Goal: Task Accomplishment & Management: Manage account settings

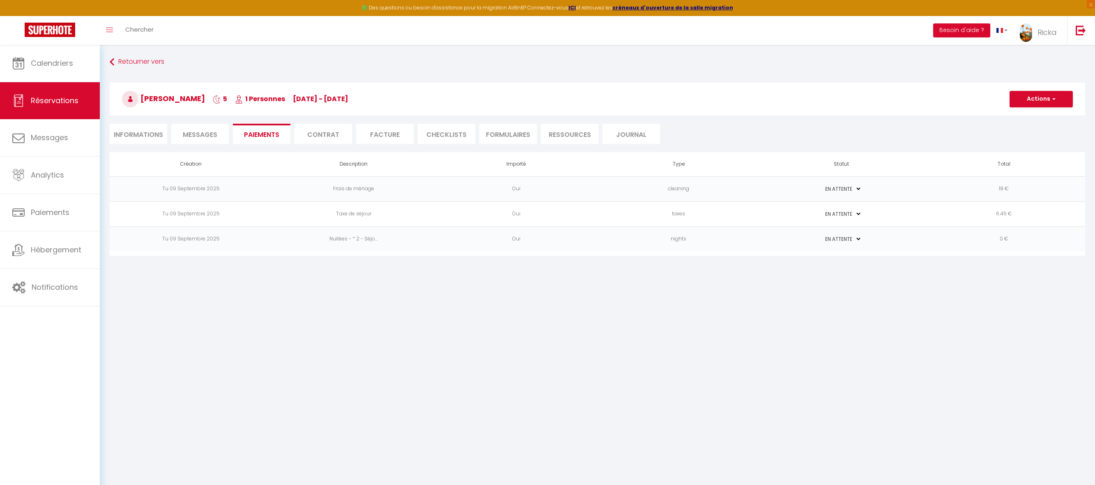
select select "0"
select select
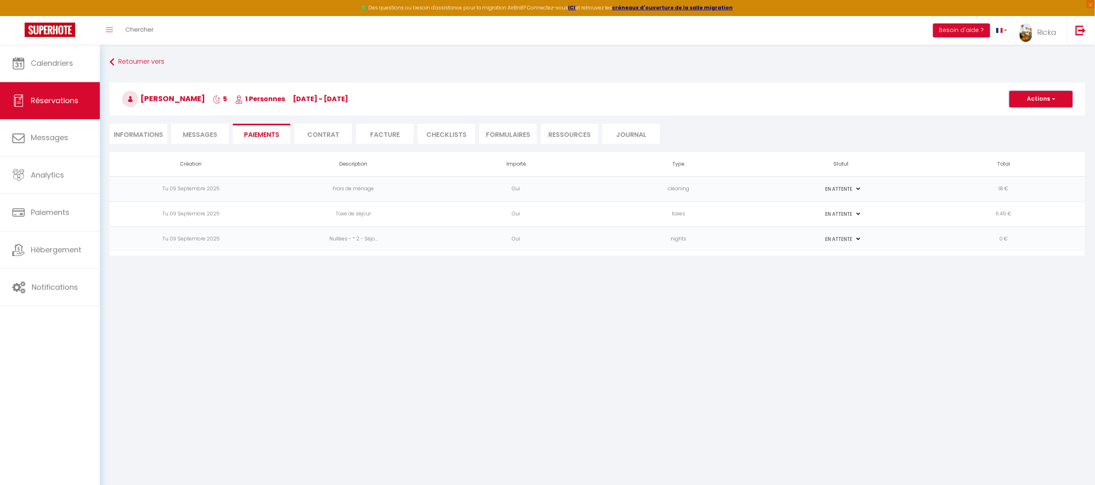
click at [1027, 96] on button "Actions" at bounding box center [1041, 99] width 63 height 16
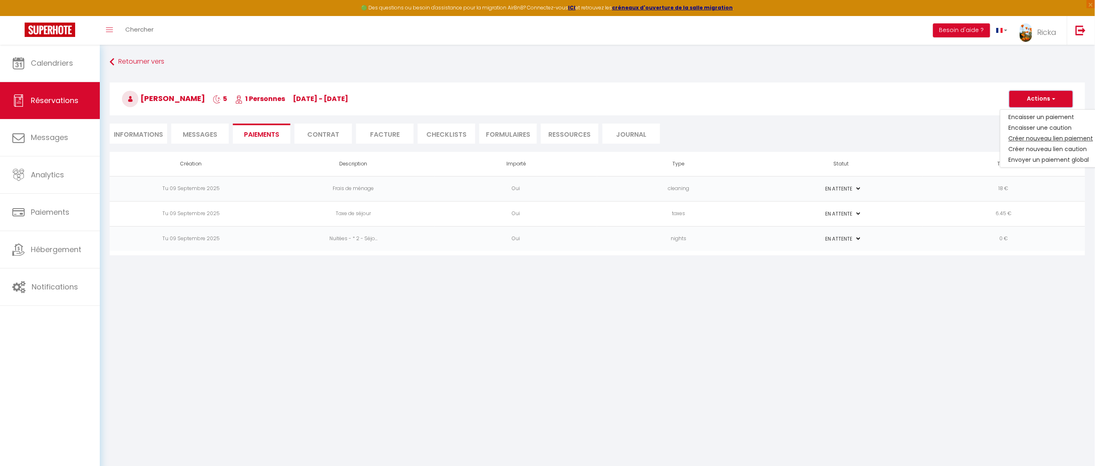
select select
click at [1020, 138] on link "Créer nouveau lien paiement" at bounding box center [1051, 138] width 101 height 11
select select "nights"
type input "jean-yves.edon@mk-energies.fr"
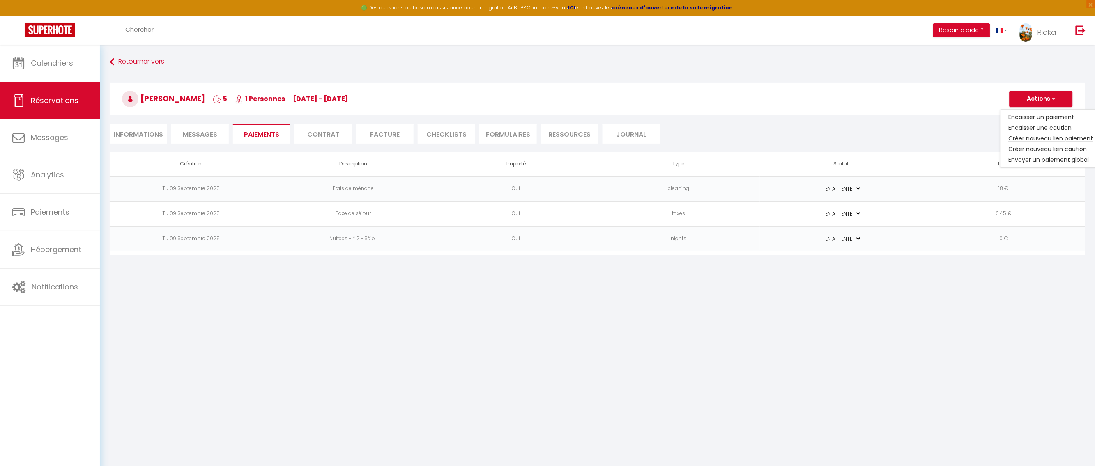
select select "9240"
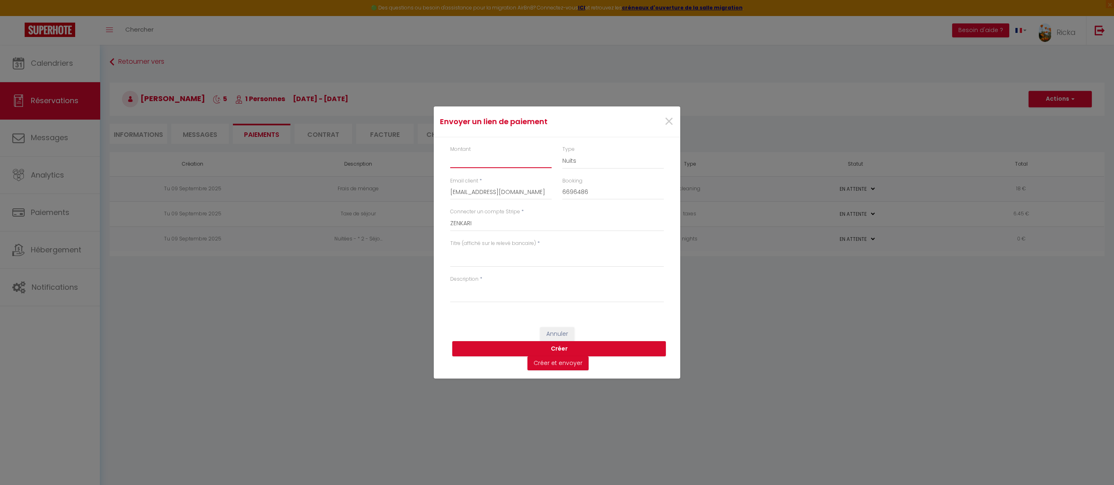
click at [492, 158] on input "Montant" at bounding box center [500, 160] width 101 height 15
type input "169.45"
click at [465, 255] on textarea "Titre (affiché sur le relevé bancaire)" at bounding box center [557, 257] width 214 height 20
paste textarea "Réserv du 27-30 ,sept 2025 - J-Y Edon - ZenkaS1"
drag, startPoint x: 486, startPoint y: 256, endPoint x: 493, endPoint y: 255, distance: 6.6
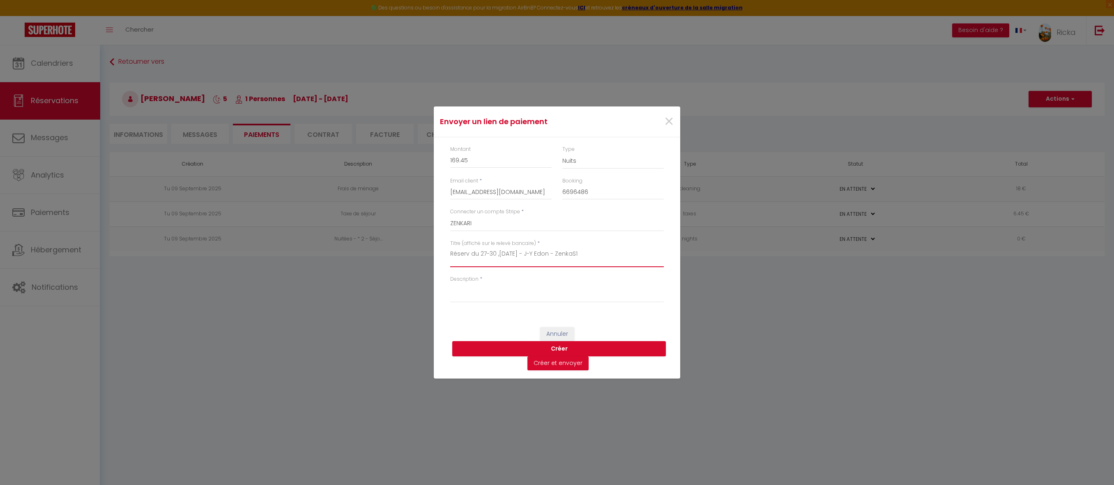
click at [487, 256] on textarea "Réserv du 27-30 ,sept 2025 - J-Y Edon - ZenkaS1" at bounding box center [557, 257] width 214 height 20
drag, startPoint x: 494, startPoint y: 251, endPoint x: 558, endPoint y: 266, distance: 66.2
click at [495, 253] on textarea "Réserv du 13-30 ,sept 2025 - J-Y Edon - ZenkaS1" at bounding box center [557, 257] width 214 height 20
drag, startPoint x: 507, startPoint y: 253, endPoint x: 534, endPoint y: 250, distance: 27.3
click at [507, 251] on textarea "Réserv du 13-18 ,sept 2025 - J-Y Edon - ZenkaS1" at bounding box center [557, 257] width 214 height 20
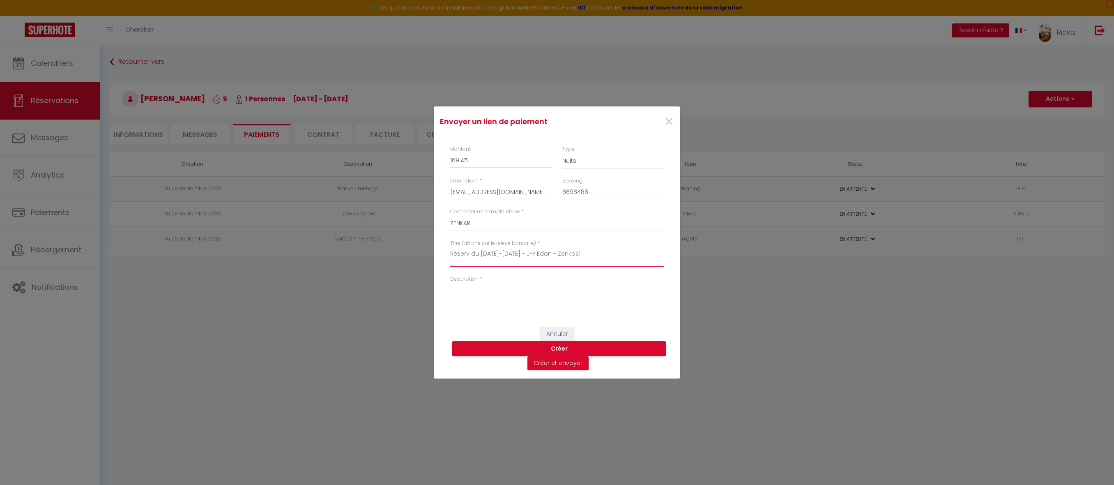
click at [585, 263] on textarea "Réserv du 13-18 oct 2025 - J-Y Edon - ZenkaS1" at bounding box center [557, 257] width 214 height 20
drag, startPoint x: 580, startPoint y: 253, endPoint x: 457, endPoint y: 244, distance: 124.0
click at [427, 245] on div "Envoyer un lien de paiement × Montant 169.45 Type Nuits Frais de ménage Taxe de…" at bounding box center [557, 242] width 1114 height 485
type textarea "Réserv du 13-18 oct 2025 - J-Y Edon - ZenkaS1"
click at [581, 286] on textarea "Description" at bounding box center [557, 293] width 214 height 20
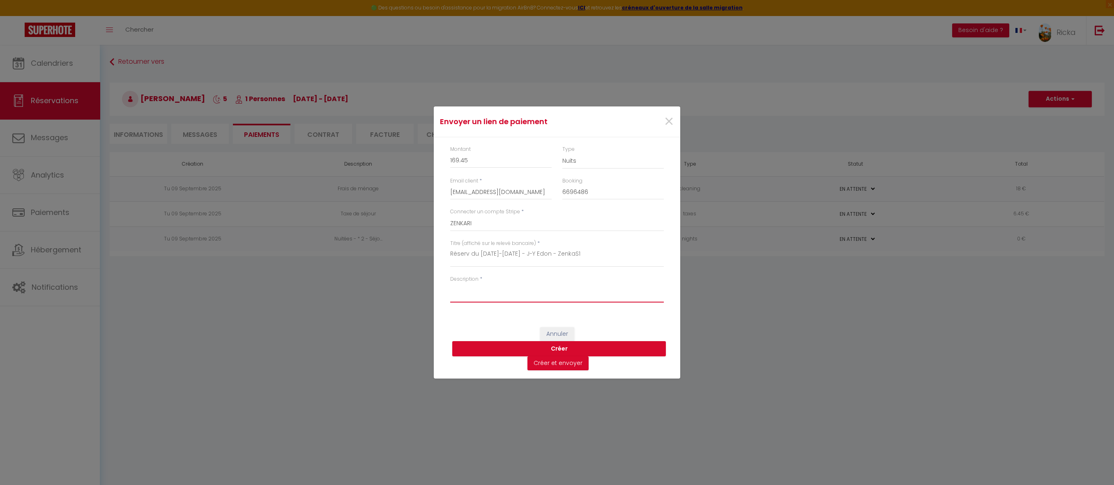
paste textarea "Réserv du 13-18 oct 2025 - J-Y Edon - ZenkaS1"
type textarea "Réserv du 13-18 oct 2025 - J-Y Edon - ZenkaS1"
click at [555, 348] on button "Créer" at bounding box center [559, 349] width 214 height 16
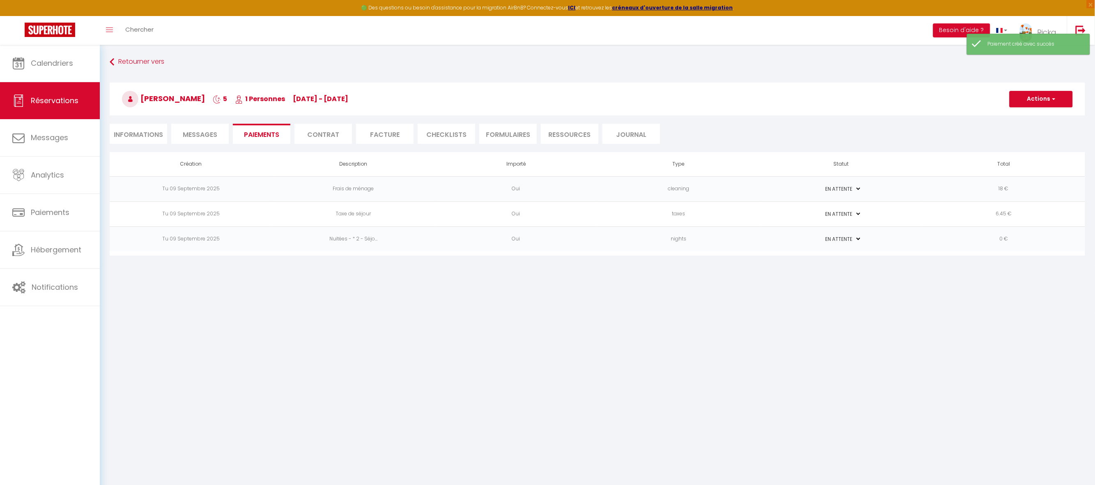
select select "0"
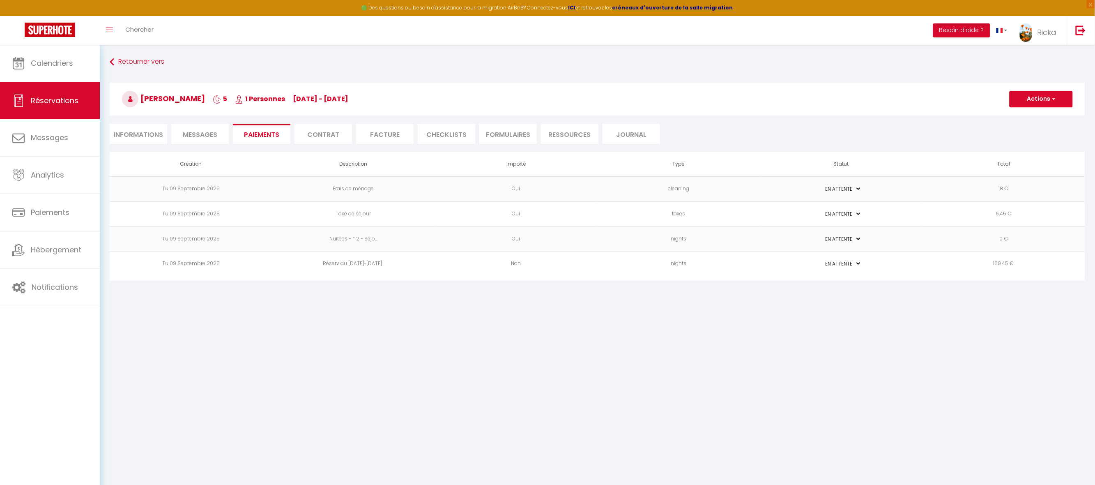
click at [962, 262] on td "169.45 €" at bounding box center [1004, 263] width 163 height 25
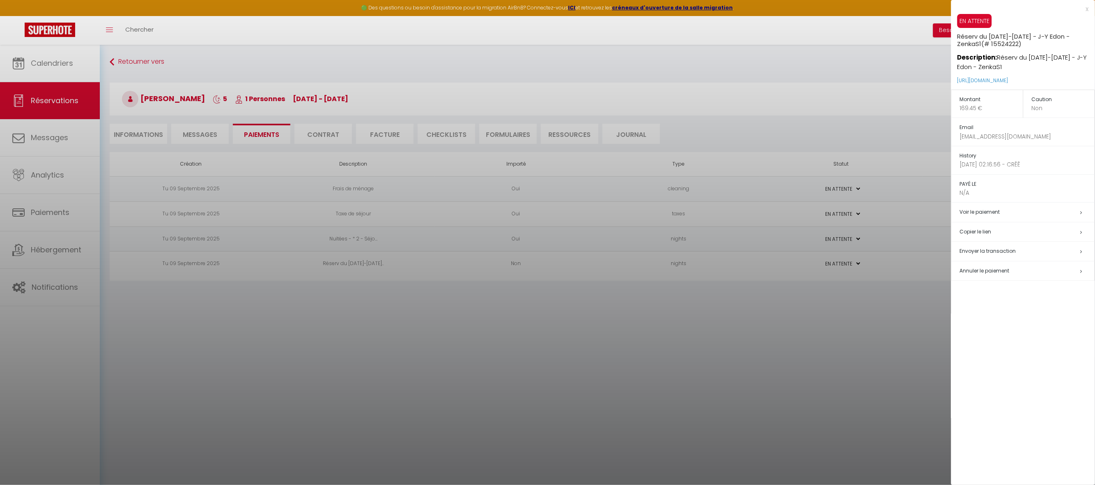
click at [983, 231] on h5 "Copier le lien" at bounding box center [1027, 231] width 135 height 9
click at [198, 132] on div at bounding box center [547, 242] width 1095 height 485
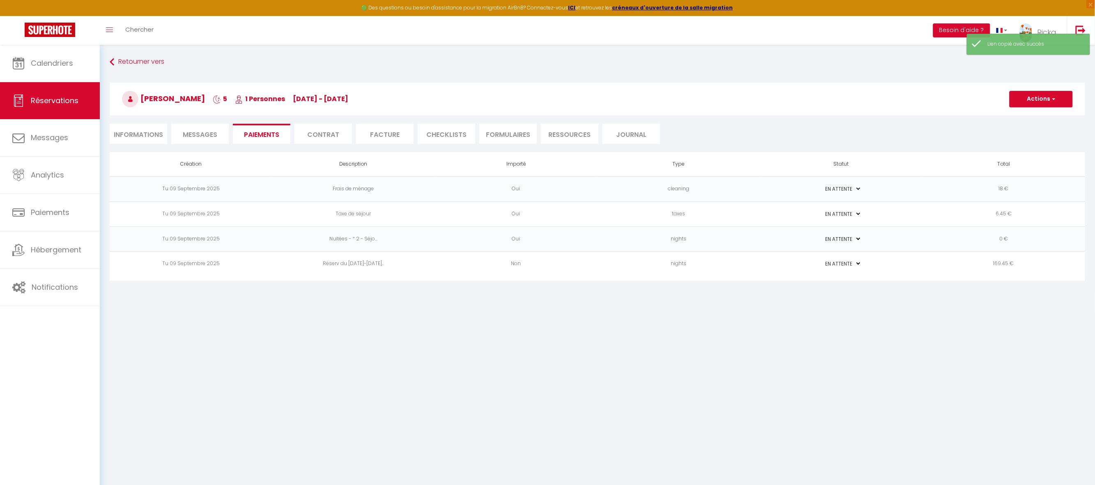
click at [201, 134] on span "Messages" at bounding box center [200, 134] width 35 height 9
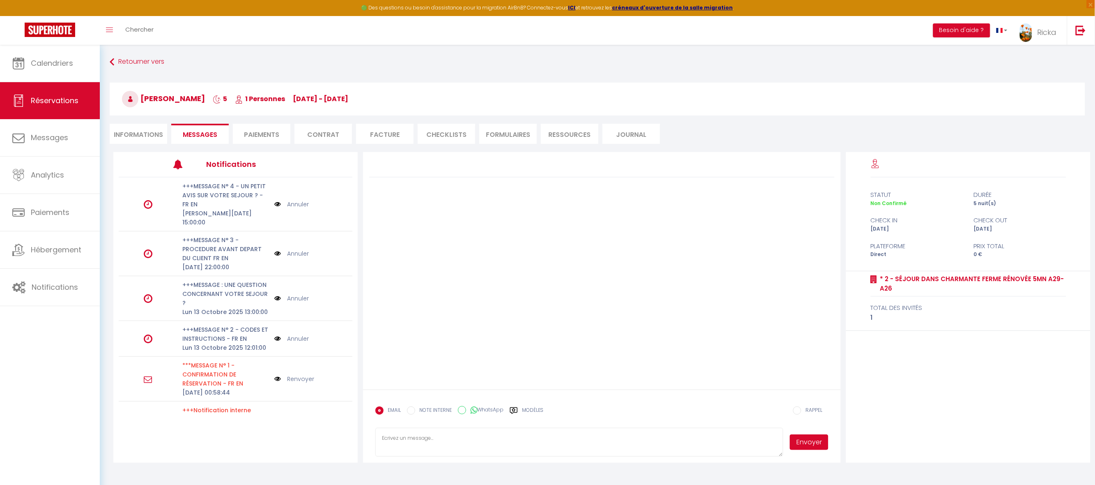
click at [533, 409] on label "Modèles" at bounding box center [533, 413] width 22 height 14
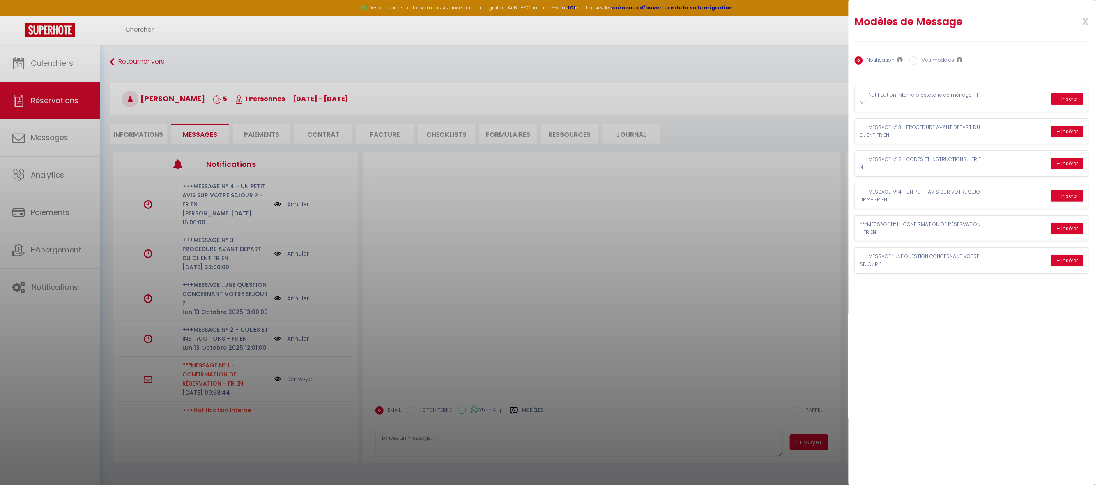
click at [938, 57] on label "Mes modèles" at bounding box center [936, 60] width 37 height 9
click at [918, 57] on input "Mes modèles" at bounding box center [914, 60] width 8 height 8
radio input "true"
radio input "false"
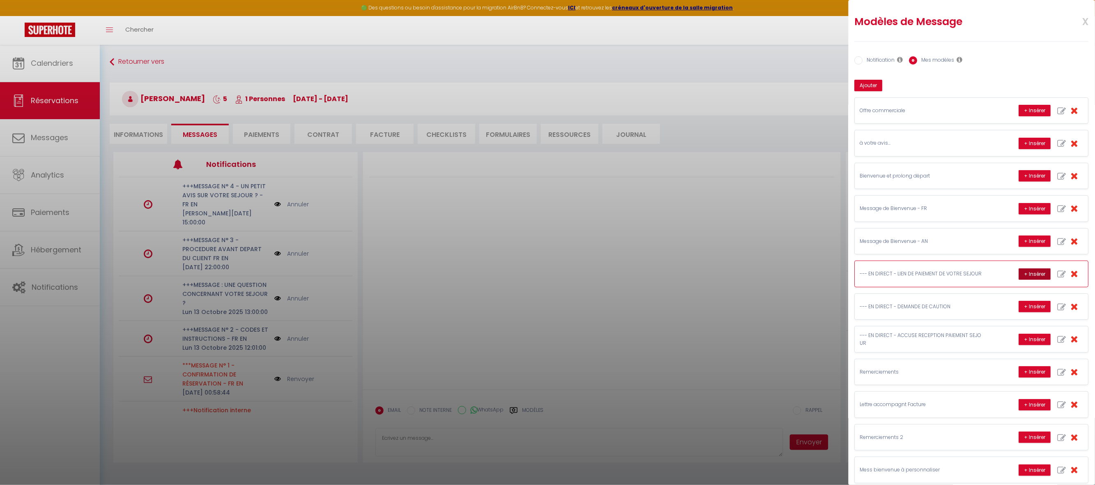
click at [1019, 278] on button "+ Insérer" at bounding box center [1035, 274] width 32 height 12
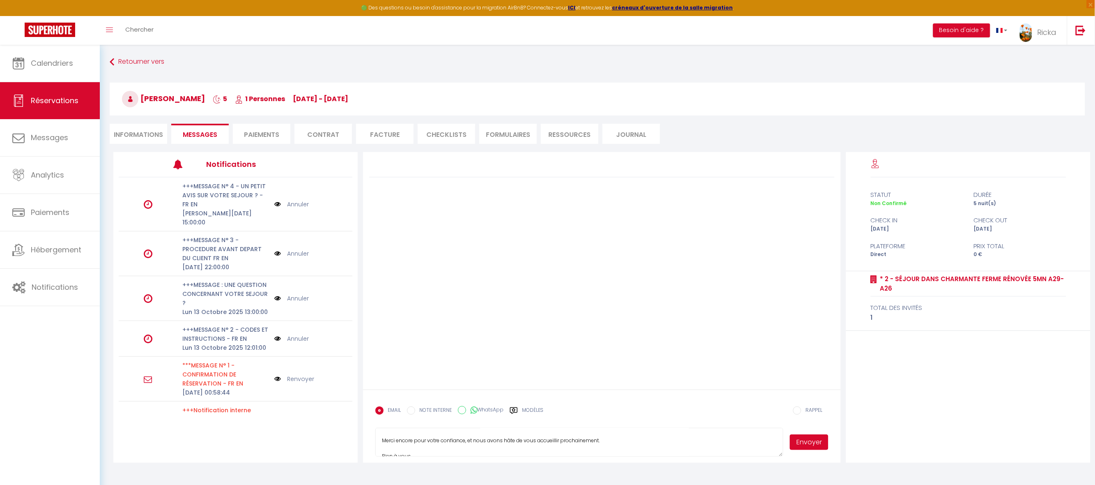
scroll to position [74, 0]
click at [635, 441] on textarea "Objet : Lien de paiement pour votre réservation Bonjour Jean-Yves, Nous vous re…" at bounding box center [579, 442] width 408 height 29
paste textarea "https://superhote.com/applink/p/aD0Zc9jM"
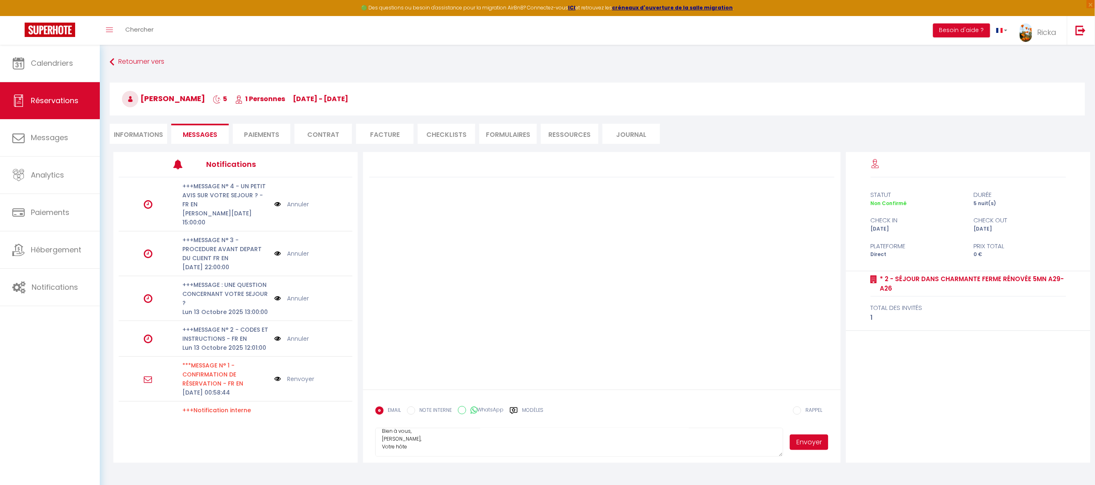
type textarea "Objet : Lien de paiement pour votre réservation Bonjour Jean-Yves, Nous vous re…"
drag, startPoint x: 808, startPoint y: 440, endPoint x: 802, endPoint y: 436, distance: 7.1
click at [802, 436] on button "Envoyer" at bounding box center [809, 442] width 39 height 16
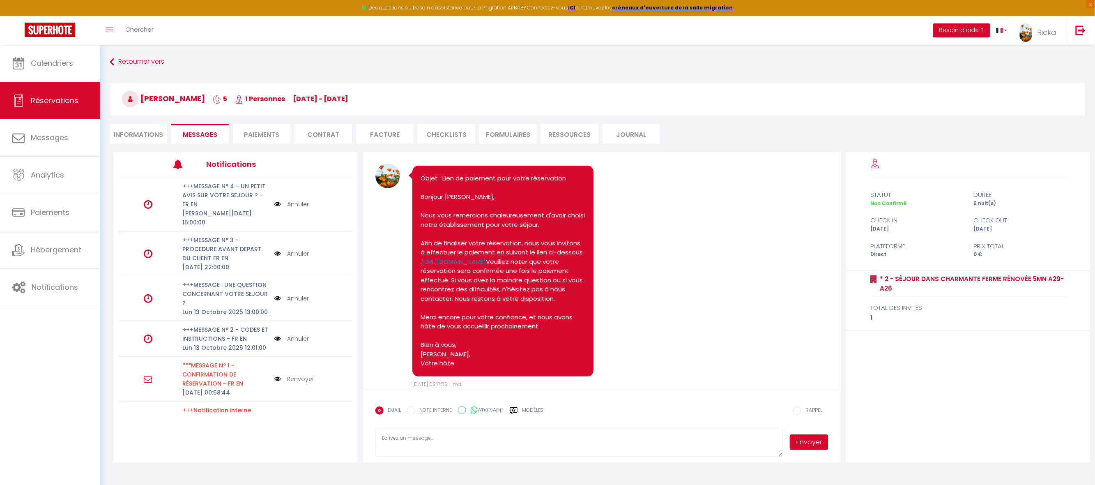
scroll to position [0, 0]
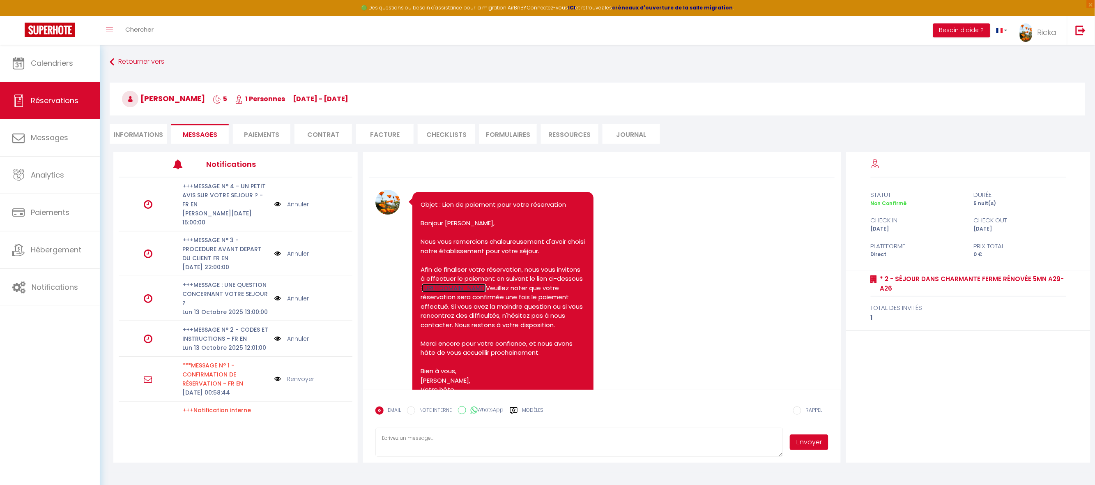
click at [427, 292] on link "https://superhote.com/applink/p/aD0Zc9jM" at bounding box center [454, 287] width 64 height 9
click at [486, 292] on link "https://superhote.com/applink/p/aD0Zc9jM" at bounding box center [454, 287] width 64 height 9
click at [44, 65] on span "Calendriers" at bounding box center [52, 63] width 42 height 10
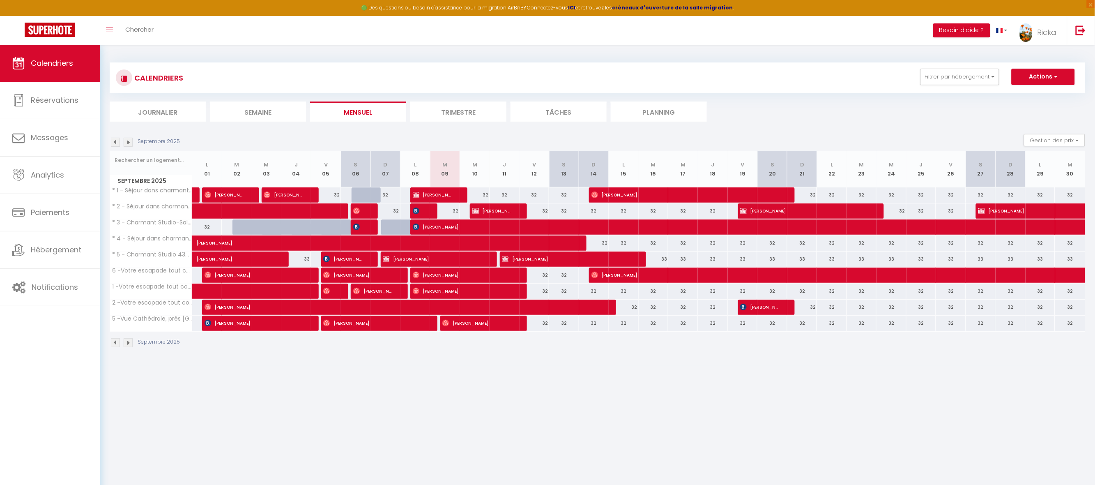
click at [126, 143] on img at bounding box center [128, 142] width 9 height 9
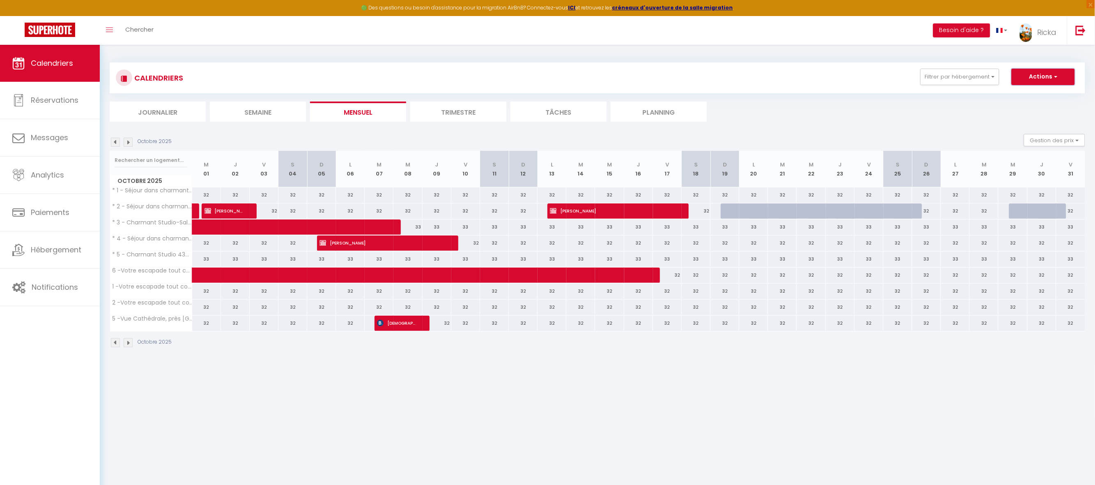
click at [1043, 70] on button "Actions" at bounding box center [1043, 77] width 63 height 16
click at [1027, 92] on link "Nouvelle réservation" at bounding box center [1034, 96] width 71 height 12
select select
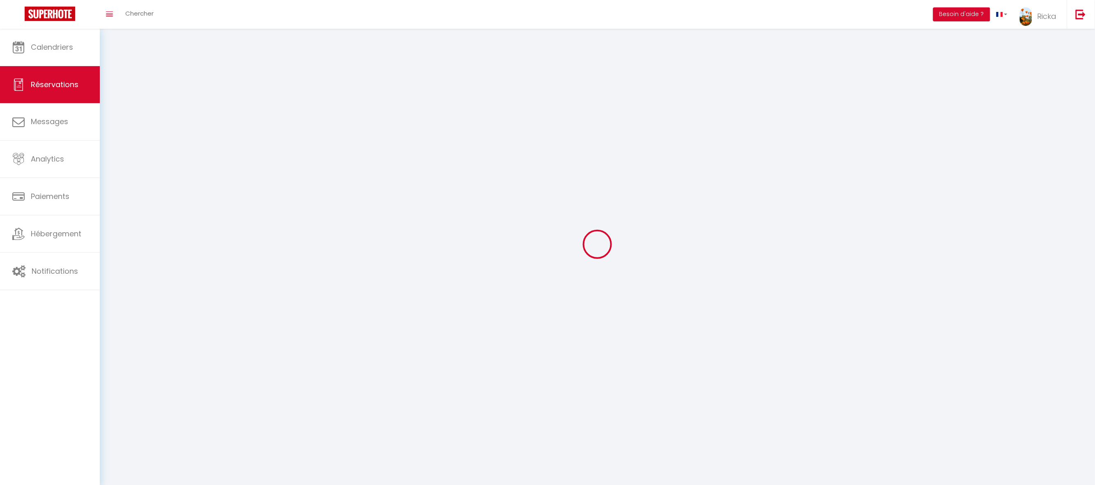
select select
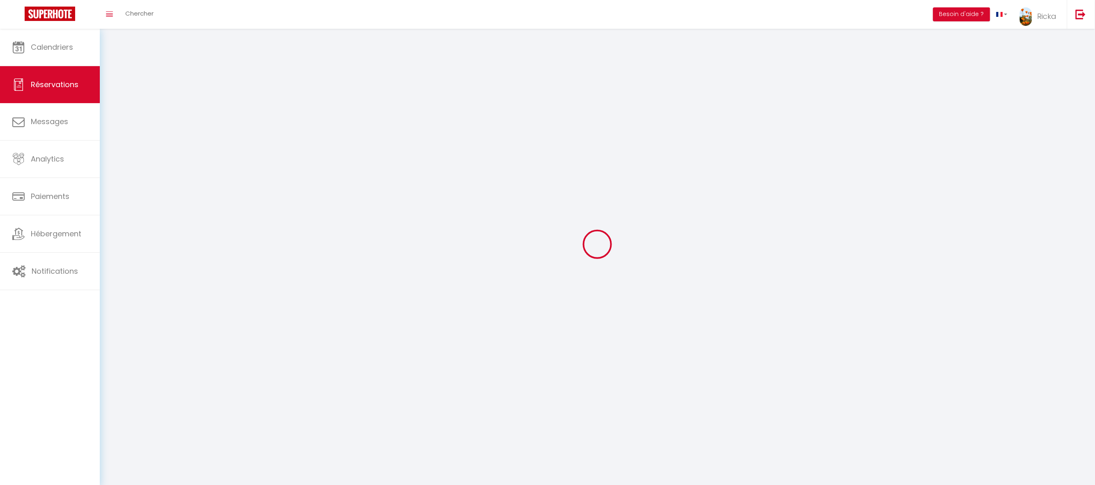
select select
checkbox input "false"
select select
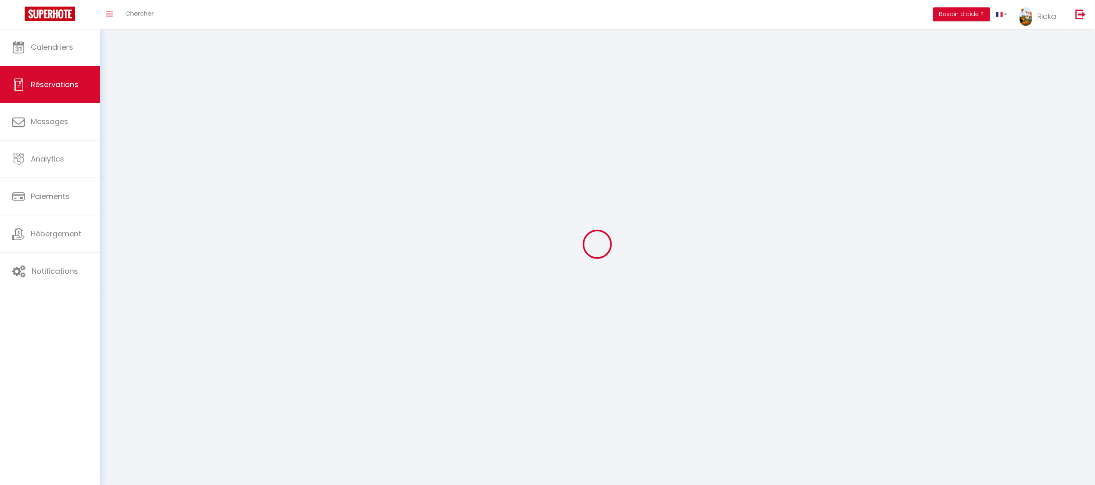
select select
checkbox input "false"
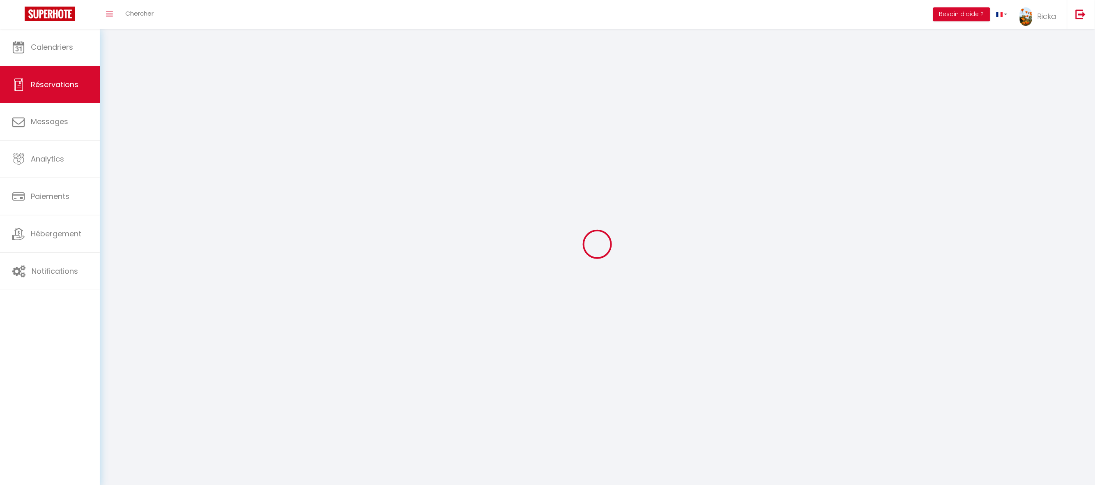
select select
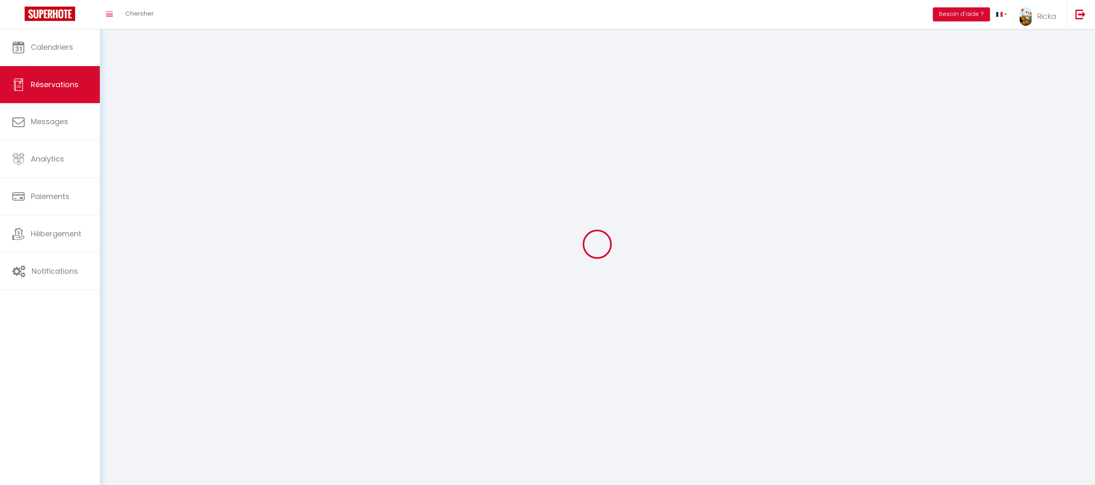
checkbox input "false"
select select
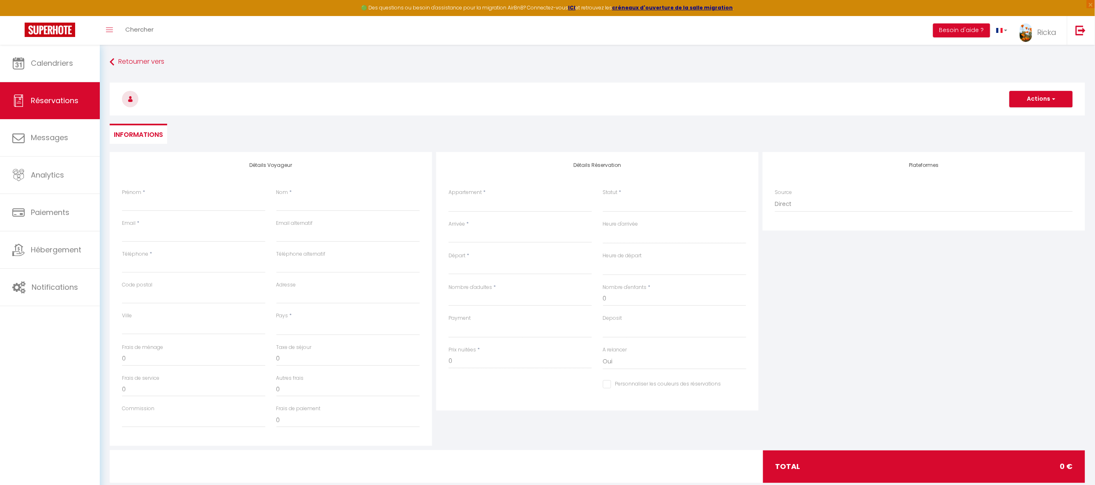
select select
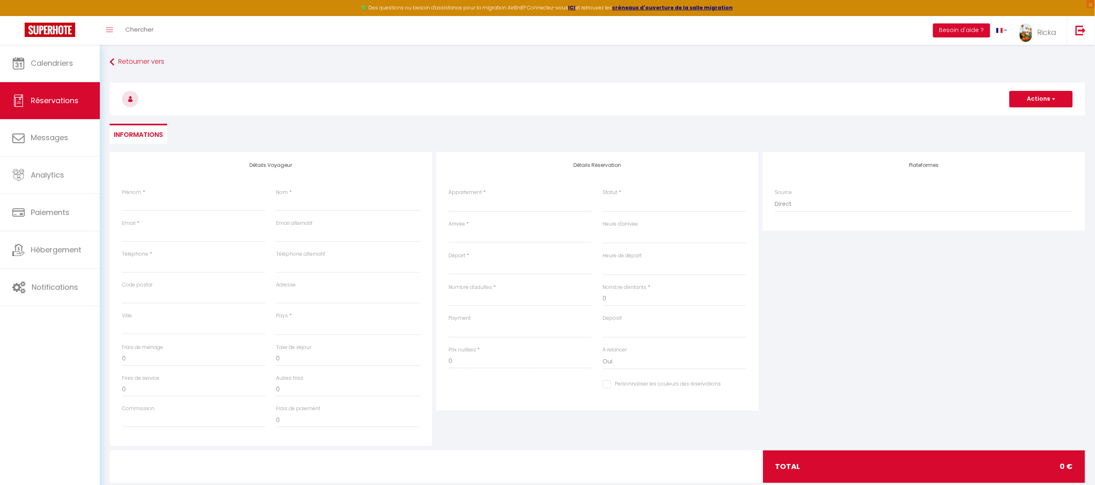
checkbox input "false"
select select
click at [476, 206] on select "* 1 - Séjour dans charmante Ferme Rénovée 5mn A29-A26 * 2 - Séjour dans charman…" at bounding box center [520, 204] width 143 height 16
select select "45142"
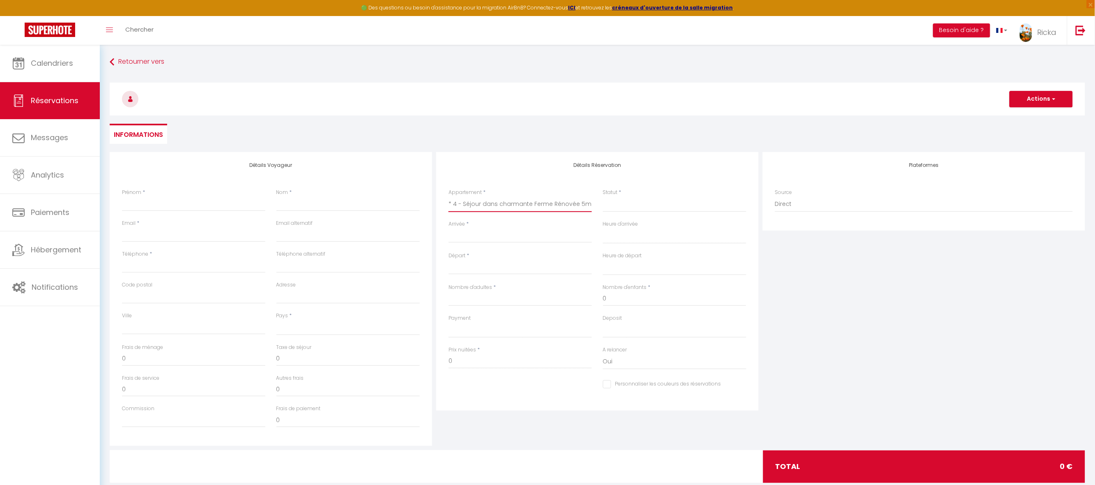
click at [449, 196] on select "* 1 - Séjour dans charmante Ferme Rénovée 5mn A29-A26 * 2 - Séjour dans charman…" at bounding box center [520, 204] width 143 height 16
select select
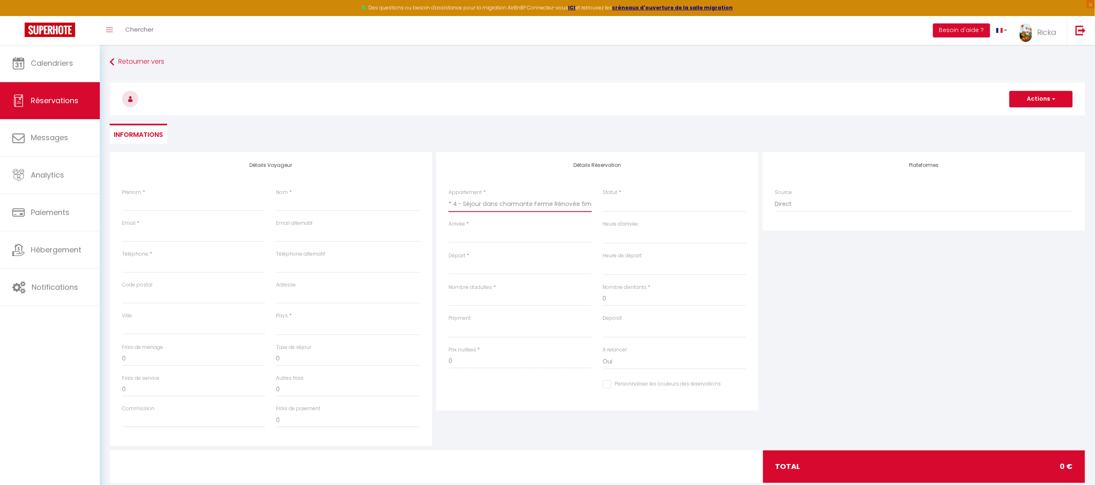
select select
checkbox input "false"
select select
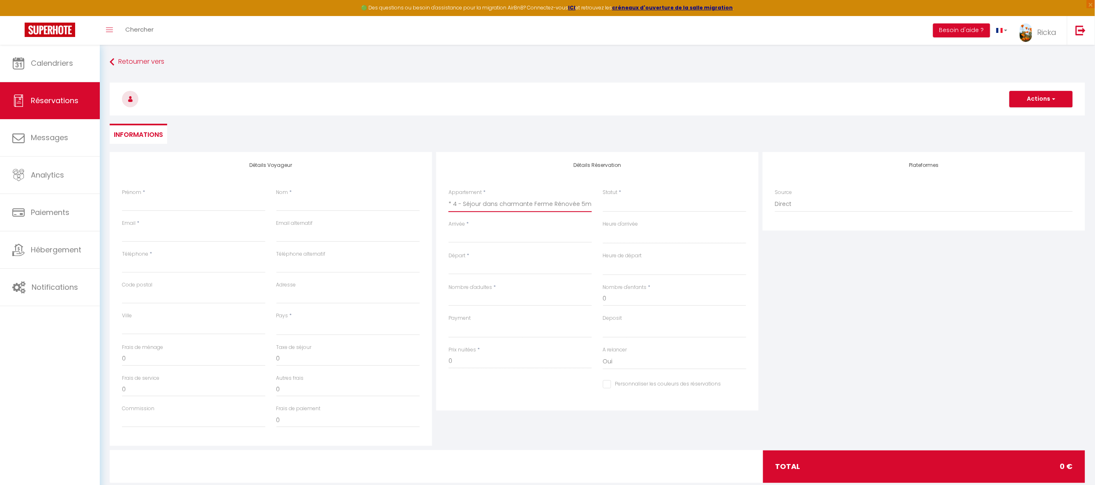
select select
checkbox input "false"
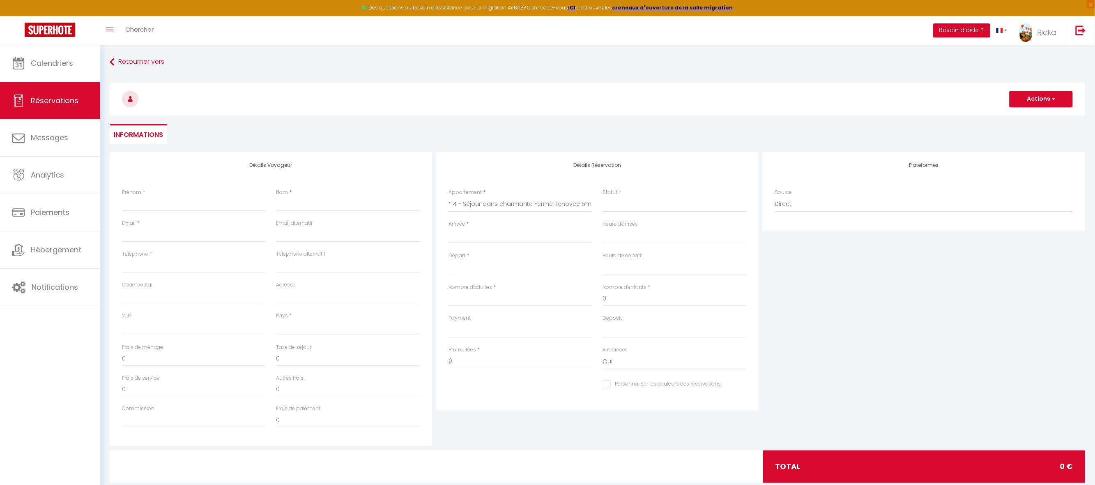
click at [468, 235] on input "Arrivée" at bounding box center [520, 236] width 143 height 11
click at [568, 250] on span ">" at bounding box center [563, 250] width 18 height 16
click at [493, 330] on span "21" at bounding box center [493, 332] width 18 height 16
select select
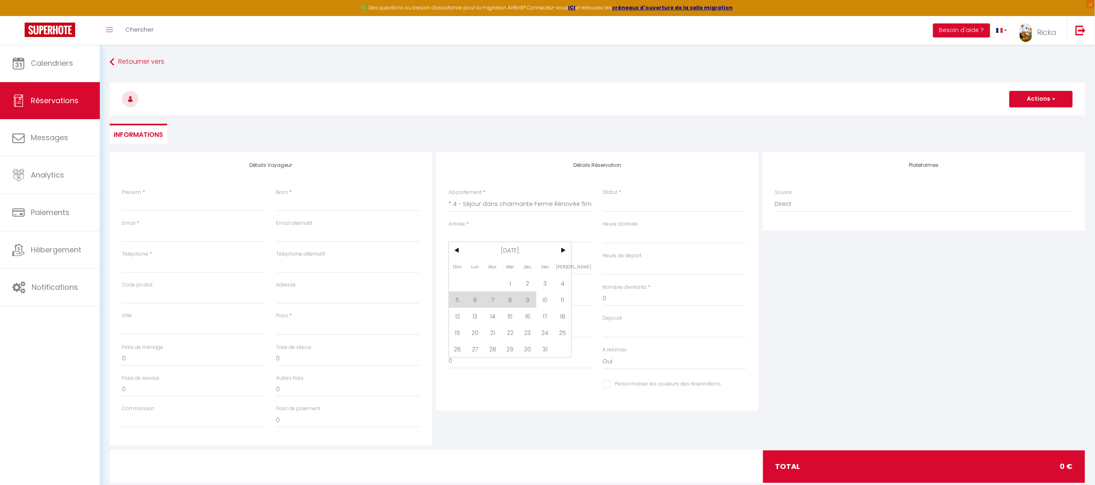
type input "Mar 21 Octobre 2025"
select select
type input "Mer 22 Octobre 2025"
select select
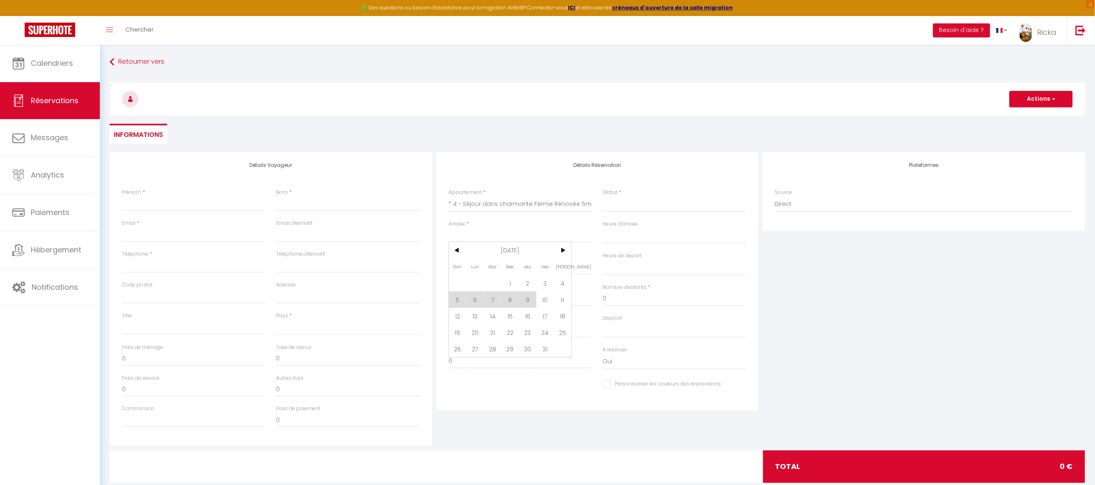
select select
checkbox input "false"
click at [486, 265] on input "Mer 22 Octobre 2025" at bounding box center [520, 268] width 143 height 11
click at [495, 362] on span "21" at bounding box center [493, 363] width 18 height 16
select select
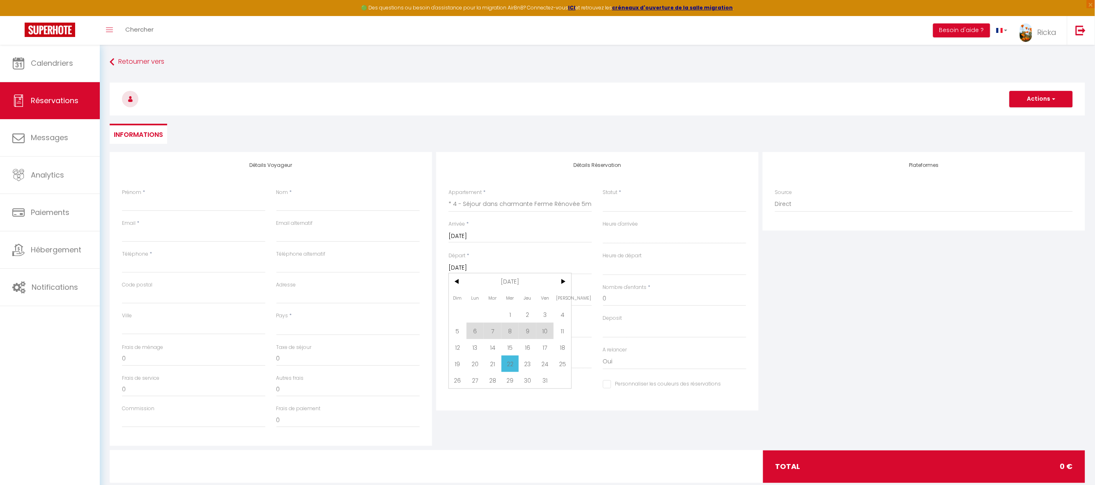
select select
type input "Mar 21 Octobre 2025"
select select
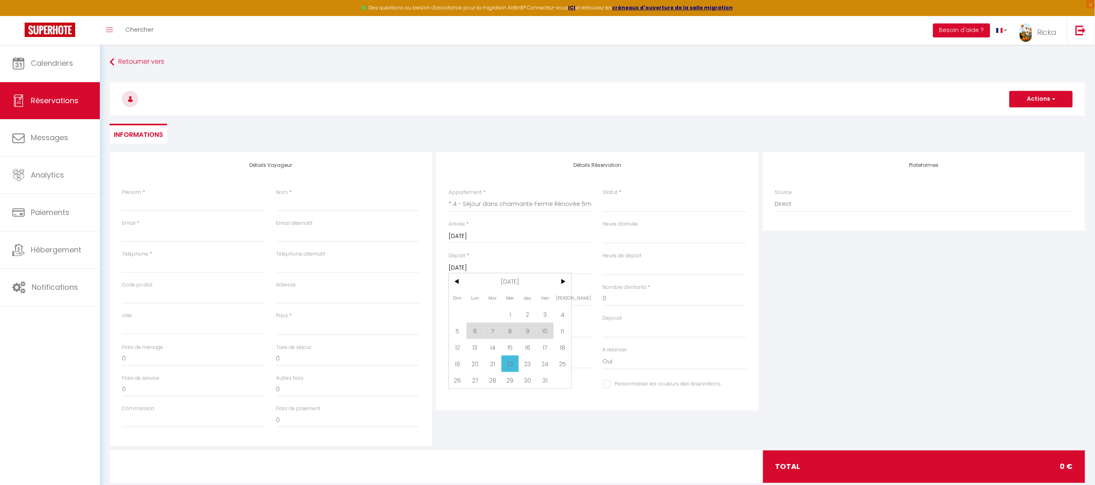
select select
checkbox input "false"
click at [493, 233] on input "Mar 21 Octobre 2025" at bounding box center [520, 236] width 143 height 11
click at [512, 231] on input "Mar 21 Octobre 2025" at bounding box center [520, 236] width 143 height 11
click at [504, 267] on input "Mar 21 Octobre 2025" at bounding box center [520, 268] width 143 height 11
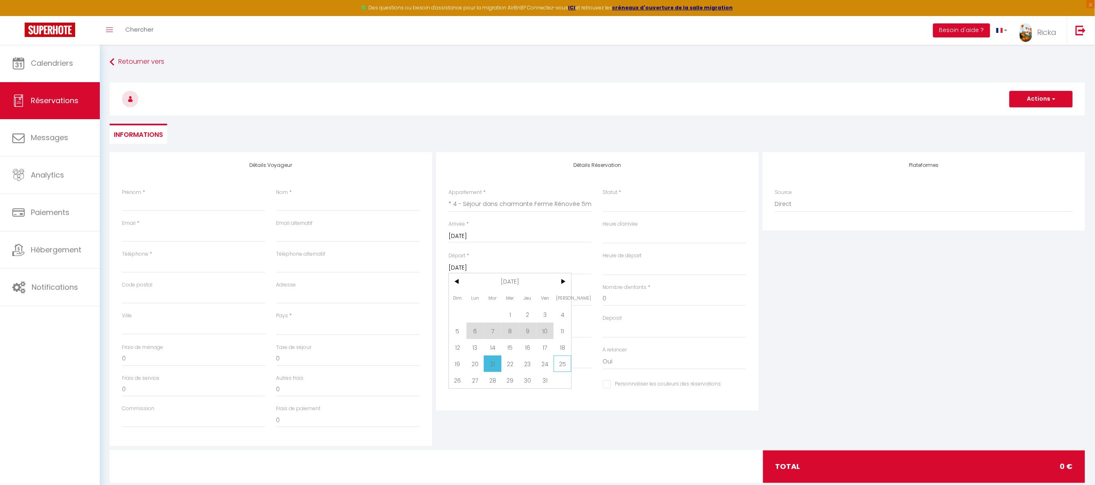
click at [565, 365] on span "25" at bounding box center [563, 363] width 18 height 16
select select
type input "Sam 25 Octobre 2025"
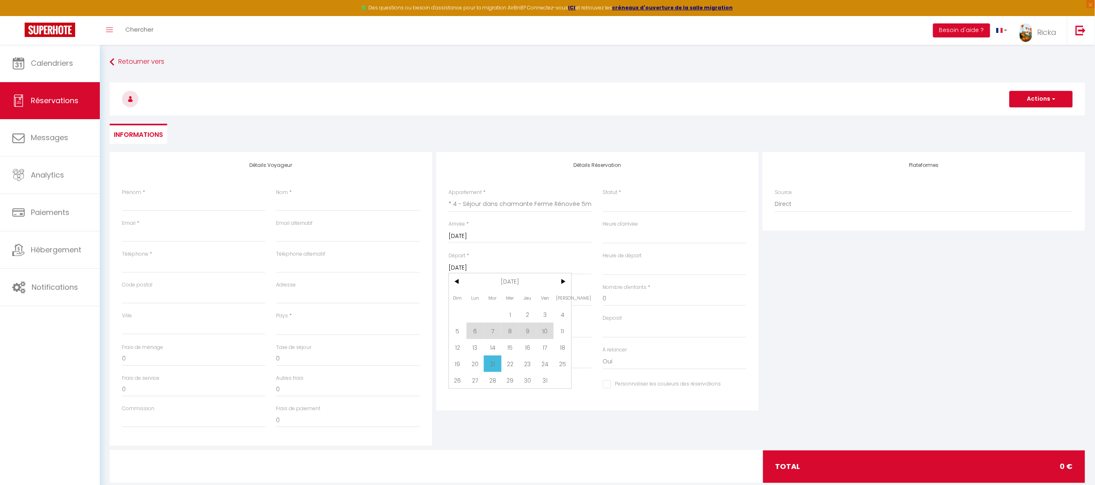
select select
checkbox input "false"
click at [470, 302] on input "Nombre d'adultes" at bounding box center [520, 298] width 143 height 15
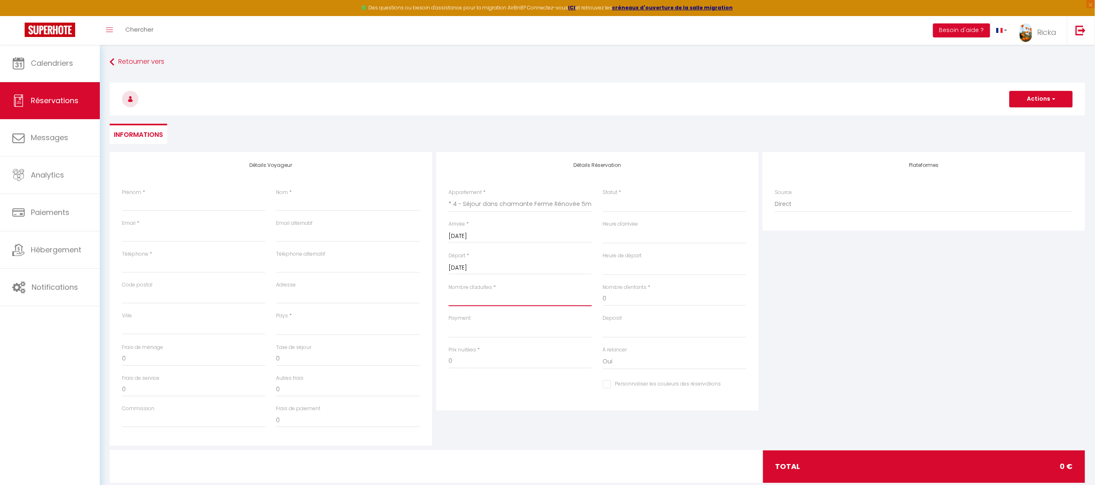
type input "1"
select select
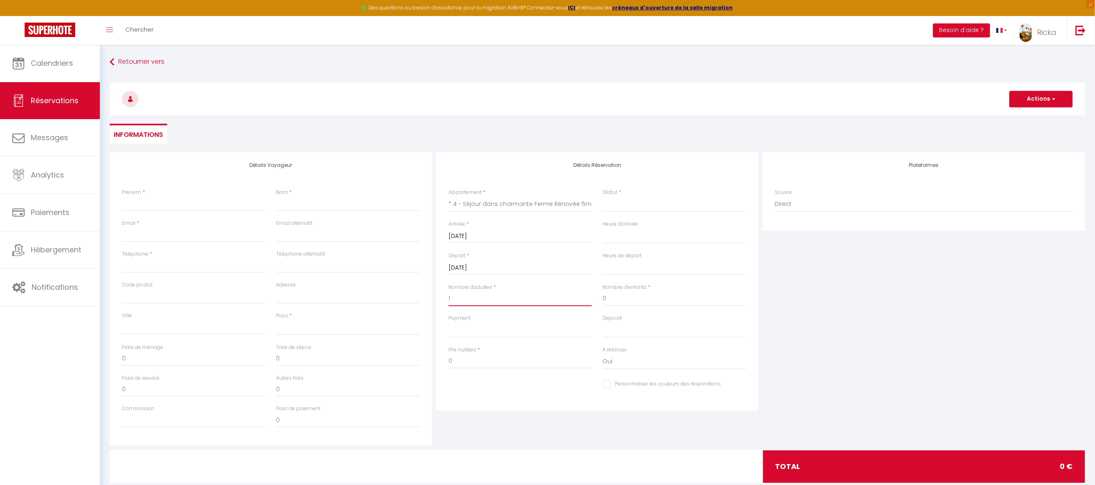
select select
checkbox input "false"
select select
type input "19"
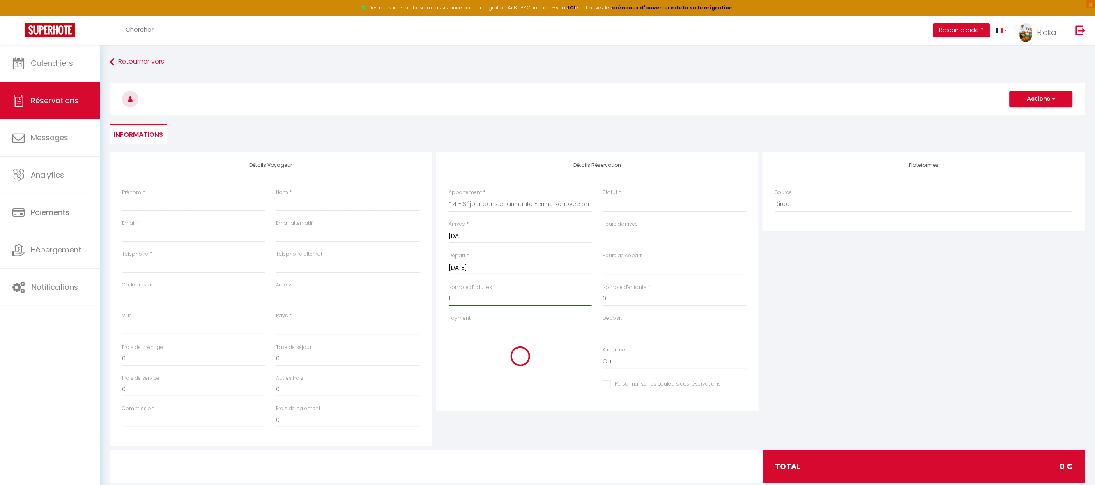
type input "12"
select select
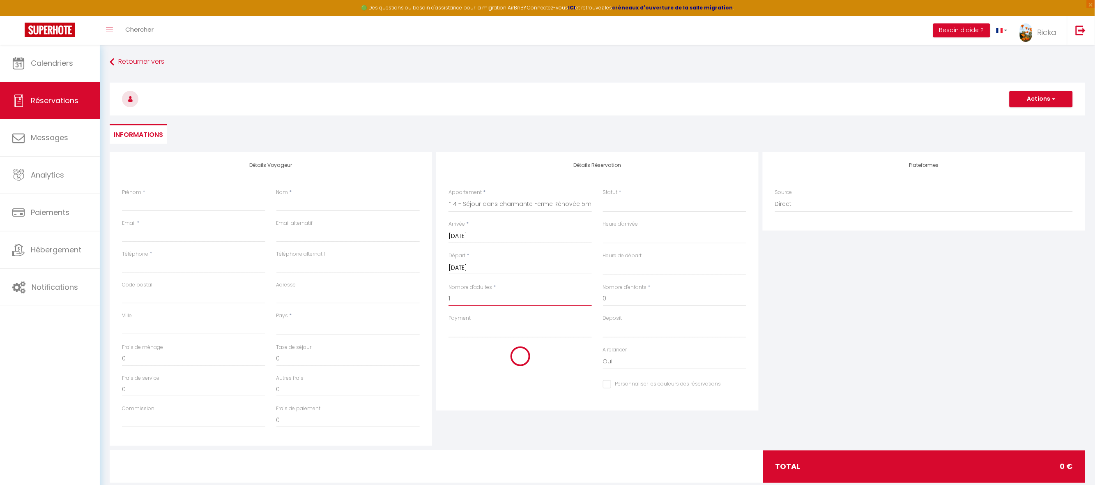
select select
type input "128"
checkbox input "false"
type input "1"
click at [642, 210] on select "Confirmé Non Confirmé Annulé Annulé par le voyageur No Show Request" at bounding box center [674, 204] width 143 height 16
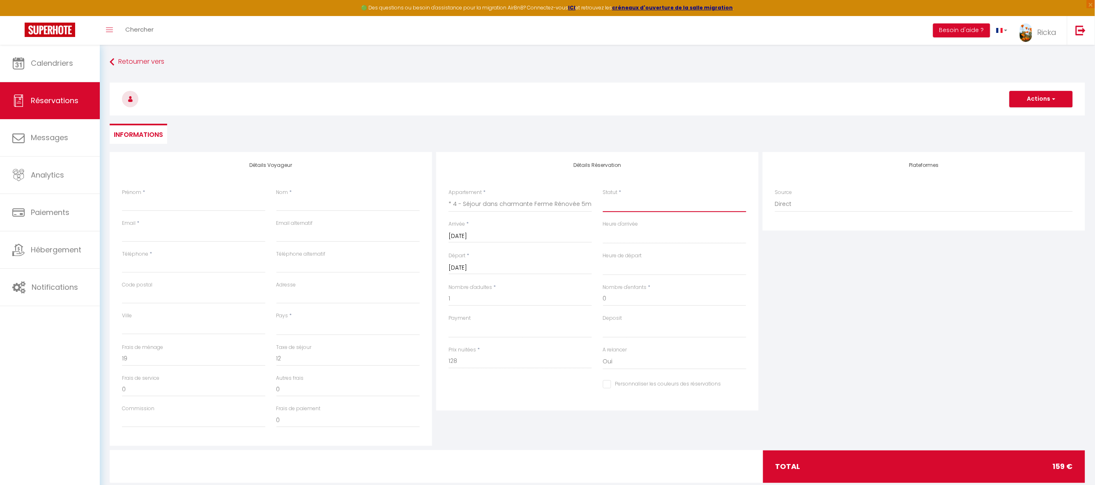
select select "2"
click at [603, 196] on select "Confirmé Non Confirmé Annulé Annulé par le voyageur No Show Request" at bounding box center [674, 204] width 143 height 16
select select
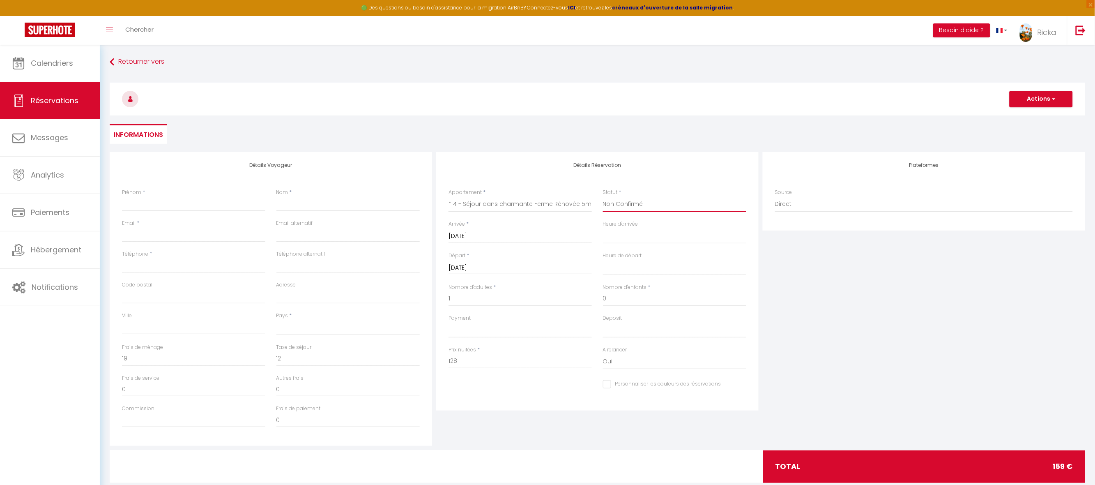
select select
checkbox input "false"
click at [631, 231] on select "00:00 00:30 01:00 01:30 02:00 02:30 03:00 03:30 04:00 04:30 05:00 05:30 06:00 0…" at bounding box center [674, 236] width 143 height 16
select select "16:00"
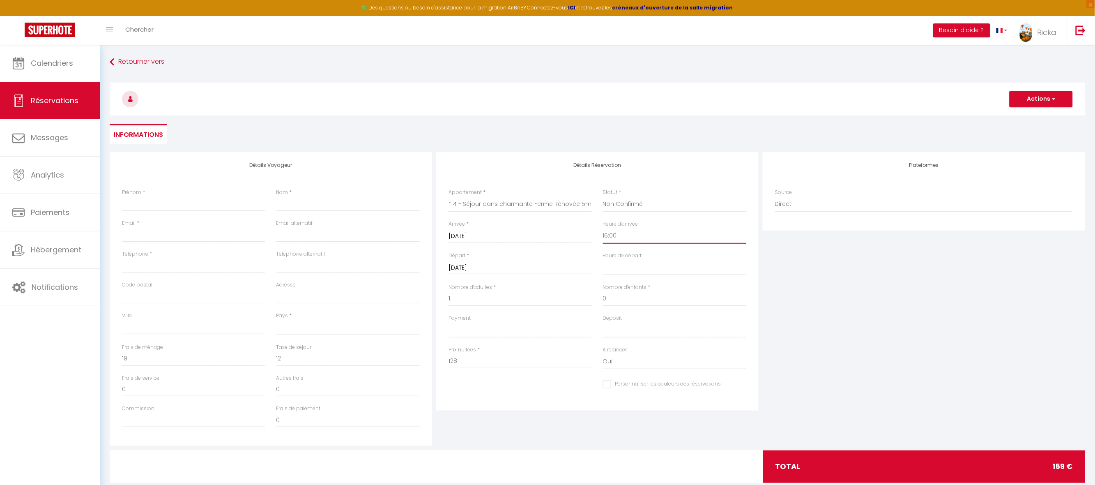
click at [603, 228] on select "00:00 00:30 01:00 01:30 02:00 02:30 03:00 03:30 04:00 04:30 05:00 05:30 06:00 0…" at bounding box center [674, 236] width 143 height 16
select select
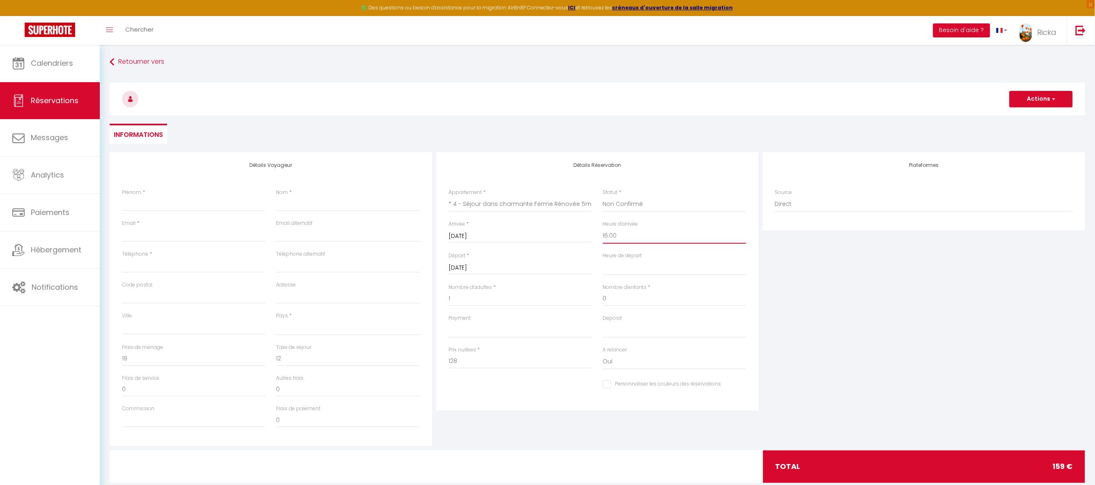
checkbox input "false"
click at [619, 265] on select "00:00 00:30 01:00 01:30 02:00 02:30 03:00 03:30 04:00 04:30 05:00 05:30 06:00 0…" at bounding box center [674, 268] width 143 height 16
select select "11:00"
click at [603, 260] on select "00:00 00:30 01:00 01:30 02:00 02:30 03:00 03:30 04:00 04:30 05:00 05:30 06:00 0…" at bounding box center [674, 268] width 143 height 16
select select
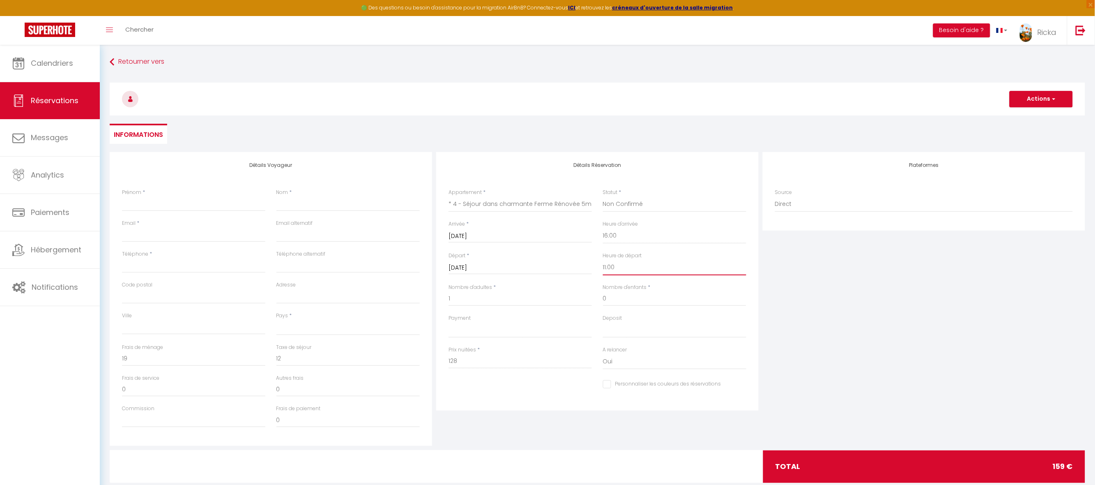
select select
checkbox input "false"
click at [152, 201] on input "Prénom" at bounding box center [193, 203] width 143 height 15
paste input "Jean-Yves"
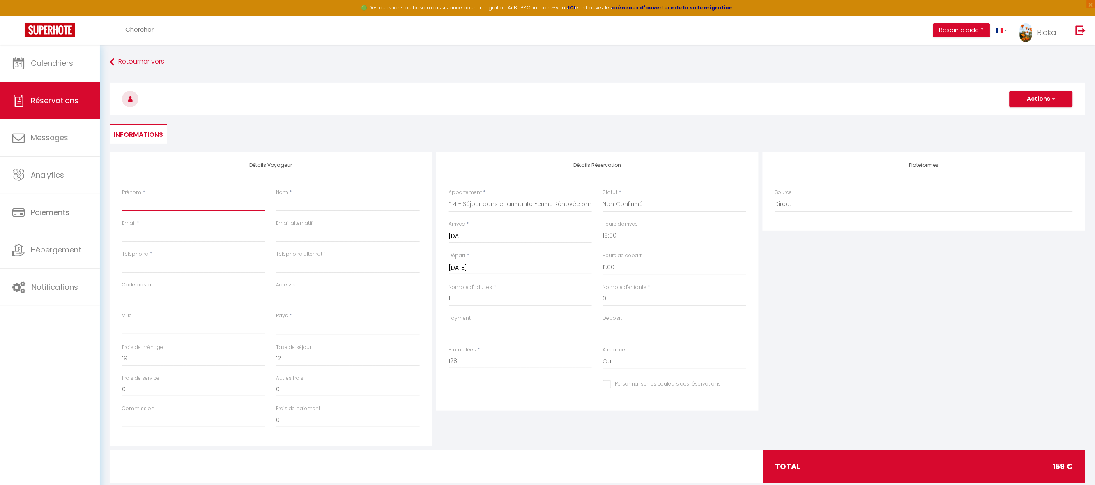
type input "Jean-Yves"
select select
checkbox input "false"
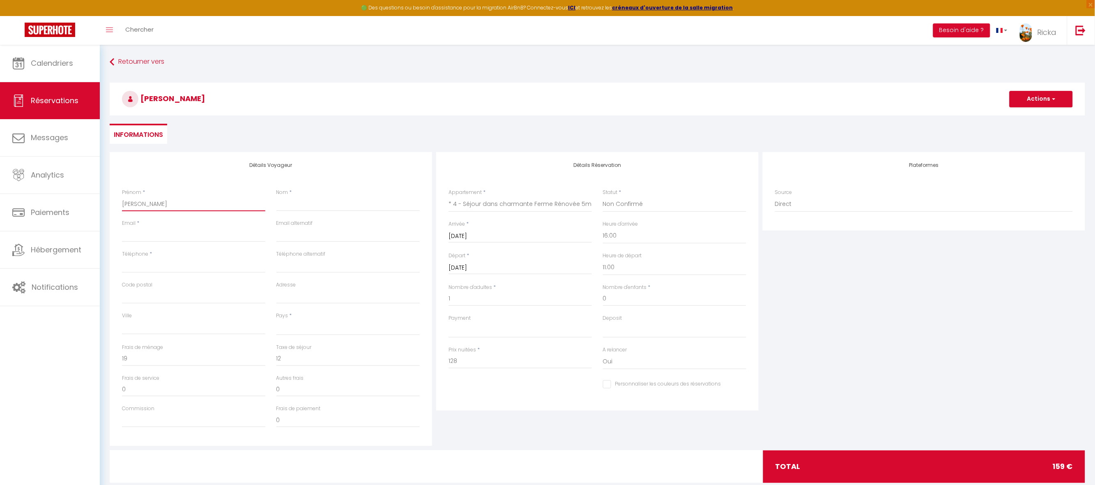
type input "Jean-Yves"
click at [291, 198] on input "Nom" at bounding box center [347, 203] width 143 height 15
paste input "Edon"
type input "Edon"
select select
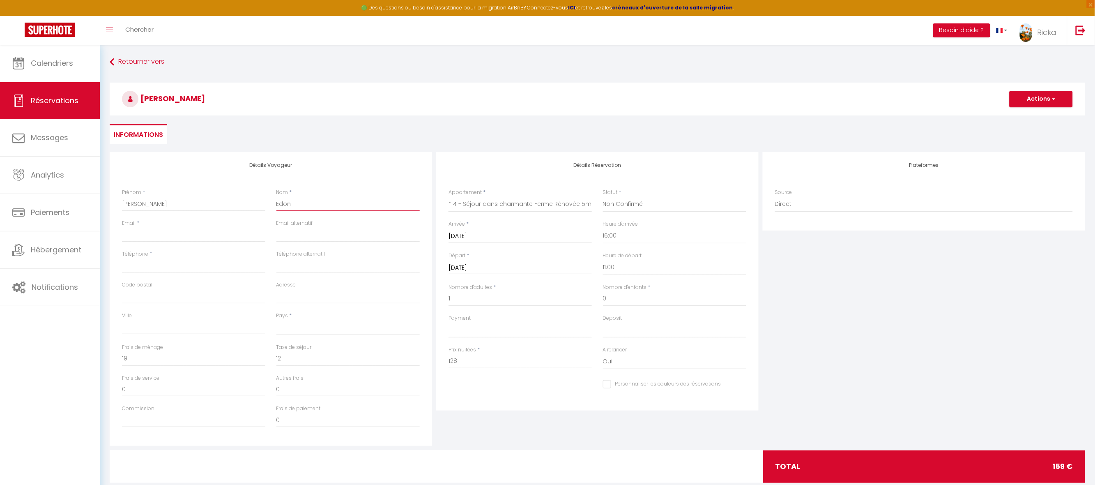
select select
checkbox input "false"
type input "Edon"
click at [214, 224] on div "Email *" at bounding box center [193, 230] width 143 height 23
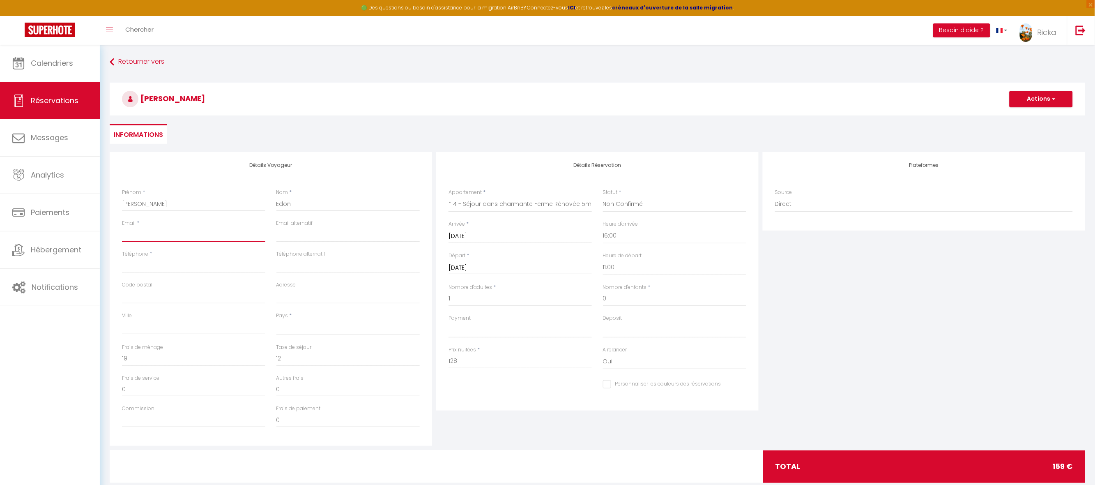
click at [213, 236] on input "Email client" at bounding box center [193, 234] width 143 height 15
paste input "jean-yves.edon@mk-energies.fr"
type input "jean-yves.edon@mk-energies.fr"
select select
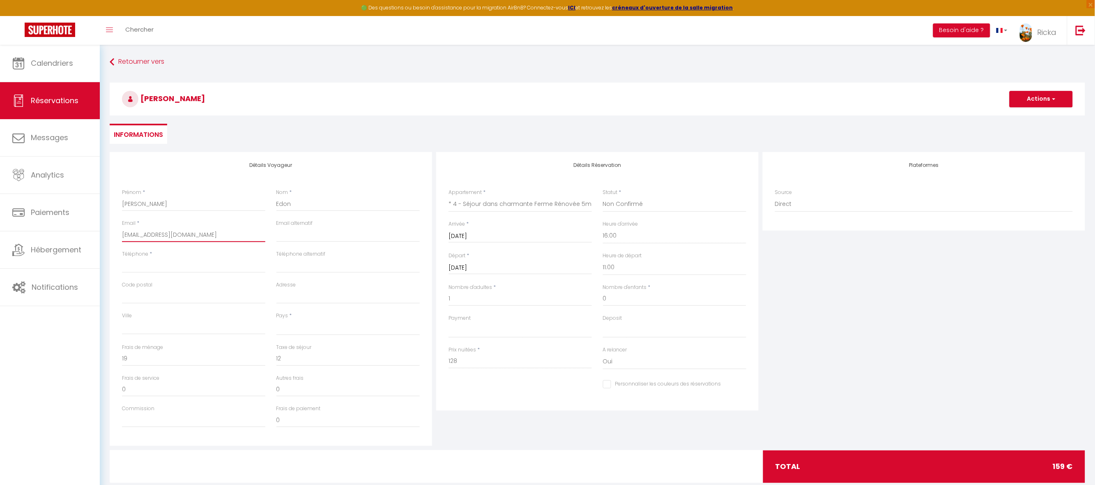
select select
checkbox input "false"
type input "jean-yves.edon@mk-energies.fr"
click at [138, 269] on input "Téléphone" at bounding box center [193, 265] width 143 height 15
paste input "+33680470831"
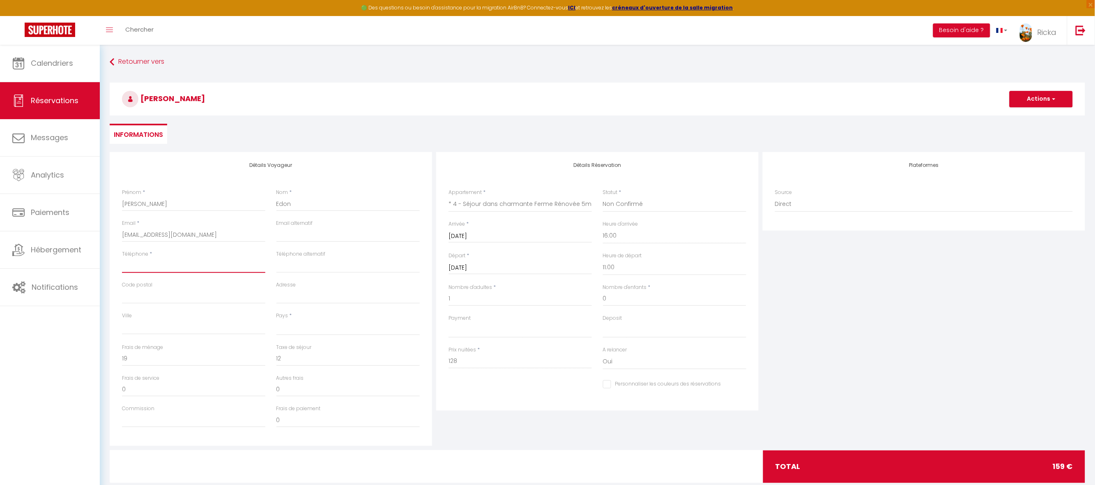
type input "+33680470831"
select select
checkbox input "false"
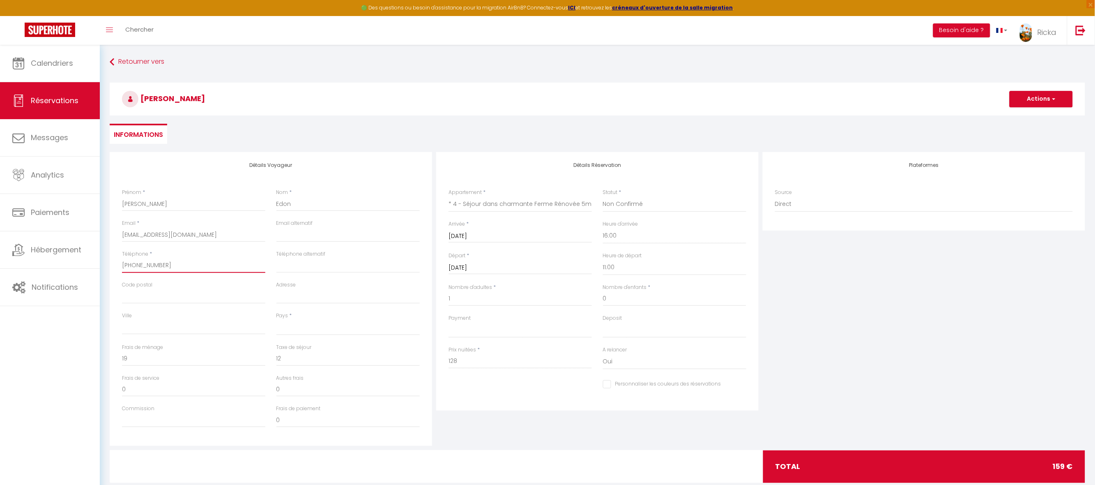
type input "+33680470831"
click at [315, 321] on select "France Portugal Afghanistan Albania Algeria American Samoa Andorra Angola Angui…" at bounding box center [347, 328] width 143 height 16
click at [276, 320] on select "France Portugal Afghanistan Albania Algeria American Samoa Andorra Angola Angui…" at bounding box center [347, 328] width 143 height 16
select select "FR"
select select
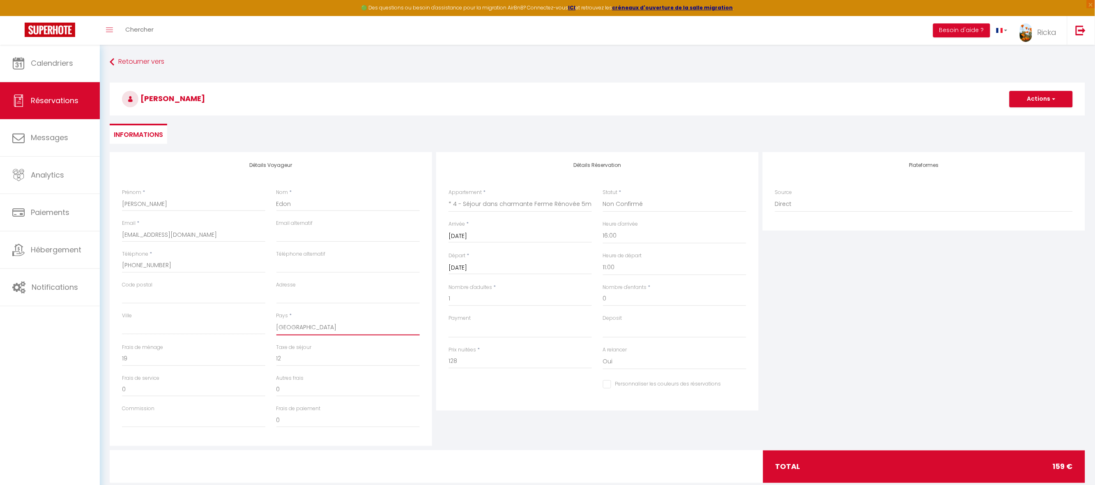
select select
checkbox input "false"
click at [468, 359] on input "128" at bounding box center [520, 361] width 143 height 15
click at [463, 357] on input "128" at bounding box center [520, 361] width 143 height 15
drag, startPoint x: 463, startPoint y: 357, endPoint x: 423, endPoint y: 357, distance: 39.8
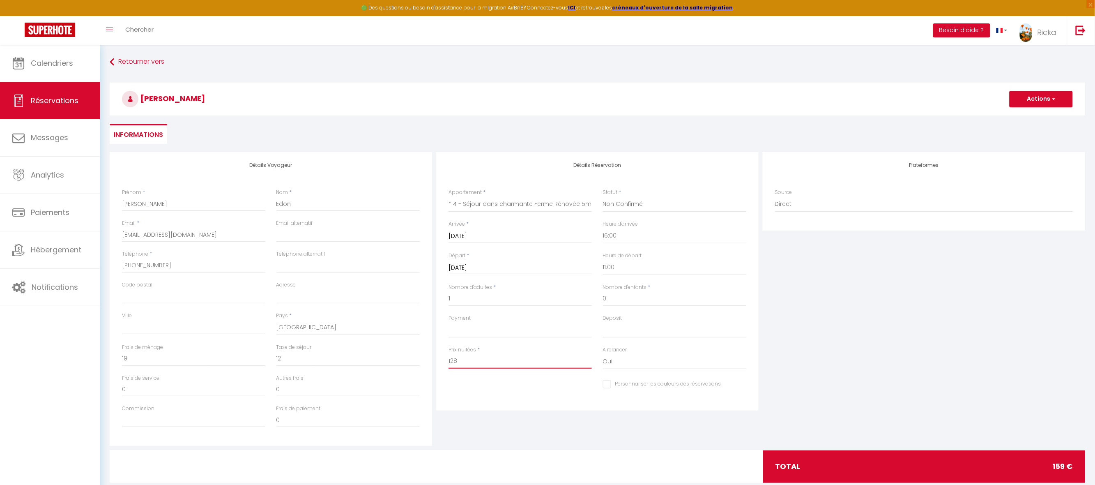
click at [423, 357] on div "Détails Voyageur Prénom * Jean-Yves Nom * Edon Email * jean-yves.edon@mk-energi…" at bounding box center [598, 299] width 980 height 294
type input "1"
select select
checkbox input "false"
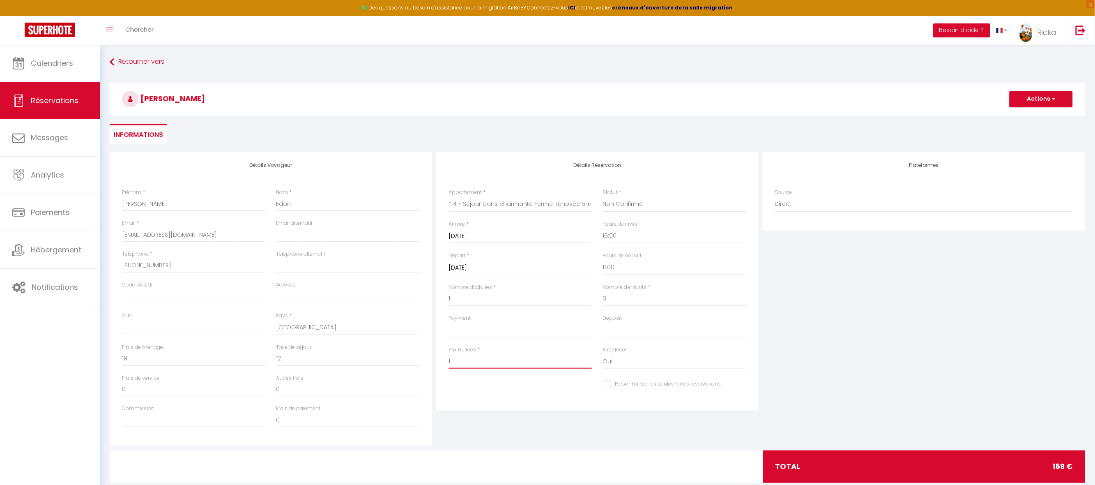
type input "11"
select select
checkbox input "false"
type input "116"
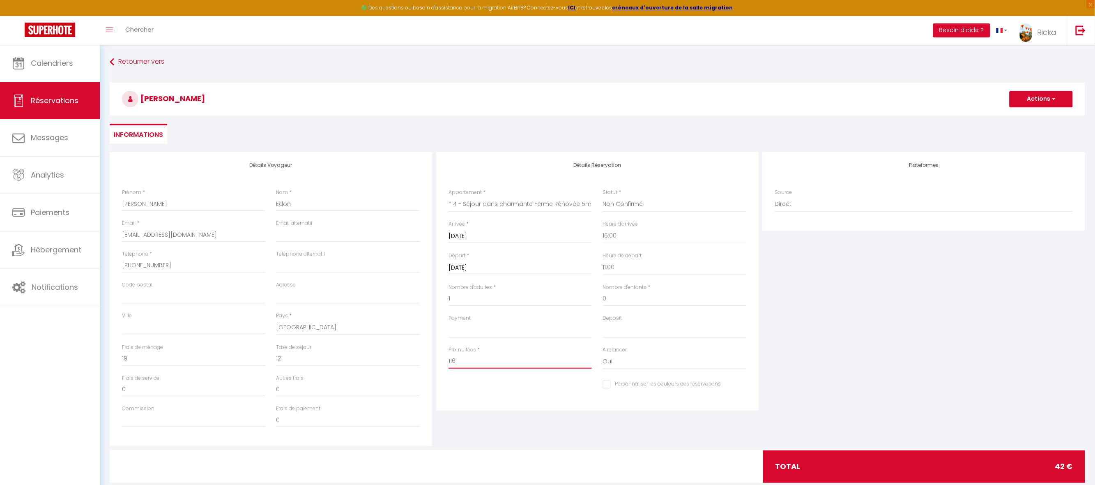
select select
checkbox input "false"
type input "116"
type input "0"
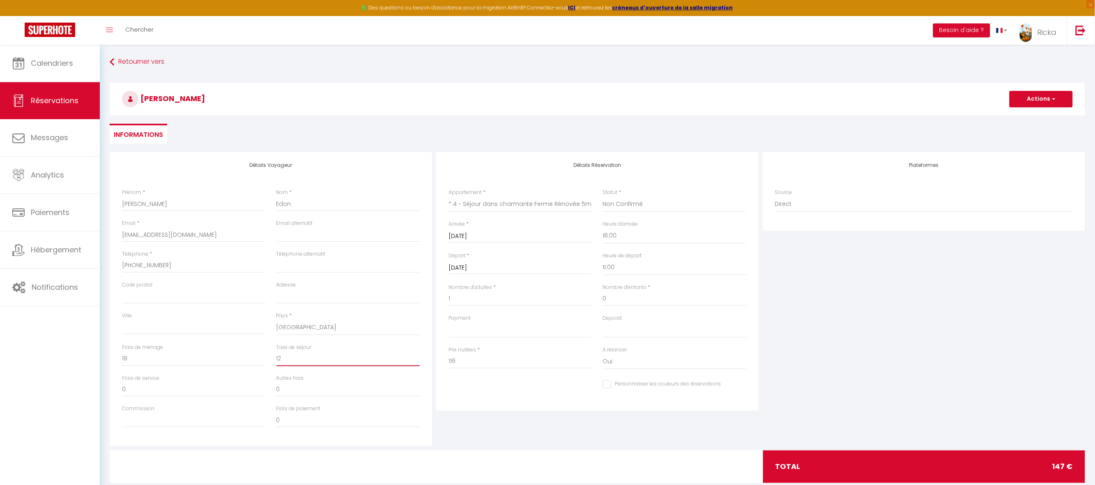
type input "0"
select select
checkbox input "false"
click at [319, 357] on input "0" at bounding box center [347, 358] width 143 height 15
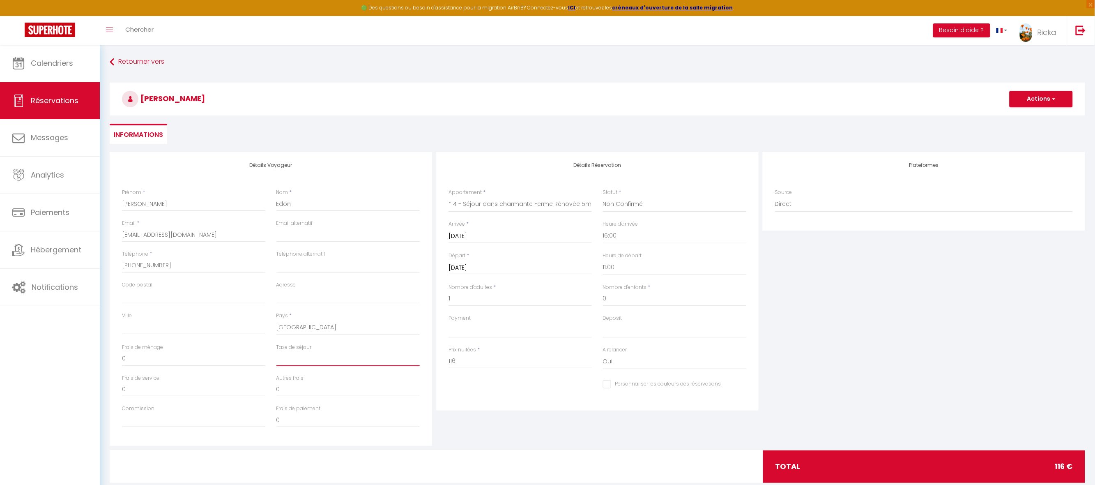
select select
checkbox input "false"
type input "5"
select select
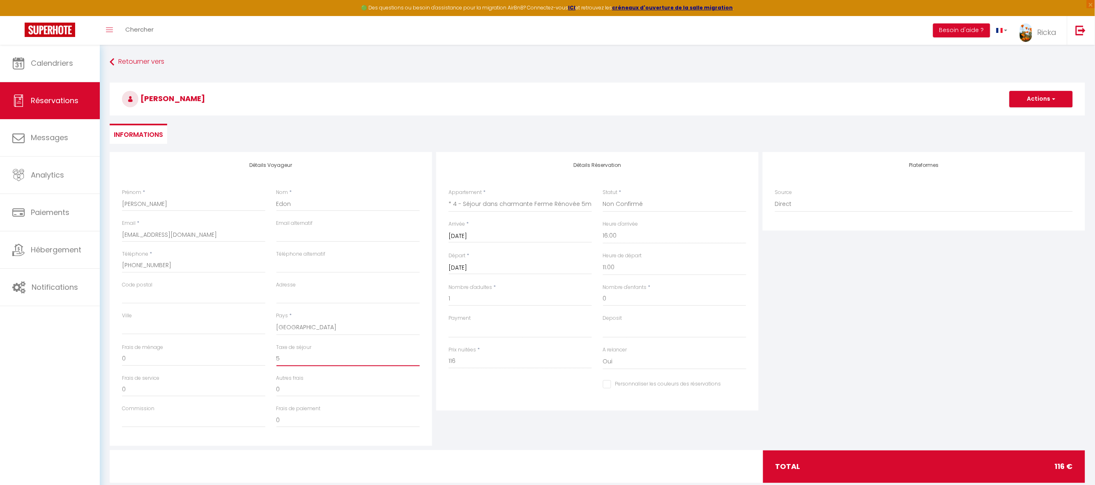
select select
checkbox input "false"
type input "5."
select select
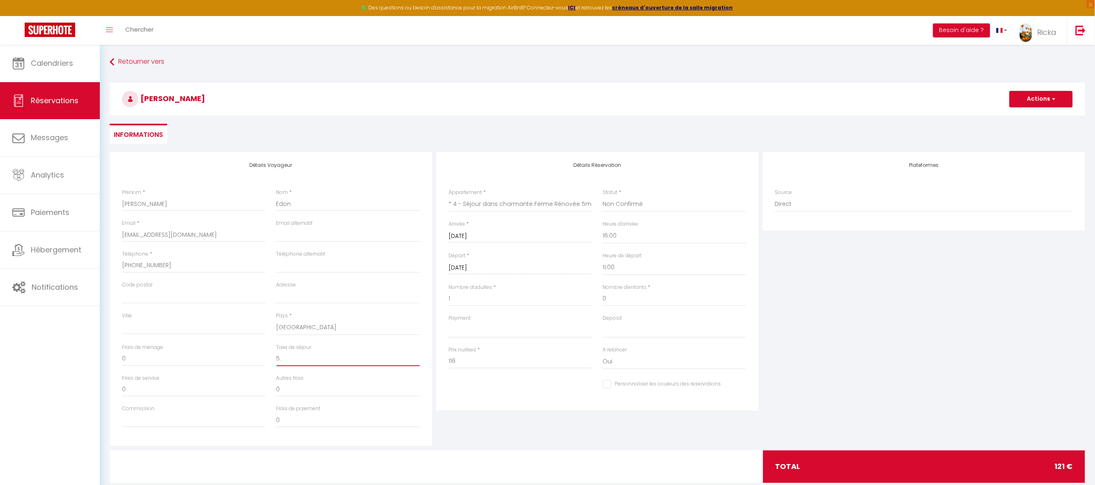
checkbox input "false"
type input "5.1"
select select
checkbox input "false"
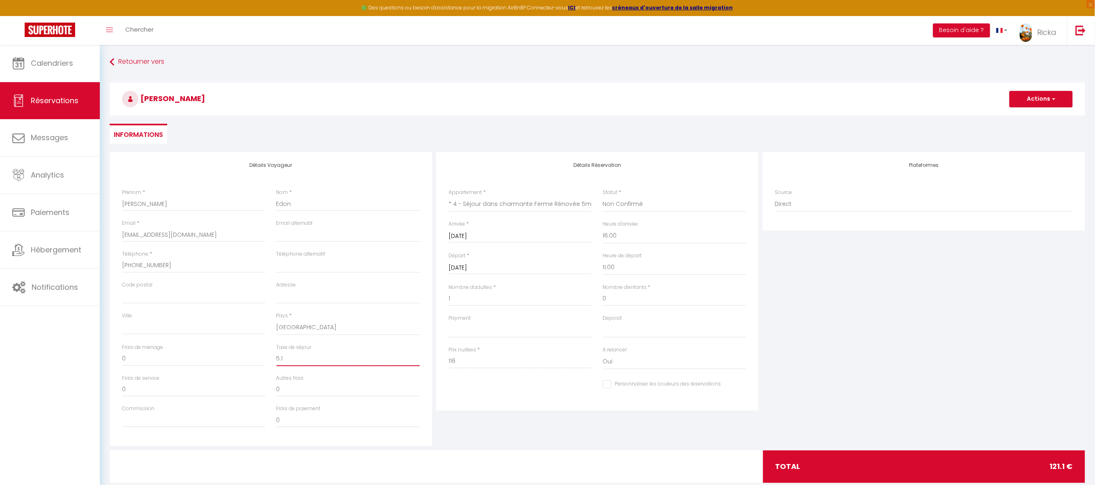
type input "5.16"
select select
checkbox input "false"
type input "5.16"
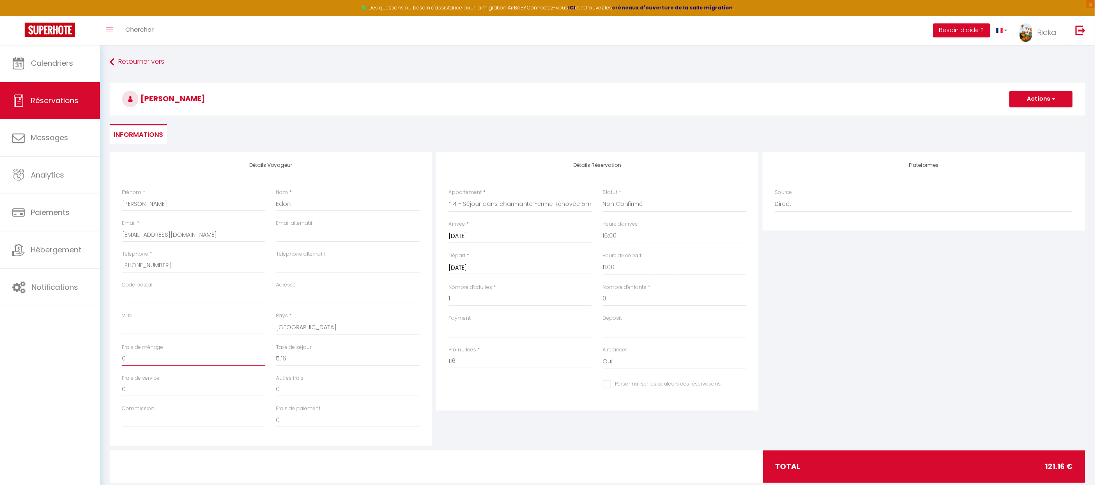
click at [138, 358] on input "0" at bounding box center [193, 358] width 143 height 15
select select
checkbox input "false"
click at [497, 333] on select "OK KO" at bounding box center [520, 330] width 143 height 16
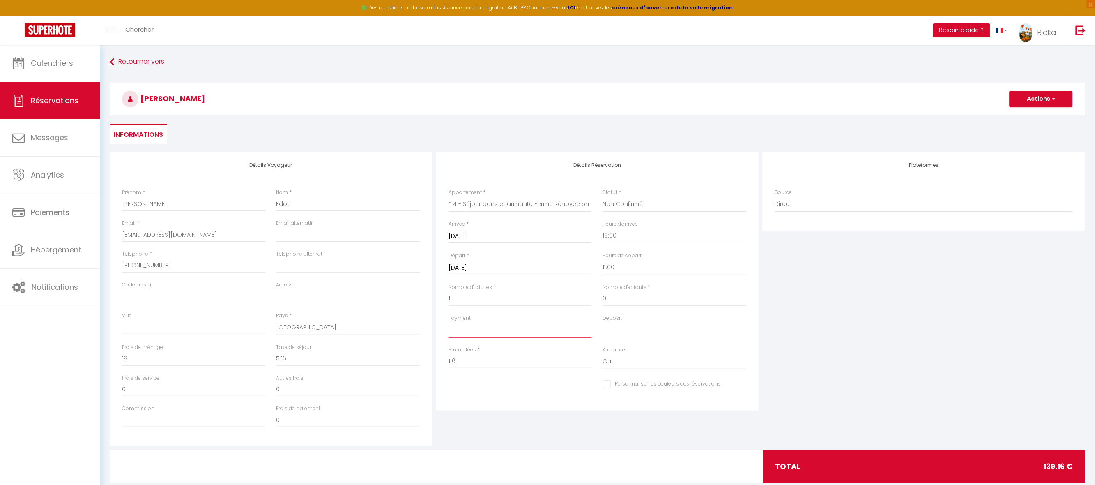
click at [449, 322] on select "OK KO" at bounding box center [520, 330] width 143 height 16
click at [616, 329] on select "OK KO" at bounding box center [674, 330] width 143 height 16
click at [603, 322] on select "OK KO" at bounding box center [674, 330] width 143 height 16
click at [1037, 99] on button "Actions" at bounding box center [1041, 99] width 63 height 16
click at [1030, 119] on link "Enregistrer" at bounding box center [1033, 117] width 65 height 11
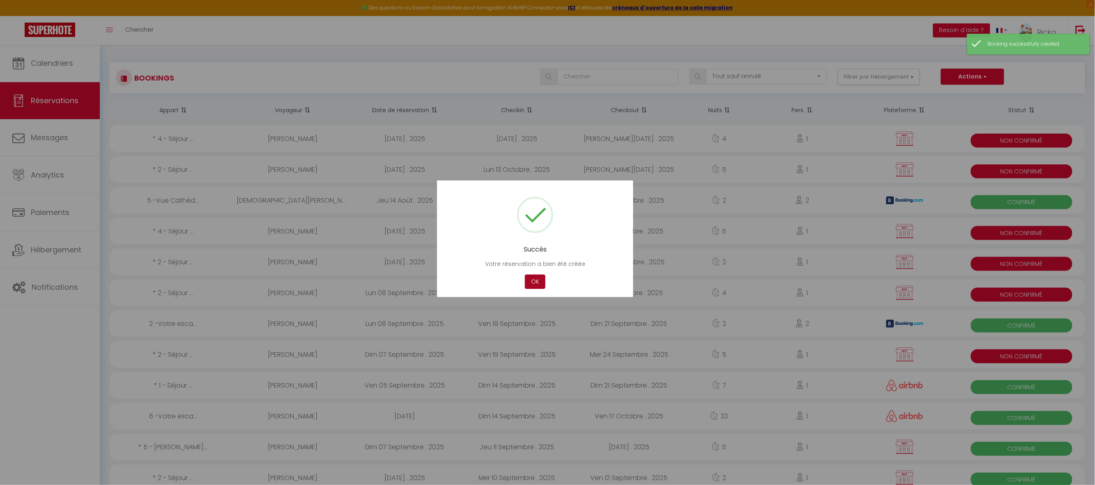
click at [540, 281] on button "OK" at bounding box center [535, 281] width 21 height 14
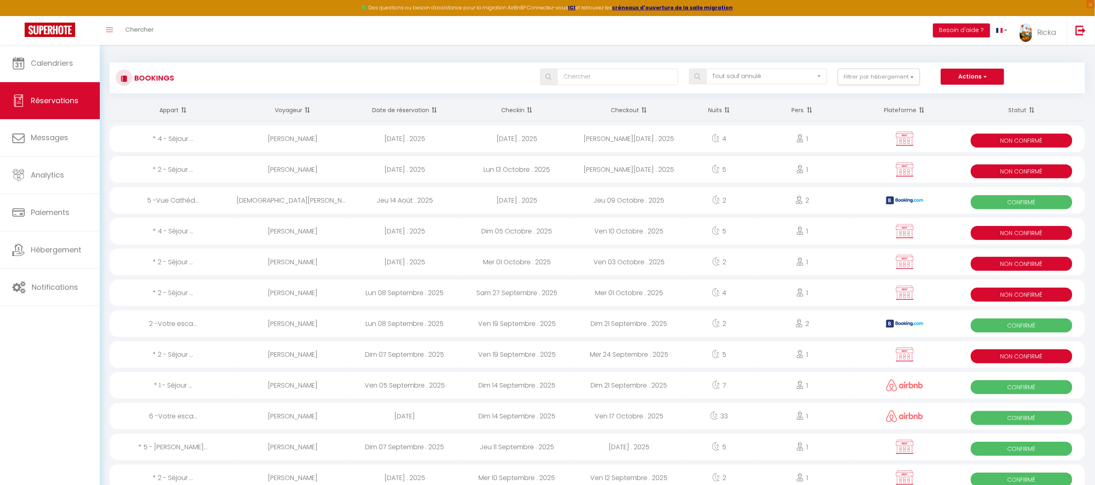
click at [522, 147] on div "Mar 21 Octobre . 2025" at bounding box center [517, 138] width 112 height 27
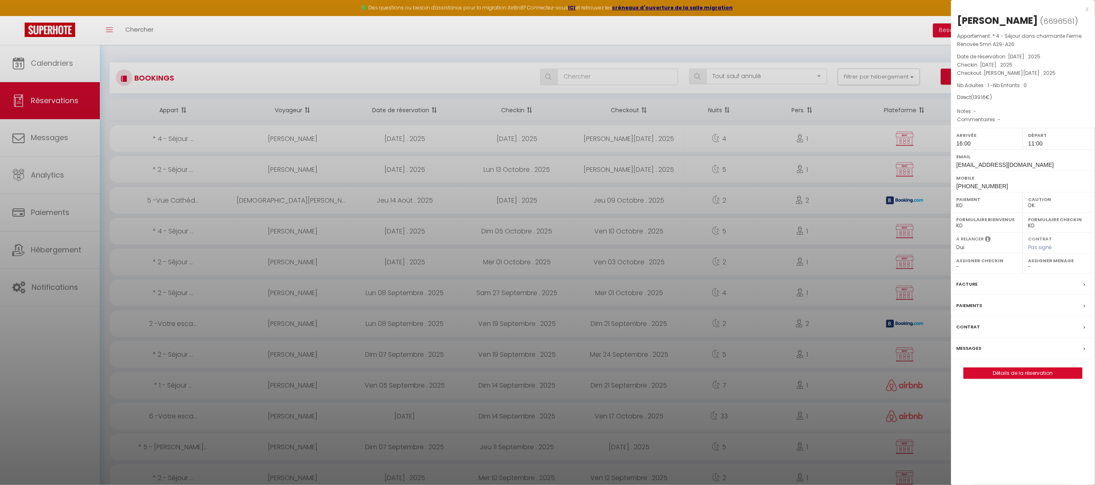
click at [971, 308] on label "Paiements" at bounding box center [970, 305] width 26 height 9
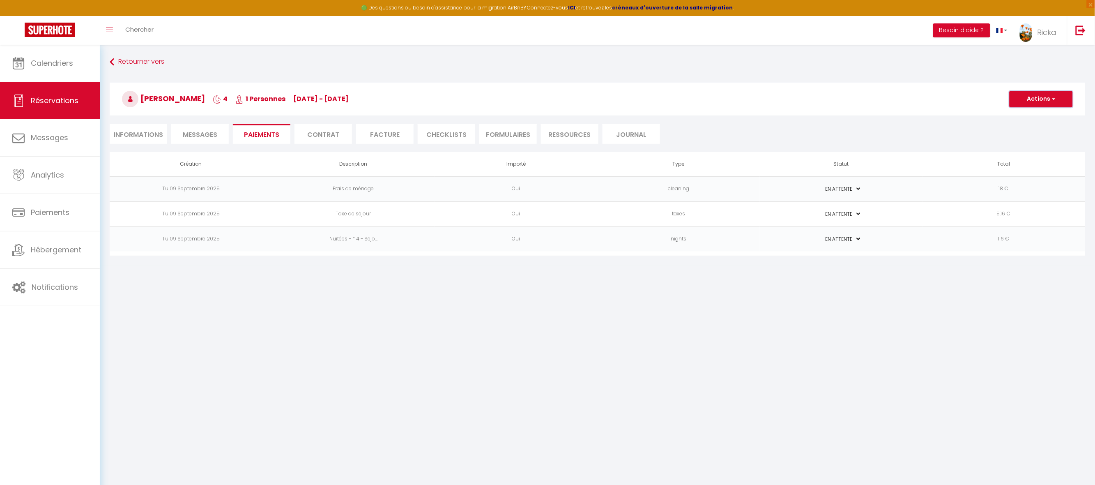
click at [1034, 96] on button "Actions" at bounding box center [1041, 99] width 63 height 16
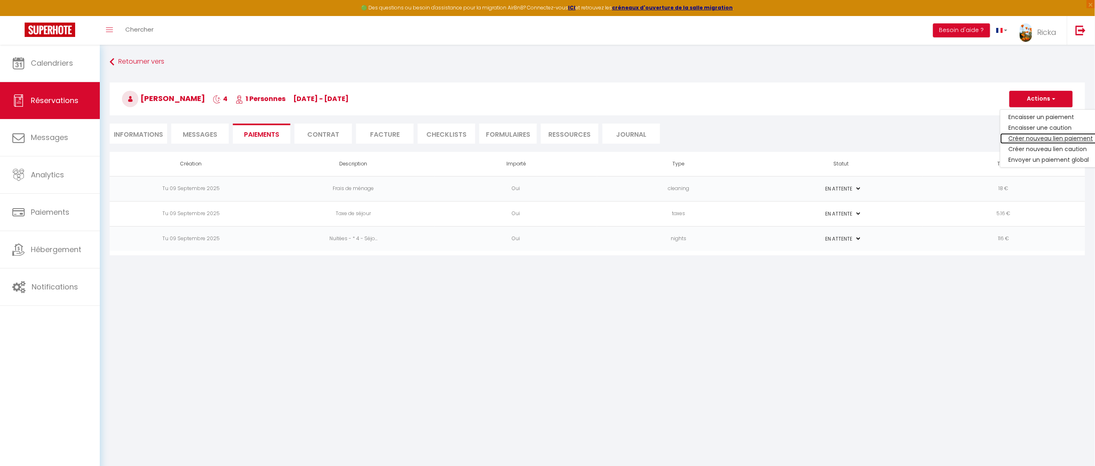
click at [1032, 137] on link "Créer nouveau lien paiement" at bounding box center [1051, 138] width 101 height 11
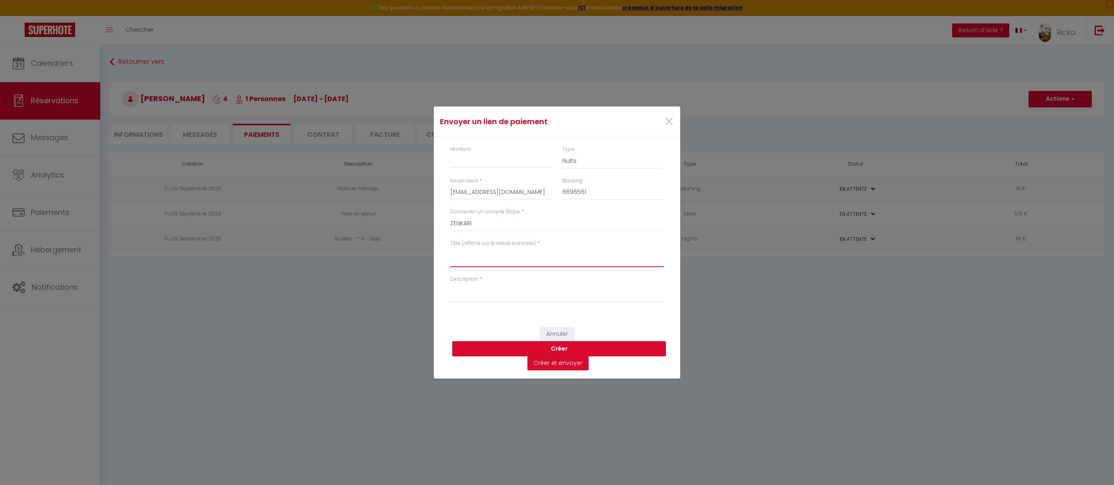
click at [467, 257] on textarea "Titre (affiché sur le relevé bancaire)" at bounding box center [557, 257] width 214 height 20
paste textarea "Réserv du 13-18 oct 2025 - J-Y Edon - ZenkaS1"
click at [483, 253] on textarea "Réserv du 13-18 oct 2025 - J-Y Edon - ZenkaS1" at bounding box center [557, 257] width 214 height 20
click at [492, 249] on textarea "Réserv du 21-18 oct 2025 - J-Y Edon - ZenkaS1" at bounding box center [557, 257] width 214 height 20
drag, startPoint x: 587, startPoint y: 257, endPoint x: 420, endPoint y: 247, distance: 167.5
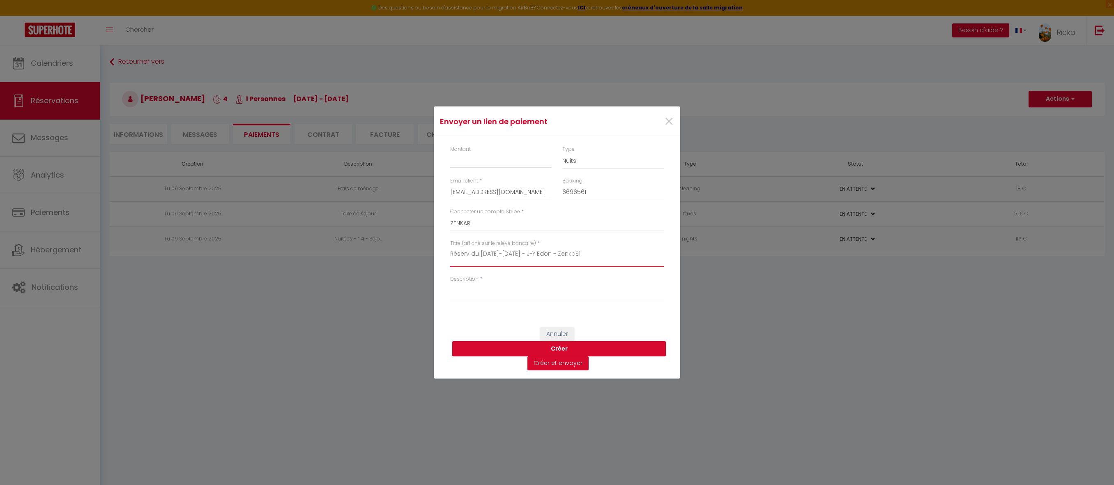
click at [420, 247] on div "Envoyer un lien de paiement × Montant Type Nuits Frais de ménage Taxe de séjour…" at bounding box center [557, 242] width 1114 height 485
click at [472, 290] on textarea "Description" at bounding box center [557, 293] width 214 height 20
paste textarea "Réserv du 21-25 oct 2025 - J-Y Edon - ZenkaS1"
click at [477, 158] on input "Montant" at bounding box center [500, 160] width 101 height 15
click at [565, 345] on button "Créer" at bounding box center [559, 349] width 214 height 16
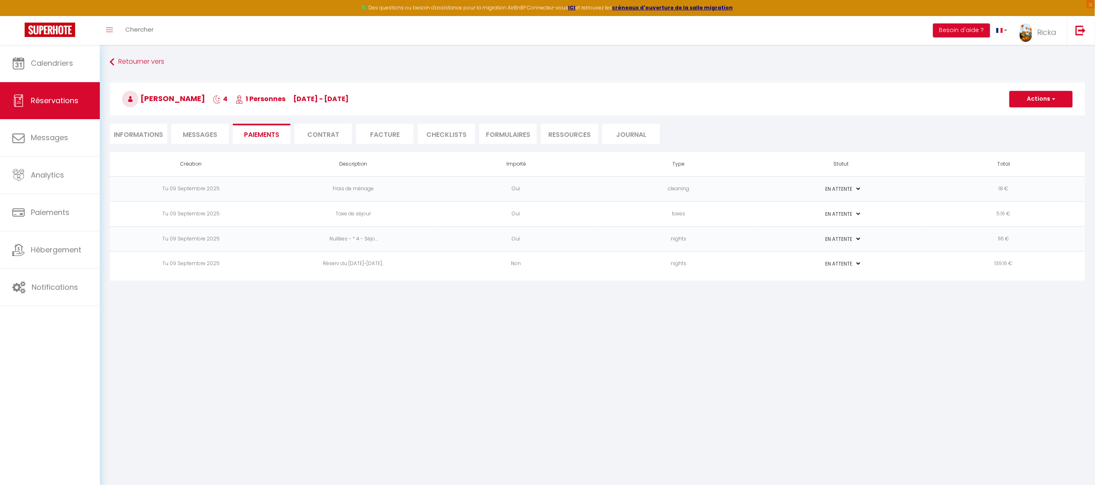
click at [437, 264] on td "Non" at bounding box center [516, 263] width 163 height 25
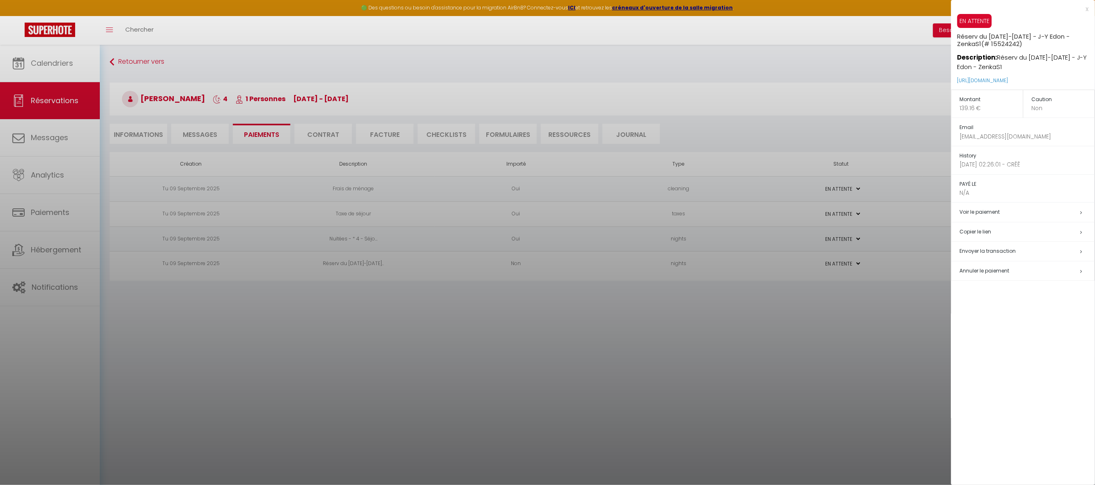
click at [981, 231] on h5 "Copier le lien" at bounding box center [1027, 231] width 135 height 9
click at [201, 130] on div at bounding box center [547, 242] width 1095 height 485
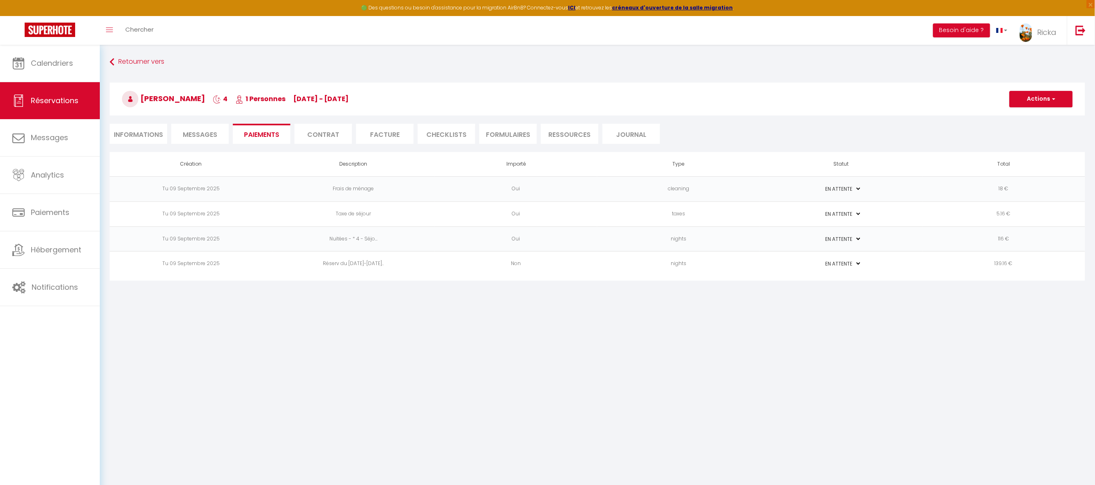
click at [192, 127] on li "Messages" at bounding box center [200, 134] width 58 height 20
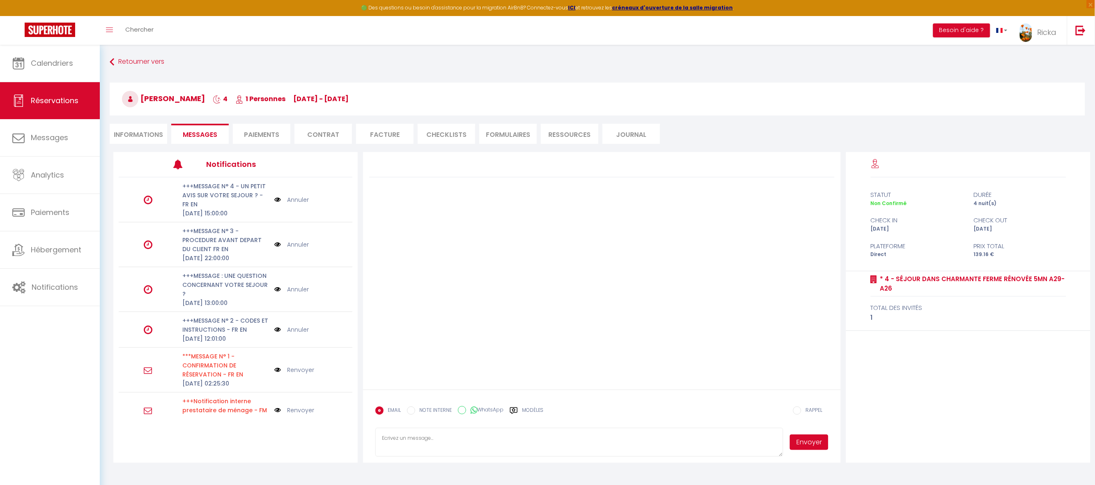
click at [527, 409] on label "Modèles" at bounding box center [533, 413] width 22 height 14
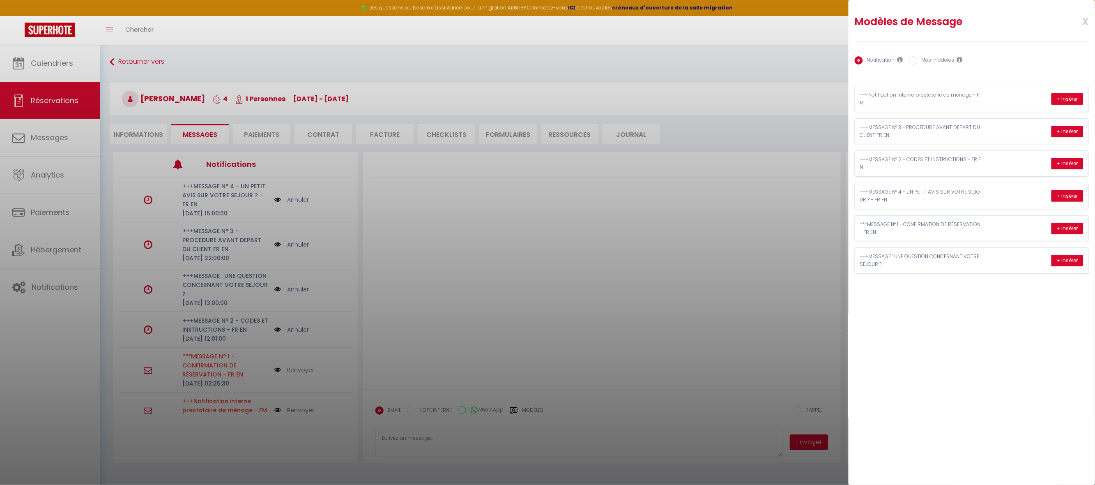
click at [932, 62] on label "Mes modèles" at bounding box center [936, 60] width 37 height 9
click at [918, 62] on input "Mes modèles" at bounding box center [914, 60] width 8 height 8
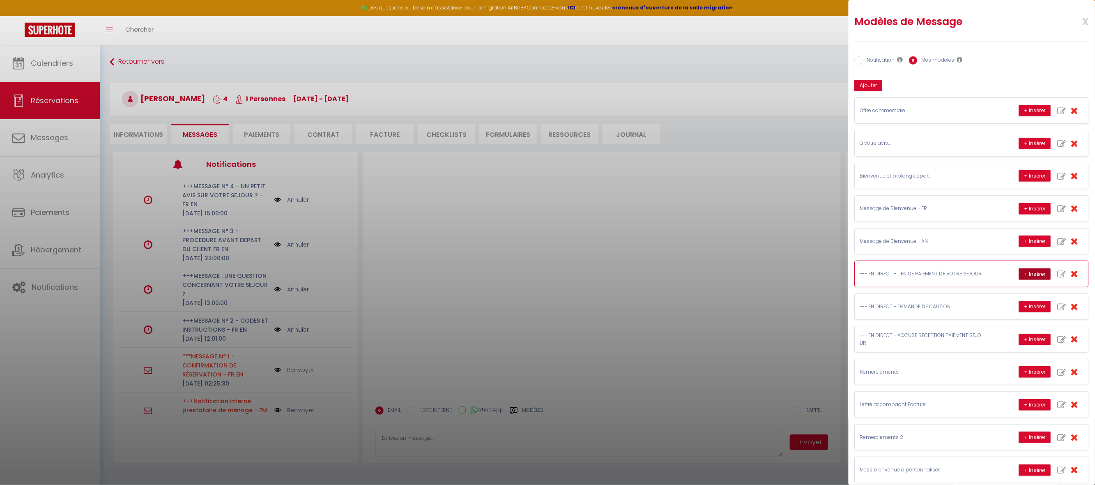
click at [1019, 280] on button "+ Insérer" at bounding box center [1035, 274] width 32 height 12
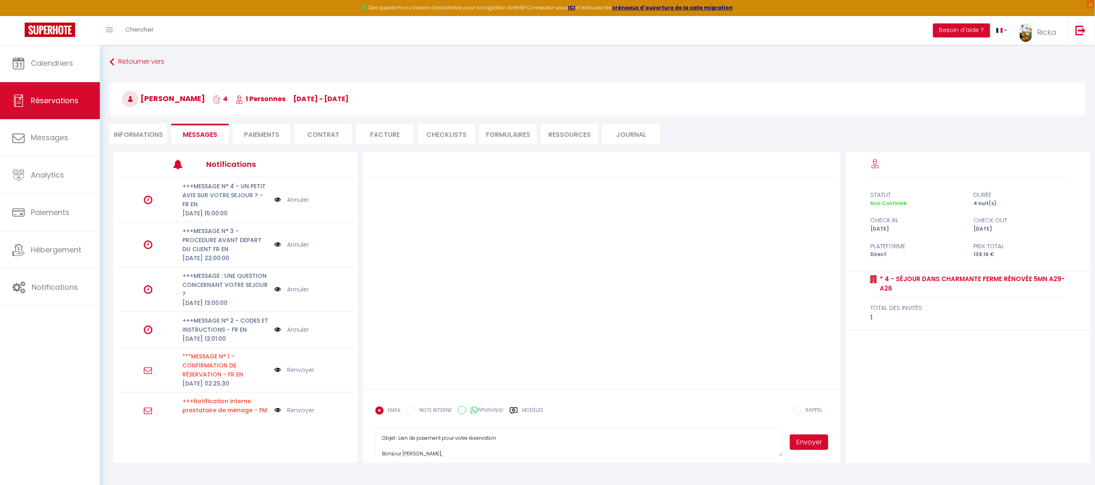
scroll to position [49, 0]
click at [488, 444] on textarea "Objet : Lien de paiement pour votre réservation Bonjour Jean-Yves, Nous vous re…" at bounding box center [579, 442] width 408 height 29
click at [496, 451] on textarea "Objet : Lien de paiement pour votre réservation Bonjour Jean-Yves, Nous vous re…" at bounding box center [579, 442] width 408 height 29
paste textarea "https://superhote.com/applink/p/Mf7UhOlN"
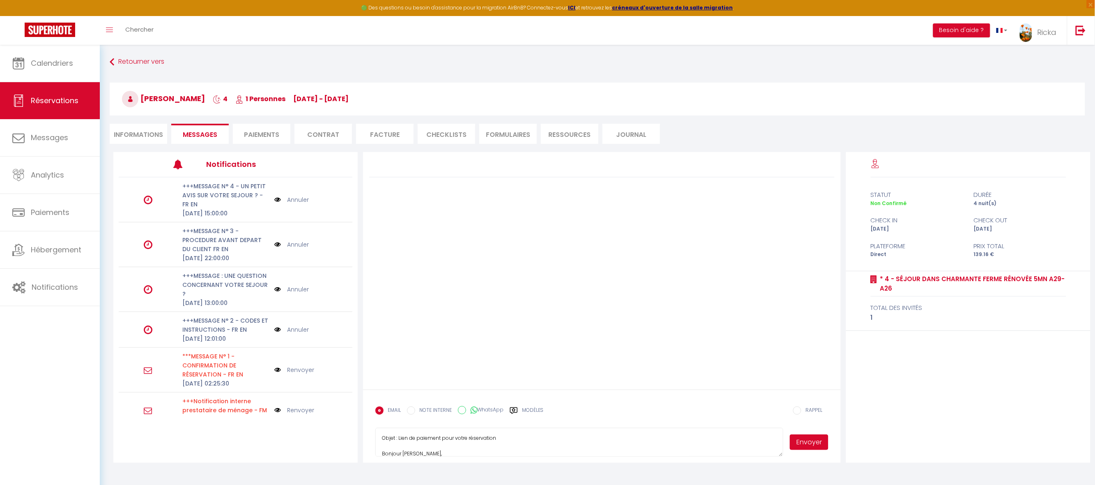
click at [808, 444] on button "Envoyer" at bounding box center [809, 442] width 39 height 16
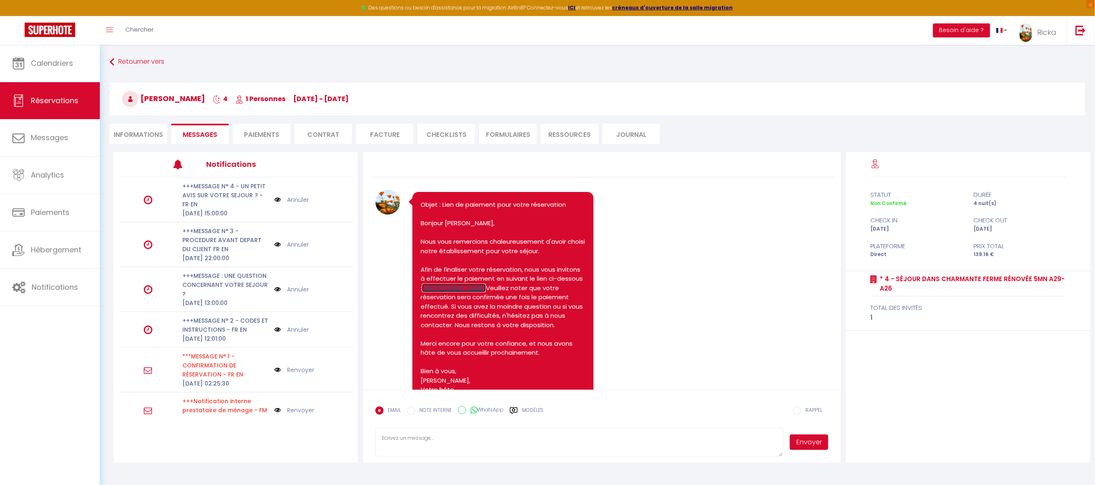
click at [486, 292] on link "https://superhote.com/applink/p/Mf7UhOlN" at bounding box center [454, 287] width 64 height 9
click at [45, 67] on span "Calendriers" at bounding box center [52, 63] width 42 height 10
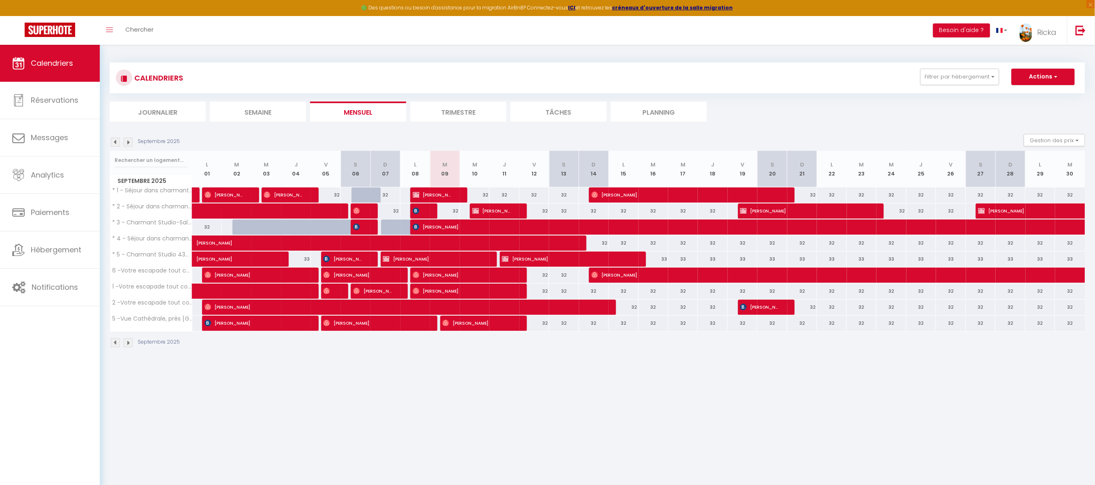
click at [130, 143] on img at bounding box center [128, 142] width 9 height 9
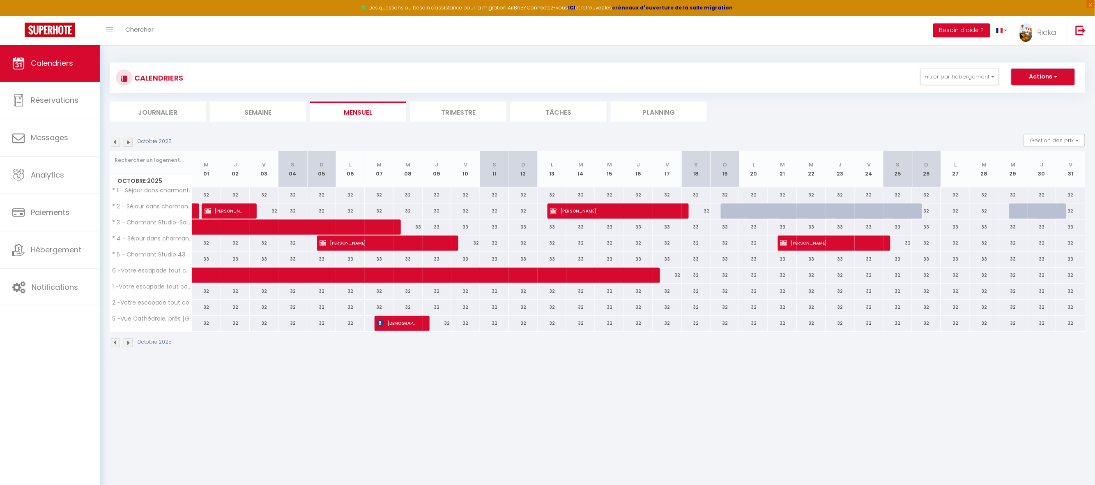
click at [1041, 78] on button "Actions" at bounding box center [1043, 77] width 63 height 16
click at [1023, 95] on link "Nouvelle réservation" at bounding box center [1034, 96] width 71 height 12
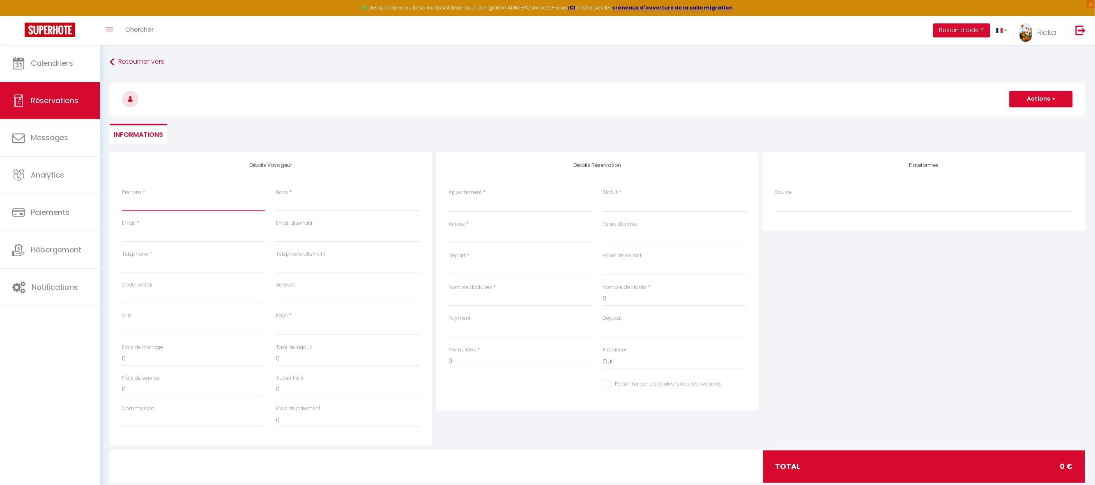
click at [157, 200] on input "Prénom" at bounding box center [193, 203] width 143 height 15
paste input "Jean-Yves"
click at [285, 201] on input "Nom" at bounding box center [347, 203] width 143 height 15
paste input "Edon"
click at [168, 235] on input "Email client" at bounding box center [193, 234] width 143 height 15
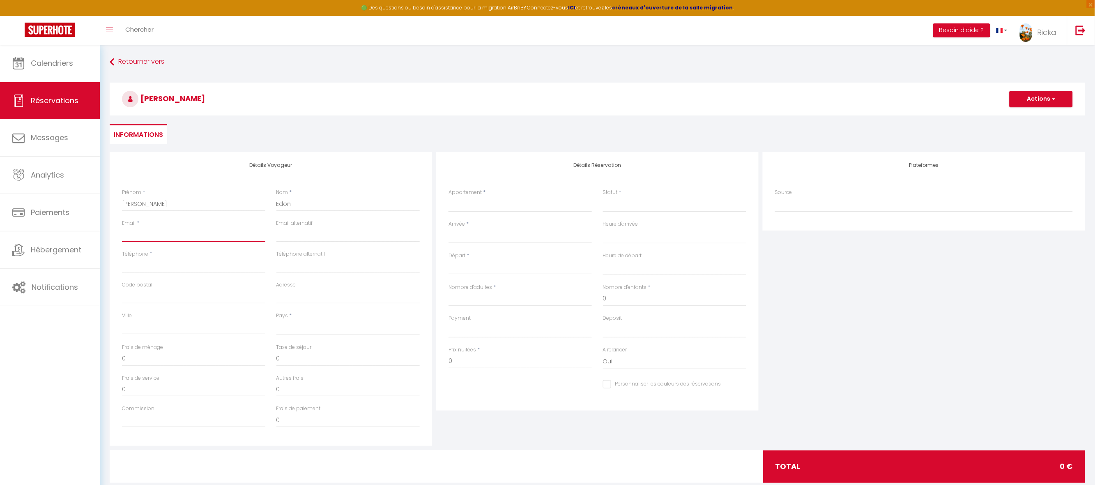
paste input "jean-yves.edon@mk-energies.fr"
click at [301, 327] on select "France Portugal Afghanistan Albania Algeria American Samoa Andorra Angola Angui…" at bounding box center [347, 328] width 143 height 16
click at [276, 320] on select "France Portugal Afghanistan Albania Algeria American Samoa Andorra Angola Angui…" at bounding box center [347, 328] width 143 height 16
click at [285, 359] on input "0" at bounding box center [347, 358] width 143 height 15
click at [463, 359] on input "0" at bounding box center [520, 361] width 143 height 15
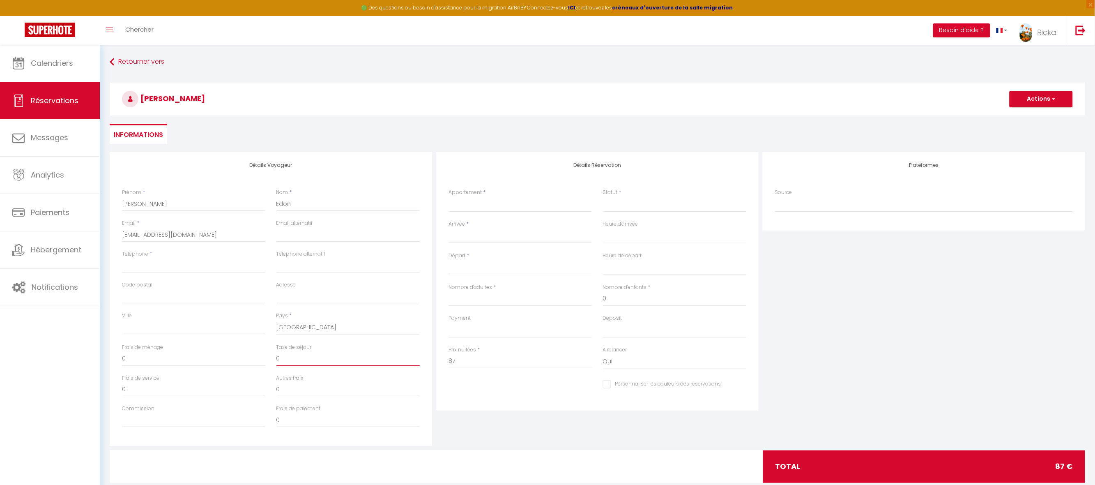
click at [290, 352] on input "0" at bounding box center [347, 358] width 143 height 15
click at [141, 359] on input "0" at bounding box center [193, 358] width 143 height 15
click at [292, 357] on input "0" at bounding box center [347, 358] width 143 height 15
click at [496, 198] on select "* 1 - Séjour dans charmante Ferme Rénovée 5mn A29-A26 * 2 - Séjour dans charman…" at bounding box center [520, 204] width 143 height 16
click at [461, 237] on input "Arrivée" at bounding box center [520, 236] width 143 height 11
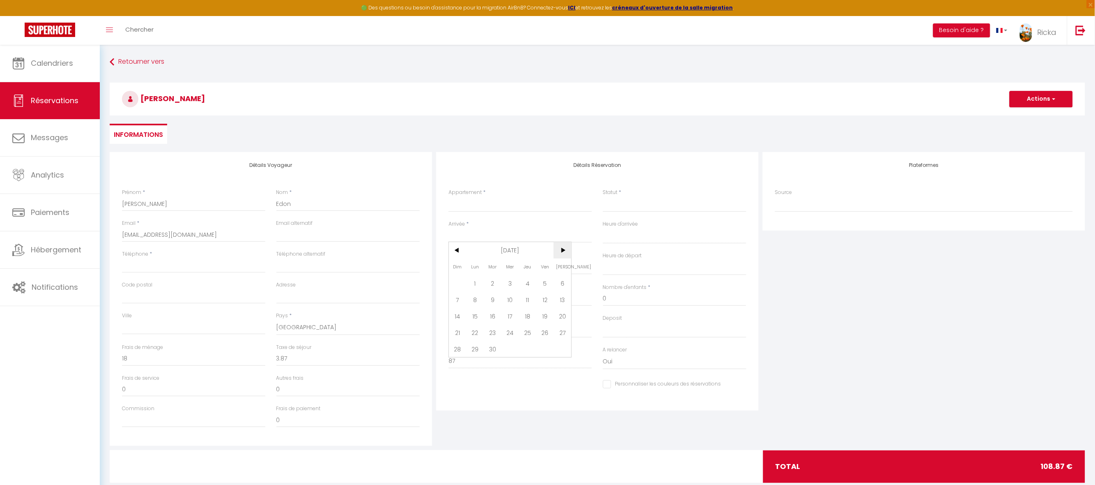
click at [560, 247] on span ">" at bounding box center [563, 250] width 18 height 16
click at [509, 351] on span "29" at bounding box center [511, 349] width 18 height 16
click at [486, 268] on input "Jeu 30 Octobre 2025" at bounding box center [520, 268] width 143 height 11
click at [563, 281] on span ">" at bounding box center [563, 281] width 18 height 16
click at [561, 313] on span "1" at bounding box center [563, 314] width 18 height 16
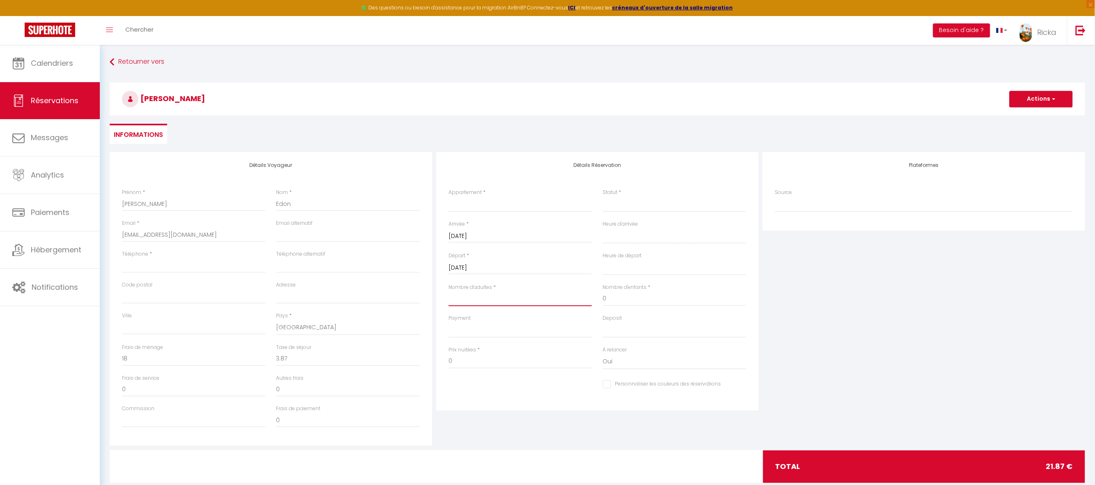
click at [468, 300] on input "Nombre d'adultes" at bounding box center [520, 298] width 143 height 15
click at [467, 333] on select "OK KO" at bounding box center [520, 330] width 143 height 16
click at [449, 322] on select "OK KO" at bounding box center [520, 330] width 143 height 16
click at [471, 359] on input "0" at bounding box center [520, 361] width 143 height 15
click at [497, 341] on div "Payment OK KO" at bounding box center [520, 330] width 154 height 32
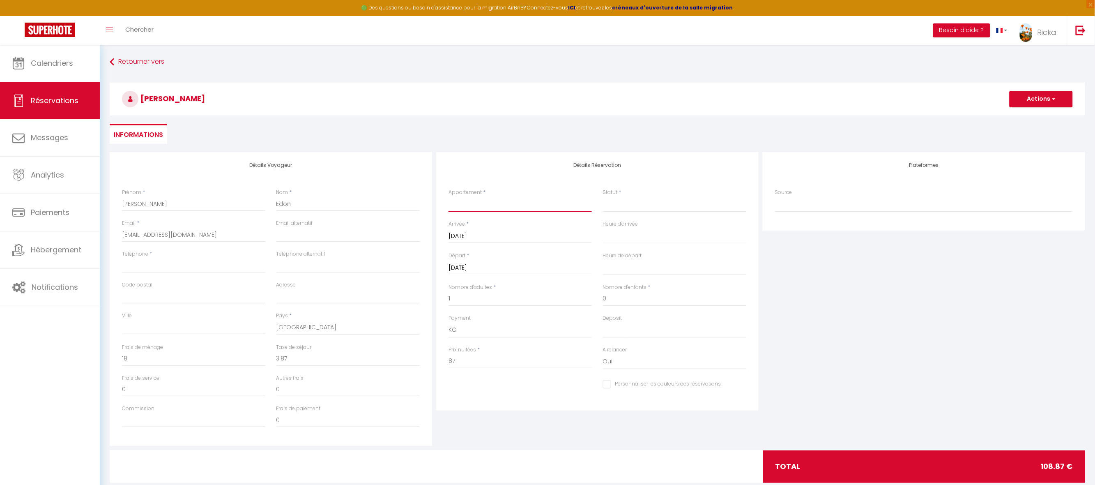
click at [458, 201] on select "* 1 - Séjour dans charmante Ferme Rénovée 5mn A29-A26 * 2 - Séjour dans charman…" at bounding box center [520, 204] width 143 height 16
click at [472, 204] on select "* 1 - Séjour dans charmante Ferme Rénovée 5mn A29-A26 * 2 - Séjour dans charman…" at bounding box center [520, 204] width 143 height 16
click at [449, 196] on select "* 1 - Séjour dans charmante Ferme Rénovée 5mn A29-A26 * 2 - Séjour dans charman…" at bounding box center [520, 204] width 143 height 16
click at [615, 204] on select "Confirmé Non Confirmé Annulé Annulé par le voyageur No Show Request" at bounding box center [674, 204] width 143 height 16
click at [603, 196] on select "Confirmé Non Confirmé Annulé Annulé par le voyageur No Show Request" at bounding box center [674, 204] width 143 height 16
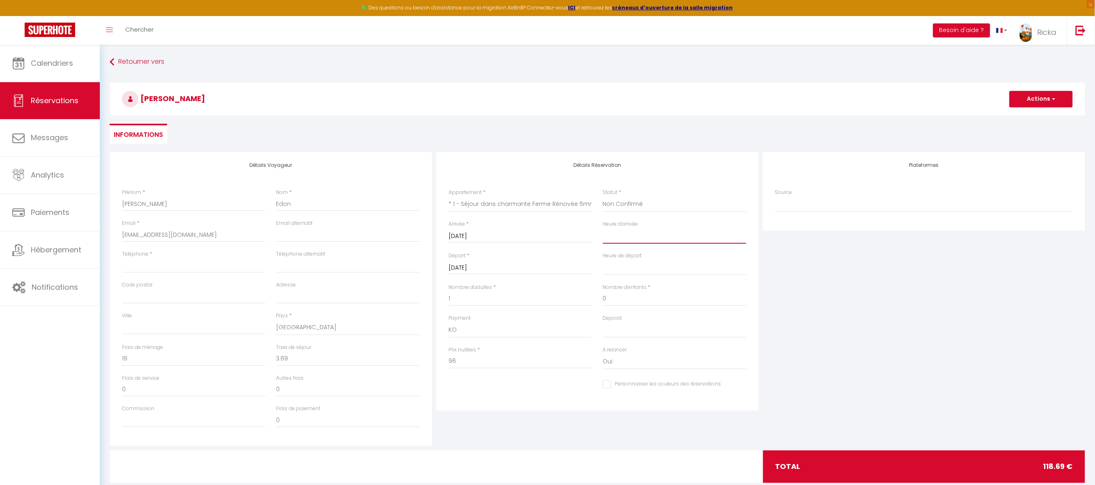
click at [618, 232] on select "00:00 00:30 01:00 01:30 02:00 02:30 03:00 03:30 04:00 04:30 05:00 05:30 06:00 0…" at bounding box center [674, 236] width 143 height 16
click at [603, 228] on select "00:00 00:30 01:00 01:30 02:00 02:30 03:00 03:30 04:00 04:30 05:00 05:30 06:00 0…" at bounding box center [674, 236] width 143 height 16
click at [618, 234] on select "00:00 00:30 01:00 01:30 02:00 02:30 03:00 03:30 04:00 04:30 05:00 05:30 06:00 0…" at bounding box center [674, 236] width 143 height 16
click at [603, 228] on select "00:00 00:30 01:00 01:30 02:00 02:30 03:00 03:30 04:00 04:30 05:00 05:30 06:00 0…" at bounding box center [674, 236] width 143 height 16
click at [647, 272] on select "00:00 00:30 01:00 01:30 02:00 02:30 03:00 03:30 04:00 04:30 05:00 05:30 06:00 0…" at bounding box center [674, 268] width 143 height 16
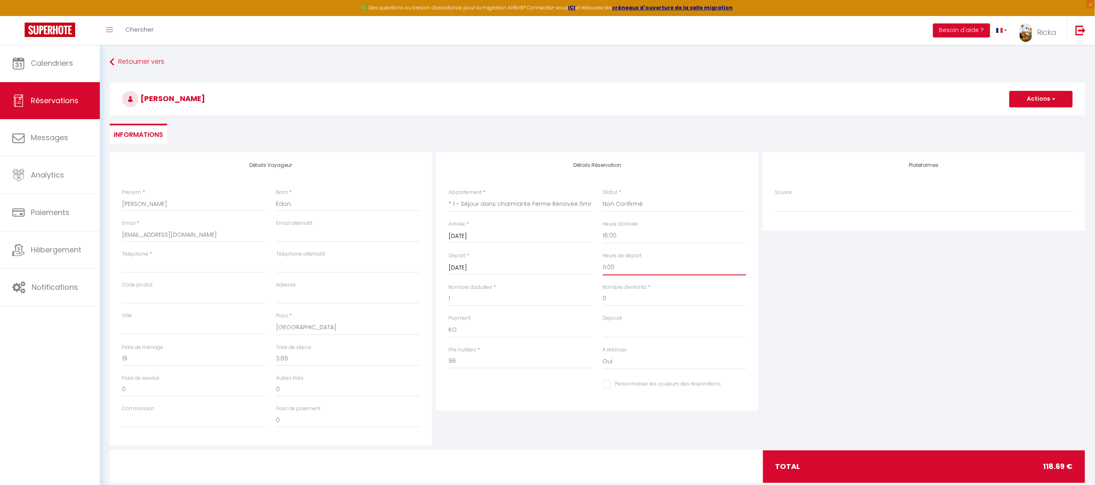
click at [603, 260] on select "00:00 00:30 01:00 01:30 02:00 02:30 03:00 03:30 04:00 04:30 05:00 05:30 06:00 0…" at bounding box center [674, 268] width 143 height 16
click at [465, 362] on input "96" at bounding box center [520, 361] width 143 height 15
click at [288, 357] on input "0" at bounding box center [347, 358] width 143 height 15
click at [211, 359] on input "0" at bounding box center [193, 358] width 143 height 15
click at [282, 359] on input "03.87" at bounding box center [347, 358] width 143 height 15
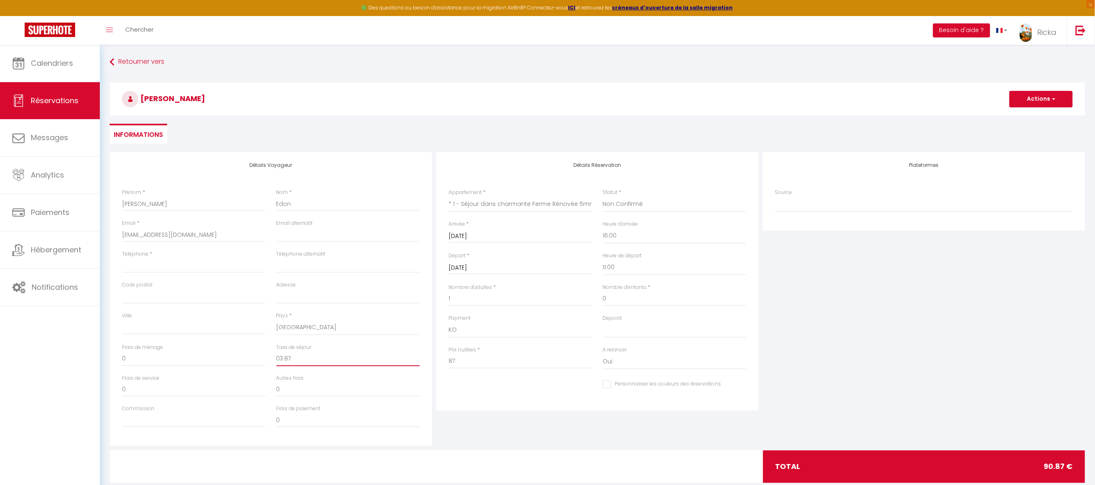
click at [279, 359] on input "03.87" at bounding box center [347, 358] width 143 height 15
click at [141, 354] on input "0" at bounding box center [193, 358] width 143 height 15
click at [1047, 104] on button "Actions" at bounding box center [1041, 99] width 63 height 16
click at [1043, 117] on link "Enregistrer" at bounding box center [1033, 117] width 65 height 11
click at [1047, 104] on button "Actions" at bounding box center [1041, 99] width 63 height 16
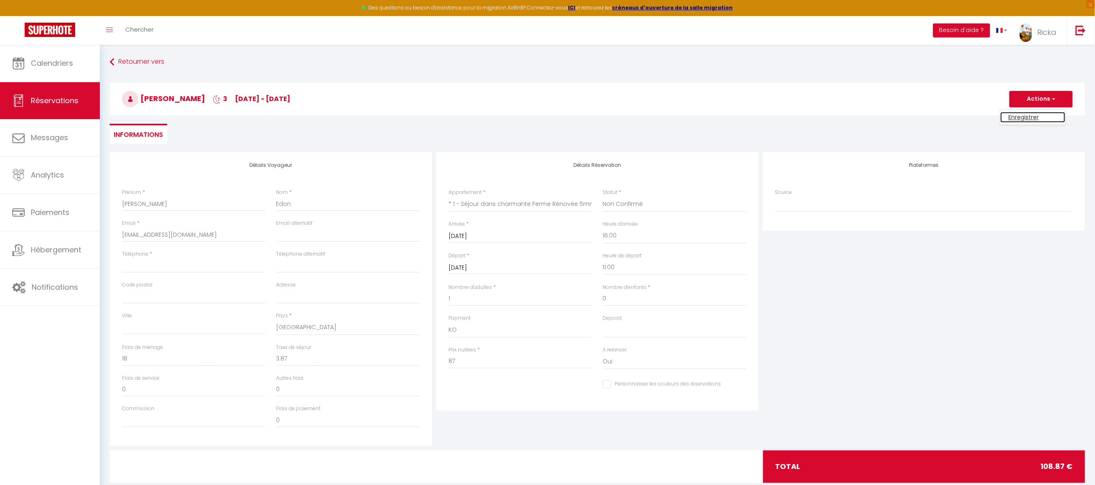
click at [1025, 115] on link "Enregistrer" at bounding box center [1033, 117] width 65 height 11
click at [1037, 102] on button "Actions" at bounding box center [1041, 99] width 63 height 16
click at [1028, 115] on link "Enregistrer" at bounding box center [1033, 117] width 65 height 11
click at [164, 264] on input "Téléphone" at bounding box center [193, 265] width 143 height 15
paste input "+33680470831"
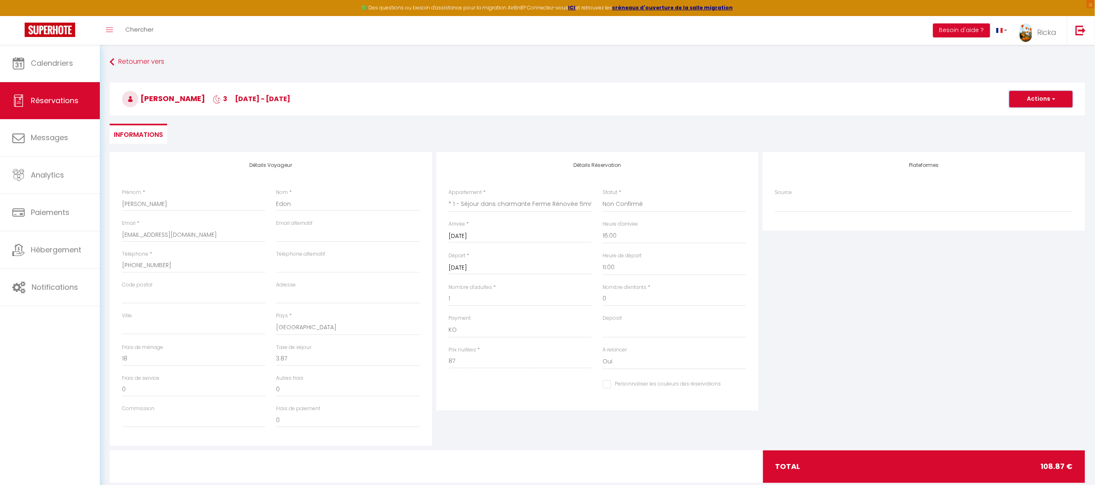
click at [1043, 104] on button "Actions" at bounding box center [1041, 99] width 63 height 16
click at [1029, 117] on link "Enregistrer" at bounding box center [1033, 117] width 65 height 11
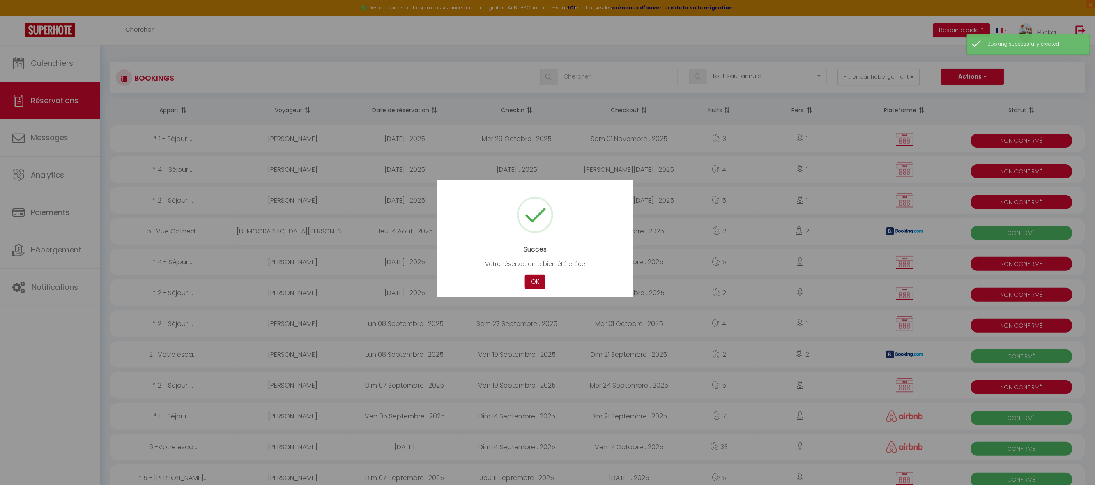
click at [530, 278] on button "OK" at bounding box center [535, 281] width 21 height 14
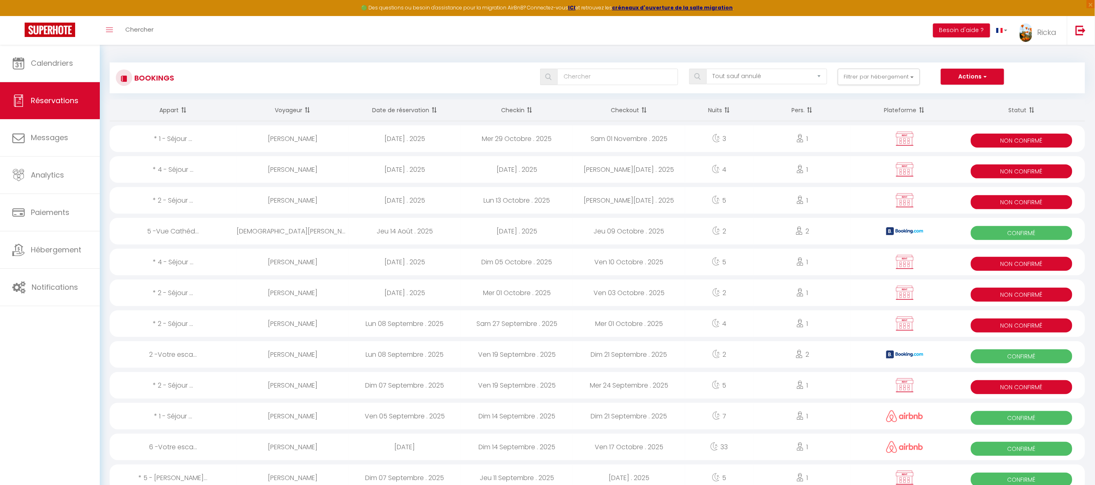
click at [496, 140] on div "Mer 29 Octobre . 2025" at bounding box center [517, 138] width 112 height 27
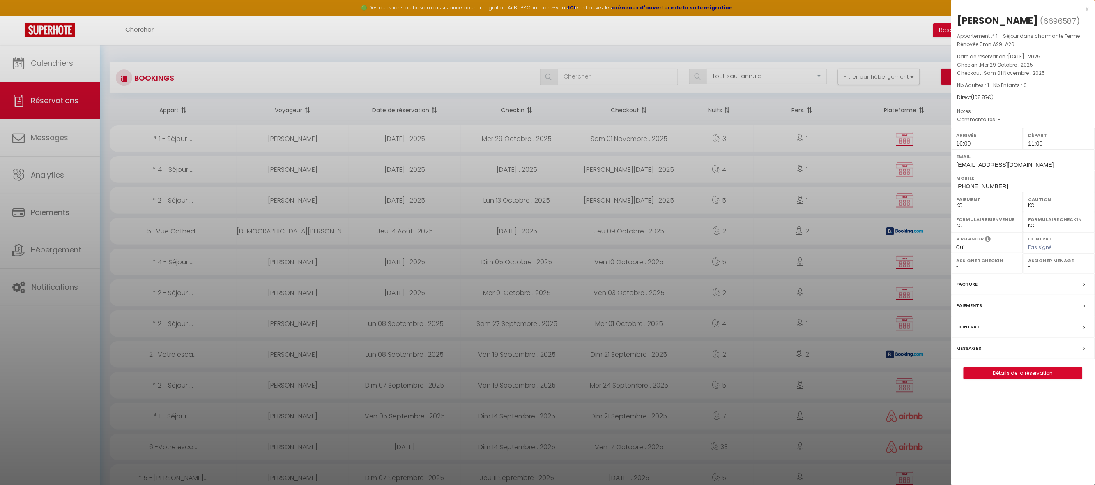
click at [995, 309] on div "Paiements" at bounding box center [1023, 305] width 144 height 21
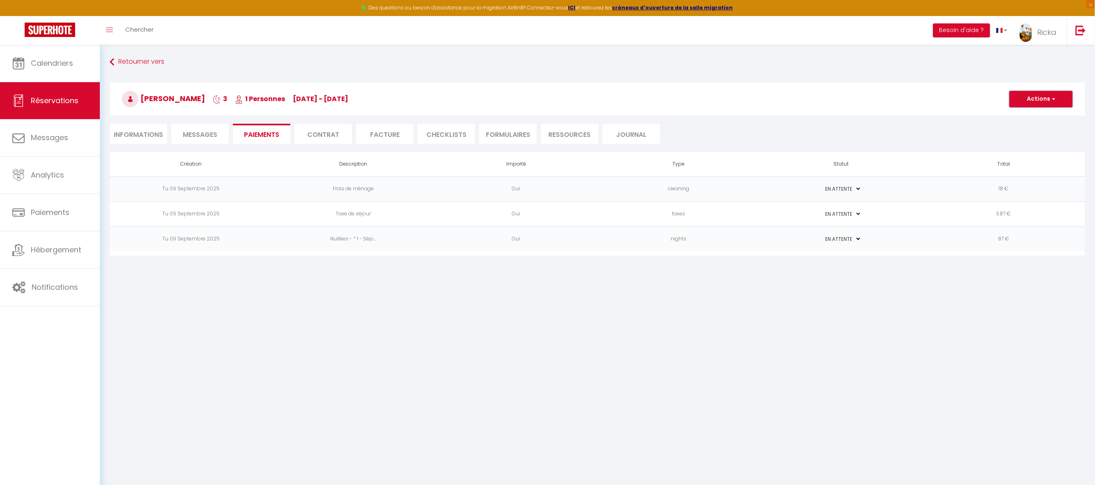
click at [1046, 102] on button "Actions" at bounding box center [1041, 99] width 63 height 16
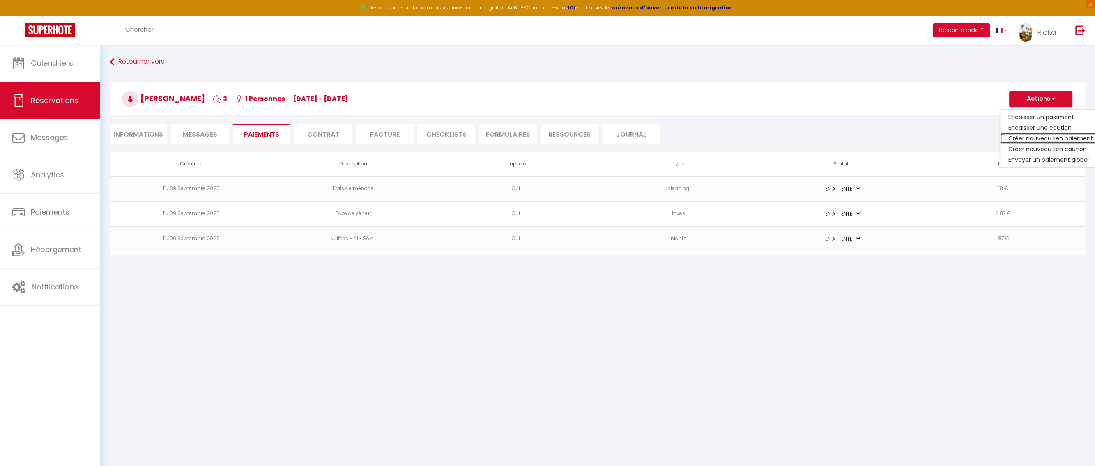
click at [1042, 139] on link "Créer nouveau lien paiement" at bounding box center [1051, 138] width 101 height 11
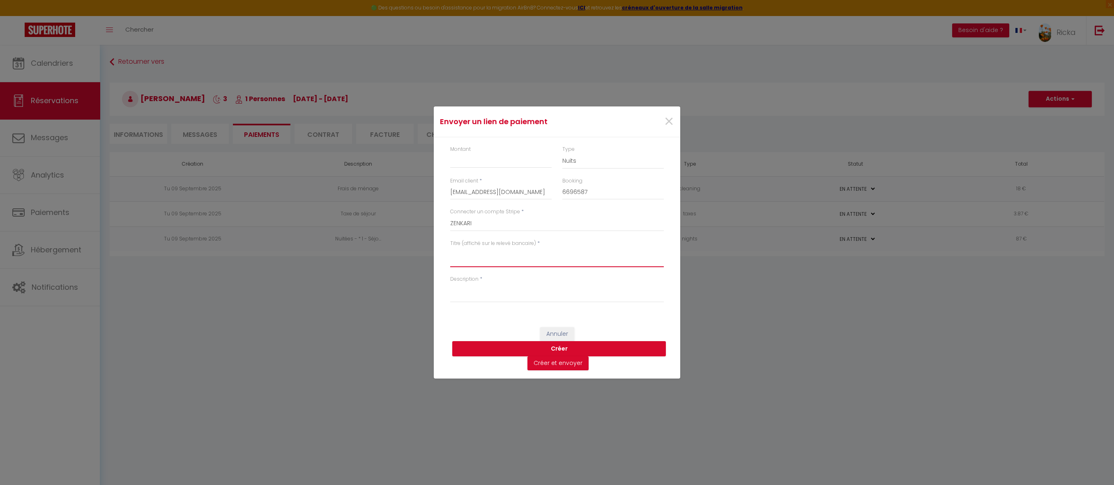
click at [503, 258] on textarea "Titre (affiché sur le relevé bancaire)" at bounding box center [557, 257] width 214 height 20
paste textarea "Réserv du 13-18 oct 2025 - J-Y Edon - ZenkaS1"
drag, startPoint x: 492, startPoint y: 295, endPoint x: 488, endPoint y: 297, distance: 4.6
click at [488, 297] on textarea "Description" at bounding box center [557, 293] width 214 height 20
paste textarea "Réserv du 13-18 oct 2025 - J-Y Edon - ZenkaS1"
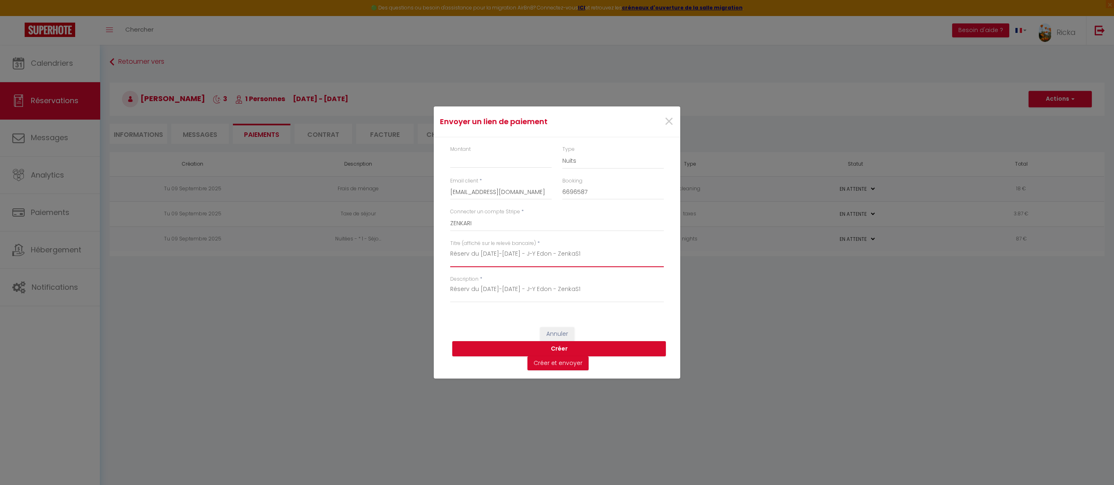
click at [484, 252] on textarea "Réserv du 13-18 oct 2025 - J-Y Edon - ZenkaS1" at bounding box center [557, 257] width 214 height 20
click at [494, 249] on textarea "Réserv du 29-18 oct 2025 - J-Y Edon - ZenkaS1" at bounding box center [557, 257] width 214 height 20
click at [509, 256] on textarea "Réserv du 29-1er oct 2025 - J-Y Edon - ZenkaS1" at bounding box center [557, 257] width 214 height 20
drag, startPoint x: 595, startPoint y: 256, endPoint x: 447, endPoint y: 232, distance: 149.4
click at [447, 232] on div "Montant Type Nuits Frais de ménage Taxe de séjour Autre Email client * jean-yve…" at bounding box center [557, 228] width 246 height 182
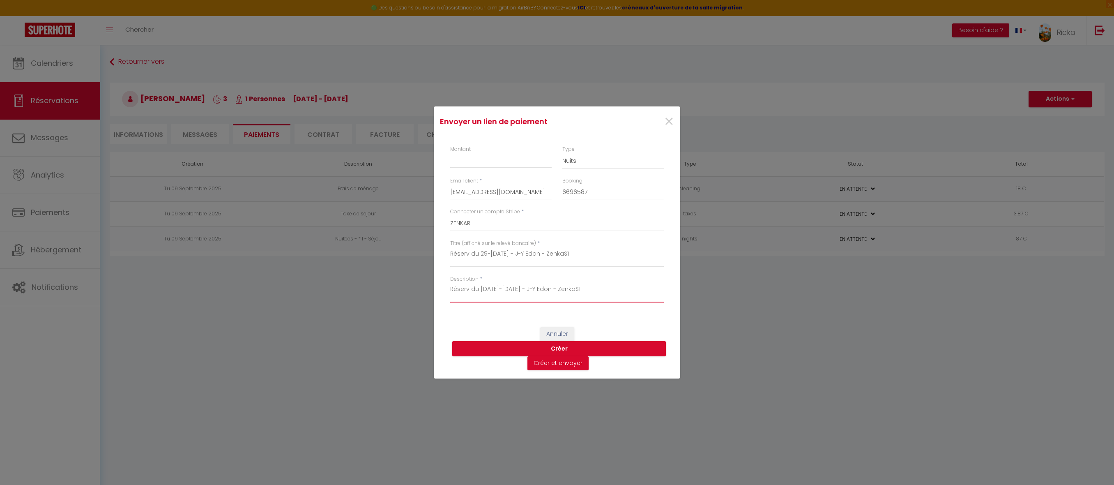
drag, startPoint x: 583, startPoint y: 285, endPoint x: 417, endPoint y: 264, distance: 167.3
click at [411, 269] on div "Envoyer un lien de paiement × Montant Type Nuits Frais de ménage Taxe de séjour…" at bounding box center [557, 242] width 1114 height 485
paste textarea "29-1er nov"
click at [486, 254] on textarea "Réserv du 29-1er nov 2025 - J-Y Edon - ZenkaS1" at bounding box center [557, 257] width 214 height 20
drag, startPoint x: 603, startPoint y: 254, endPoint x: 392, endPoint y: 222, distance: 213.6
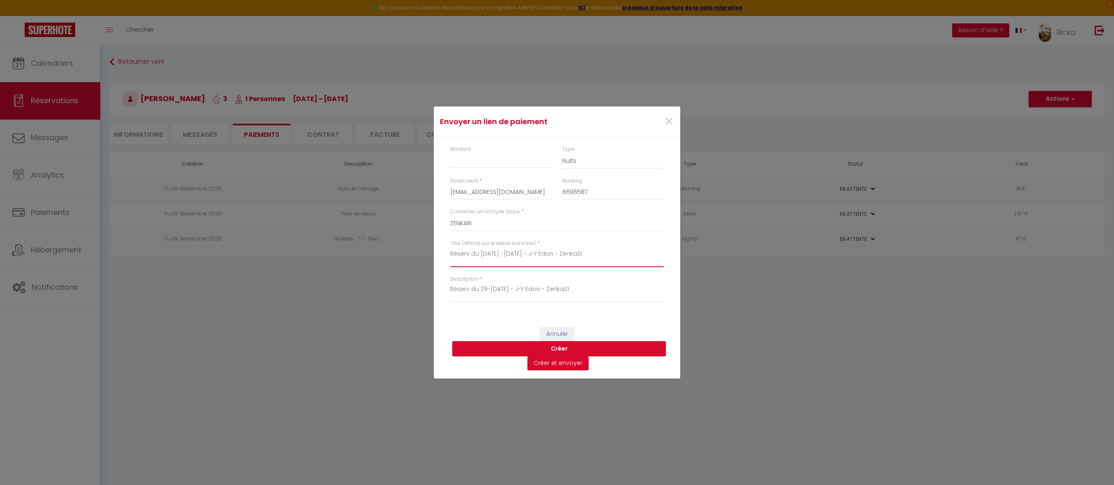
click at [392, 222] on div "Envoyer un lien de paiement × Montant Type Nuits Frais de ménage Taxe de séjour…" at bounding box center [557, 242] width 1114 height 485
drag, startPoint x: 598, startPoint y: 293, endPoint x: 433, endPoint y: 279, distance: 166.1
click at [433, 279] on div "Envoyer un lien de paiement × Montant Type Nuits Frais de ménage Taxe de séjour…" at bounding box center [557, 242] width 1114 height 485
paste textarea "oct"
click at [496, 163] on input "Montant" at bounding box center [500, 160] width 101 height 15
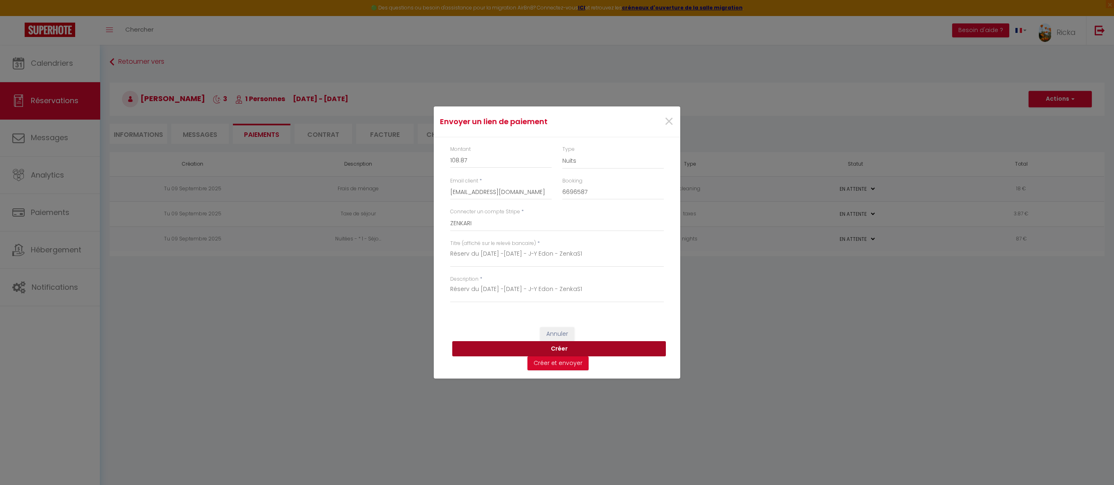
click at [558, 348] on button "Créer" at bounding box center [559, 349] width 214 height 16
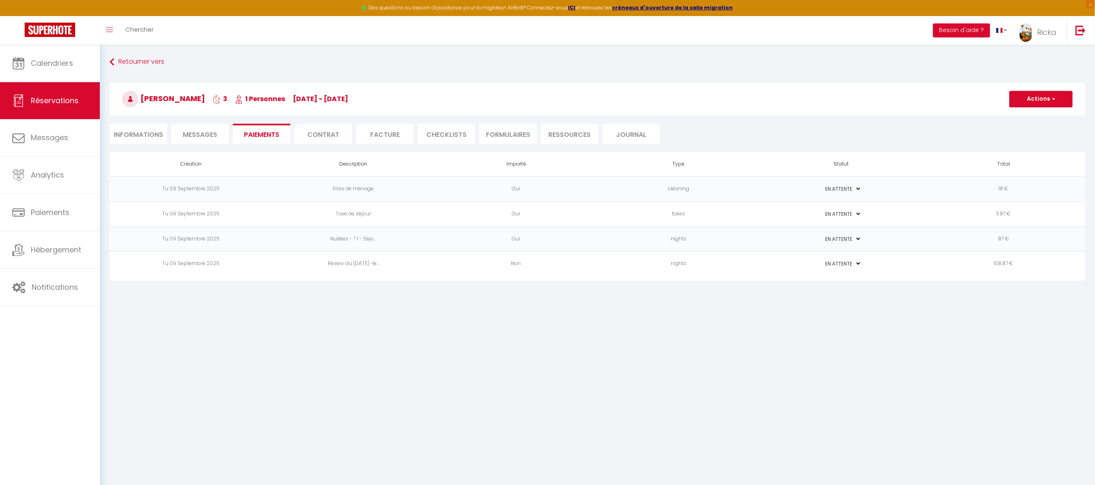
click at [587, 272] on td "Non" at bounding box center [516, 263] width 163 height 25
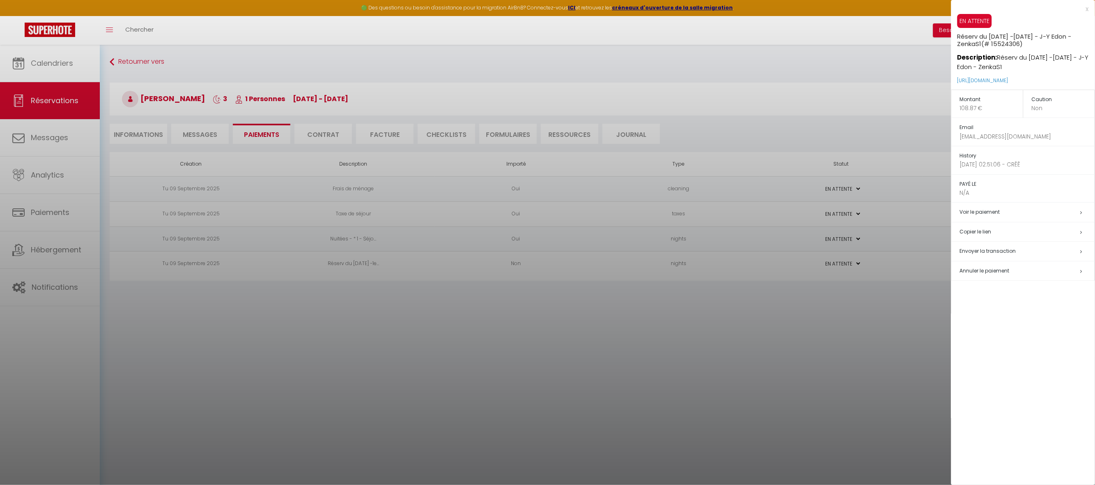
click at [975, 230] on h5 "Copier le lien" at bounding box center [1027, 231] width 135 height 9
click at [974, 210] on link "Voir le paiement" at bounding box center [980, 211] width 40 height 7
click at [210, 137] on div at bounding box center [547, 242] width 1095 height 485
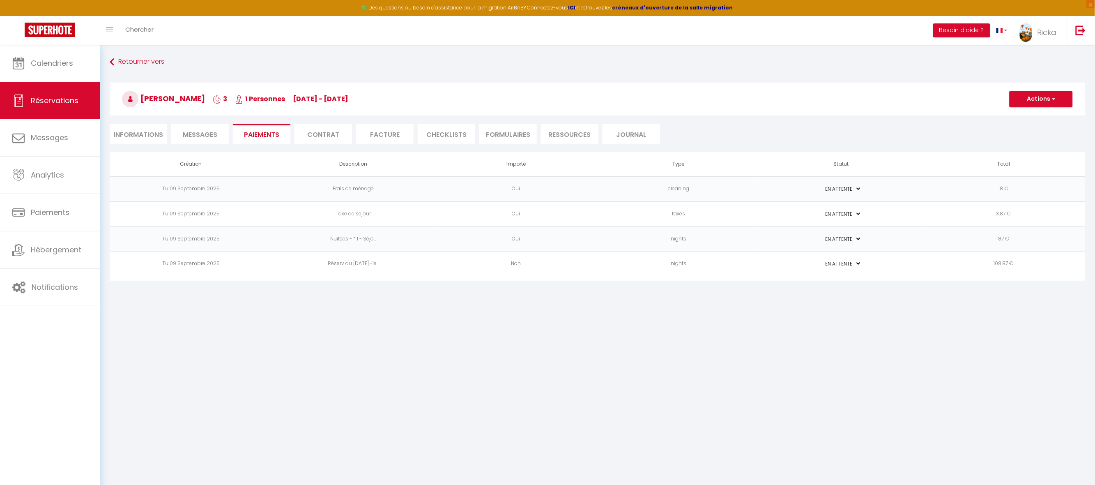
click at [205, 137] on span "Messages" at bounding box center [200, 134] width 35 height 9
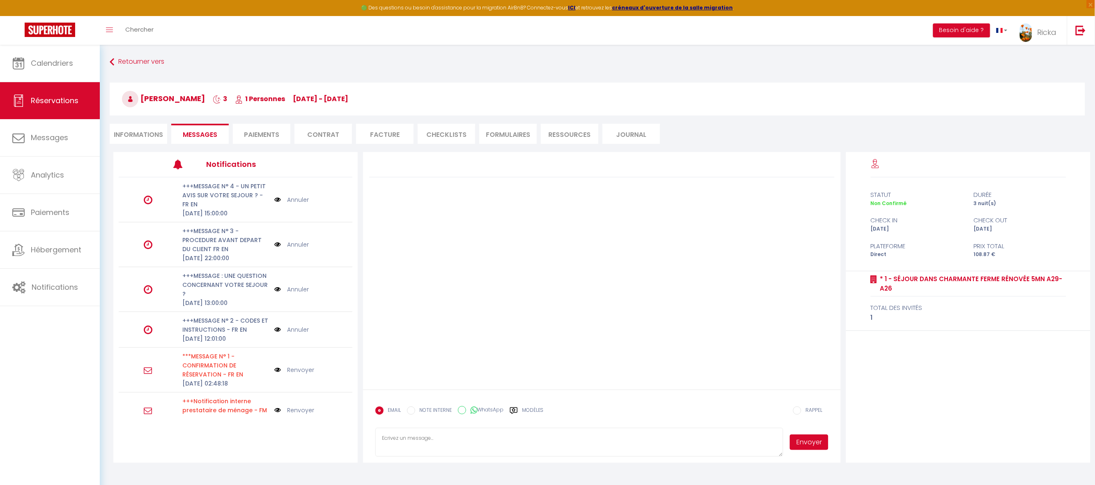
drag, startPoint x: 531, startPoint y: 410, endPoint x: 539, endPoint y: 406, distance: 8.5
click at [532, 410] on label "Modèles" at bounding box center [533, 413] width 22 height 14
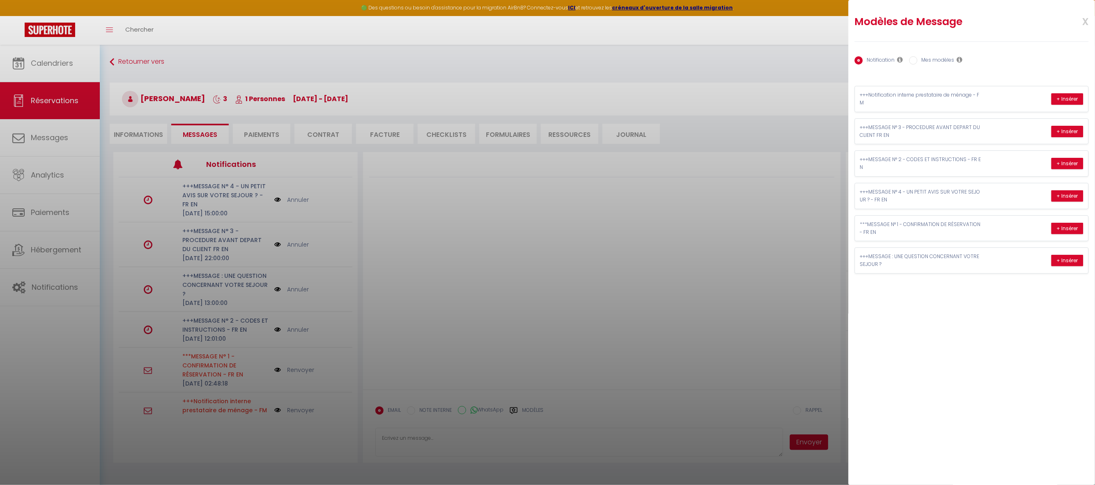
click at [936, 62] on label "Mes modèles" at bounding box center [936, 60] width 37 height 9
click at [912, 61] on input "Mes modèles" at bounding box center [914, 60] width 8 height 8
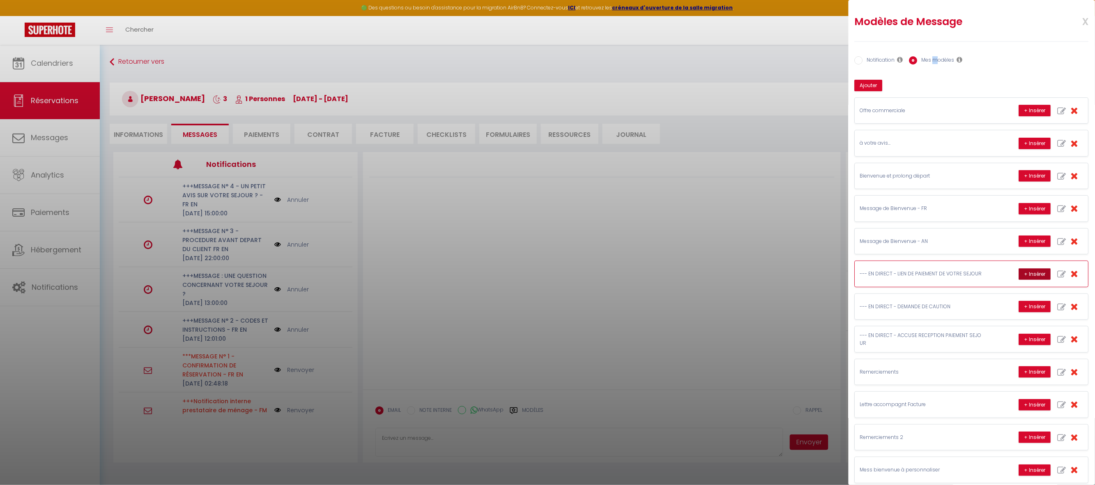
click at [1019, 276] on button "+ Insérer" at bounding box center [1035, 274] width 32 height 12
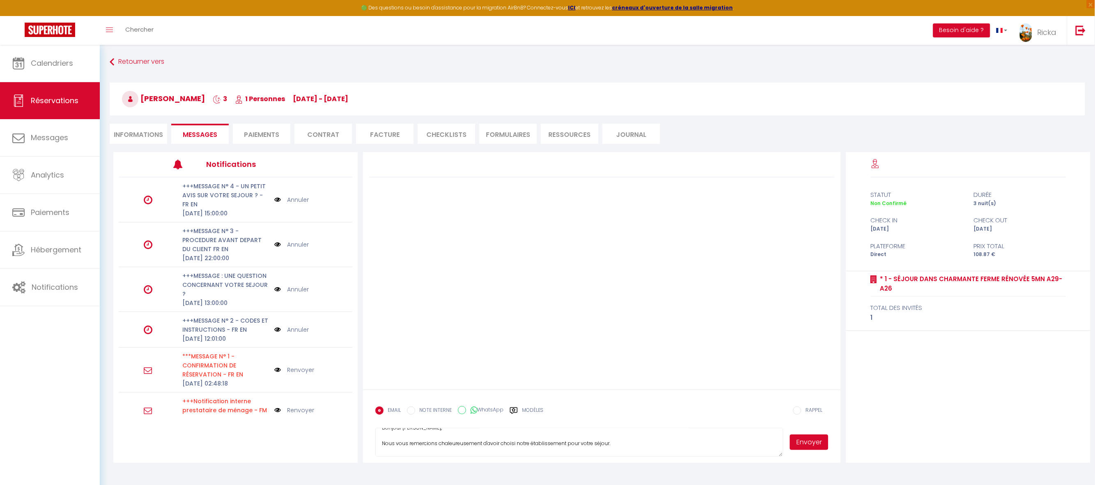
scroll to position [49, 0]
click at [532, 446] on textarea "Objet : Lien de paiement pour votre réservation Bonjour Jean-Yves, Nous vous re…" at bounding box center [579, 442] width 408 height 29
click at [493, 452] on textarea "Objet : Lien de paiement pour votre réservation Bonjour Jean-Yves, Nous vous re…" at bounding box center [579, 442] width 408 height 29
paste textarea "https://superhote.com/applink/p/vj5vJGz3"
click at [807, 444] on button "Envoyer" at bounding box center [809, 442] width 39 height 16
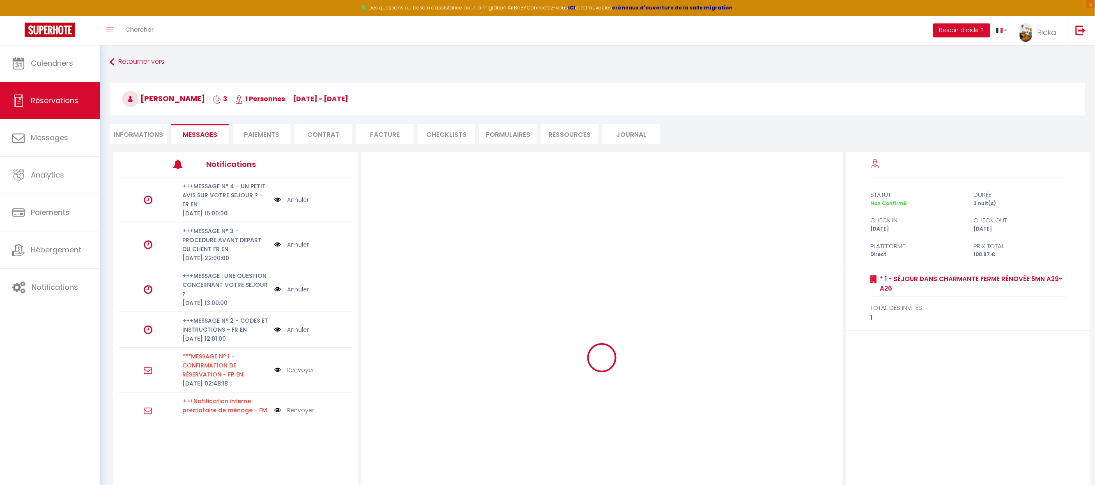
scroll to position [0, 0]
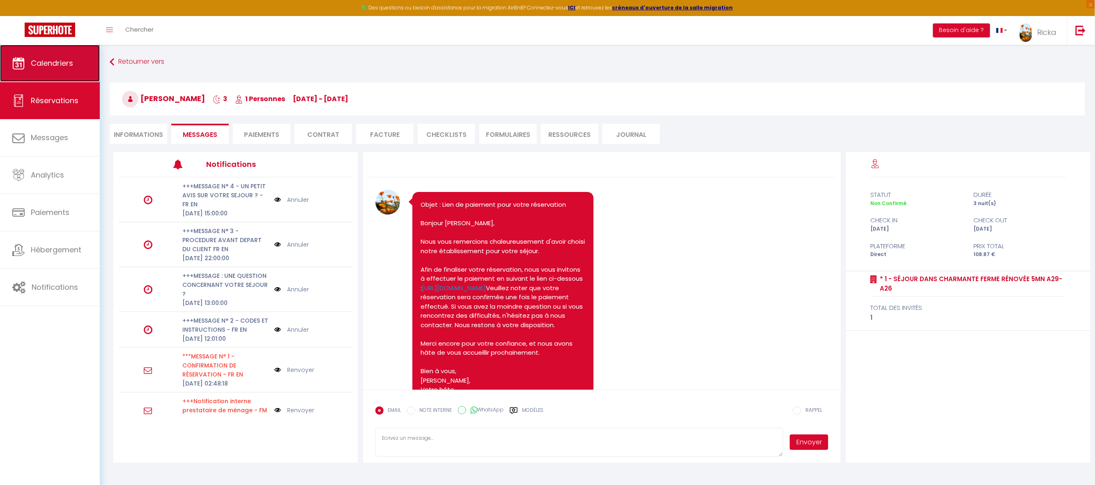
click at [66, 71] on link "Calendriers" at bounding box center [50, 63] width 100 height 37
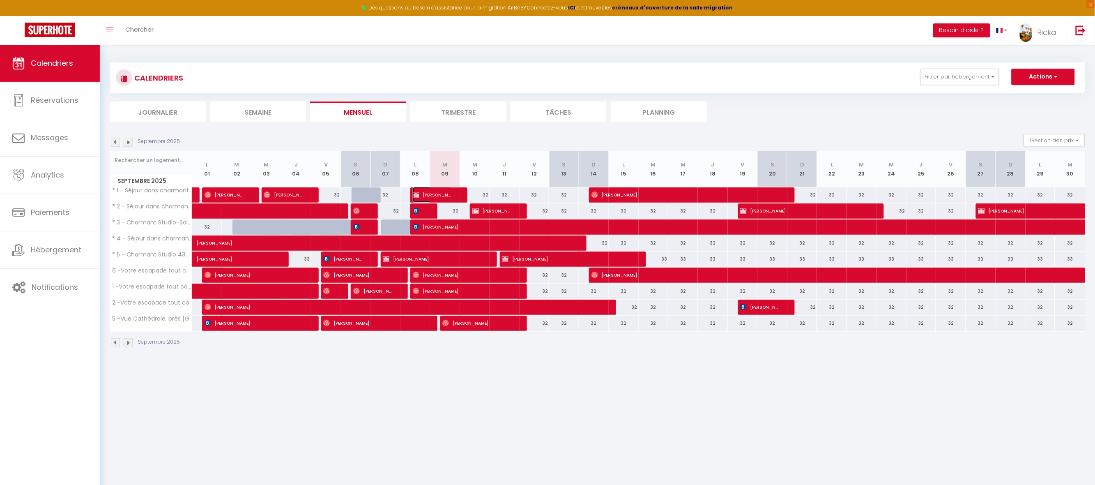
click at [415, 196] on img at bounding box center [416, 194] width 7 height 7
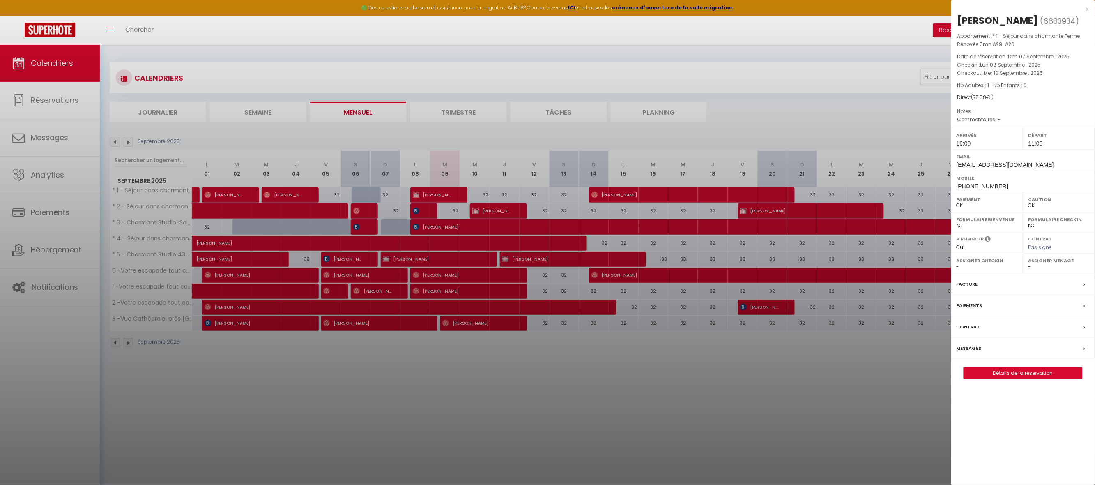
click at [450, 196] on div at bounding box center [547, 242] width 1095 height 485
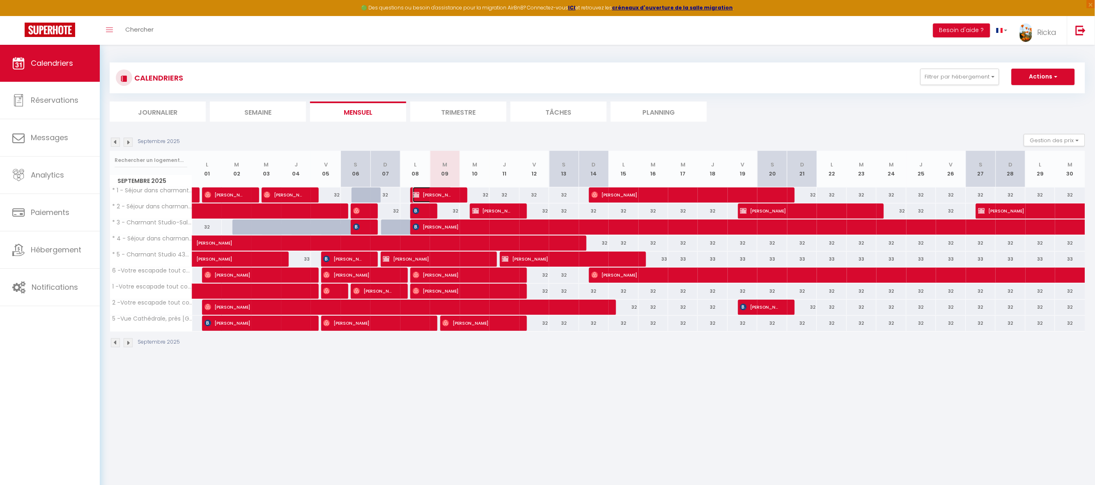
click at [450, 199] on span "Jean-Yves Edon" at bounding box center [432, 195] width 39 height 16
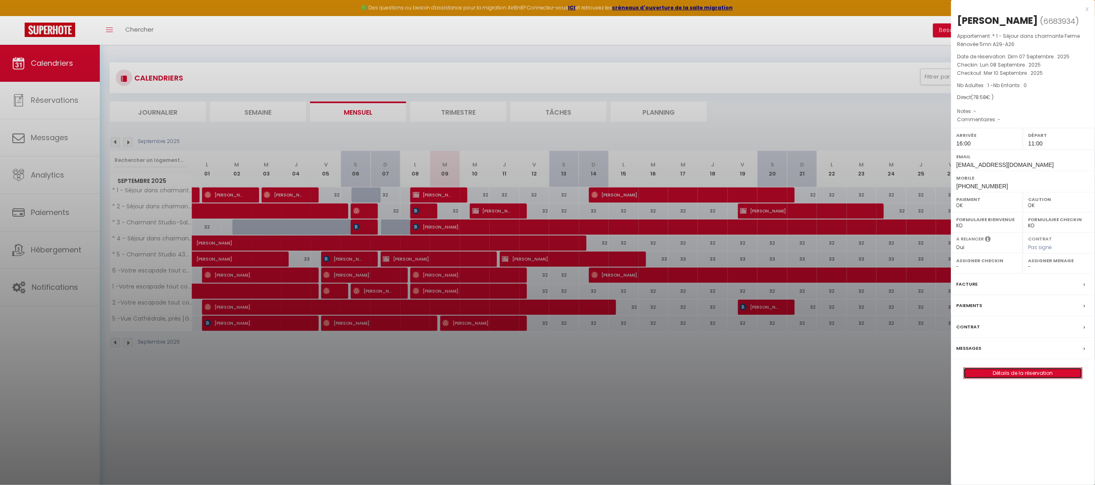
click at [1016, 373] on link "Détails de la réservation" at bounding box center [1023, 373] width 118 height 11
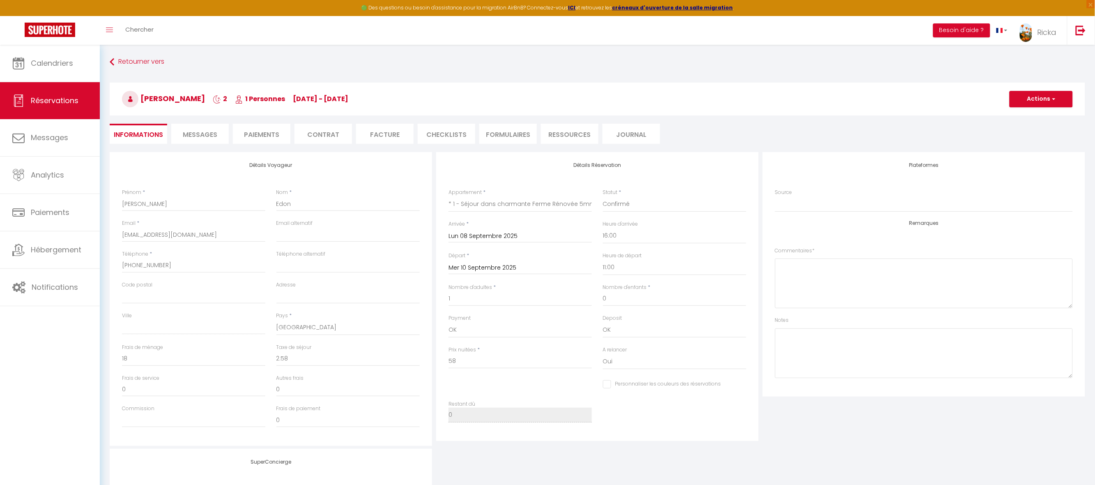
click at [477, 265] on input "Mer 10 Septembre 2025" at bounding box center [520, 268] width 143 height 11
click at [495, 333] on span "9" at bounding box center [493, 330] width 18 height 16
click at [1029, 103] on button "Actions" at bounding box center [1041, 99] width 63 height 16
click at [1023, 114] on link "Enregistrer" at bounding box center [1033, 117] width 65 height 11
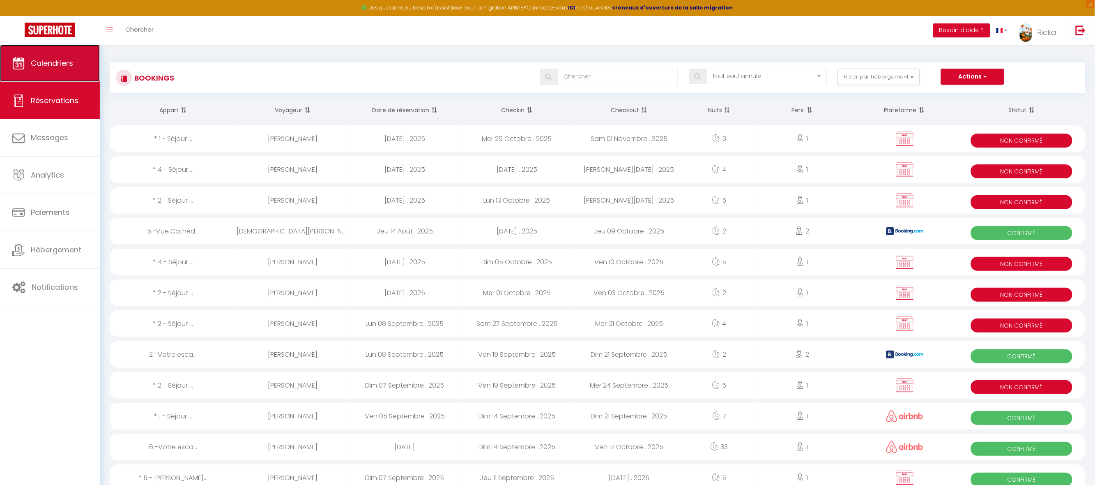
click at [35, 65] on span "Calendriers" at bounding box center [52, 63] width 42 height 10
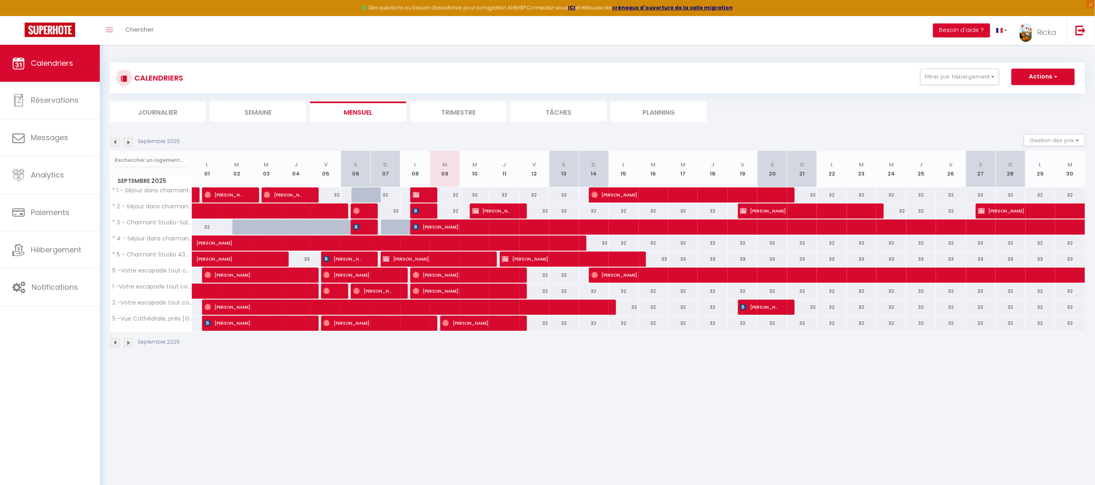
drag, startPoint x: 442, startPoint y: 188, endPoint x: 852, endPoint y: 363, distance: 445.8
click at [852, 363] on div "CALENDRIERS Filtrer par hébergement ZenkaSerenity 5 mn A29-A26 * 1 - Séjour dan…" at bounding box center [597, 205] width 995 height 321
click at [414, 195] on img at bounding box center [416, 194] width 7 height 7
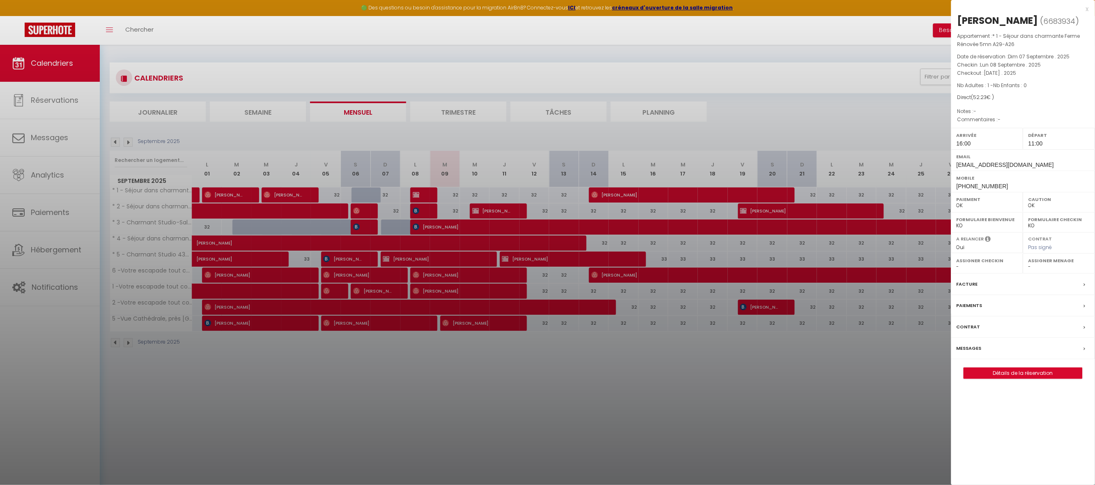
click at [465, 391] on div at bounding box center [547, 242] width 1095 height 485
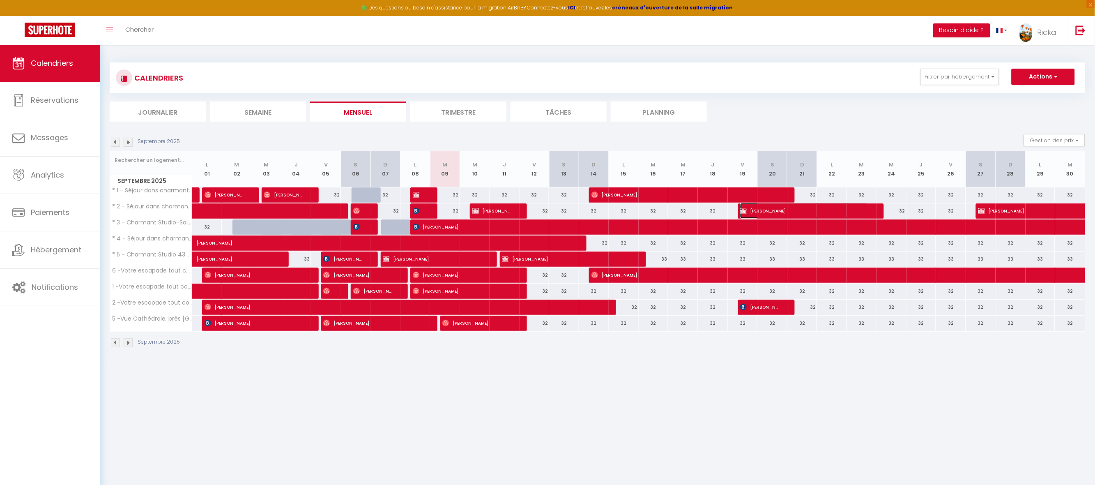
click at [745, 213] on img at bounding box center [743, 210] width 7 height 7
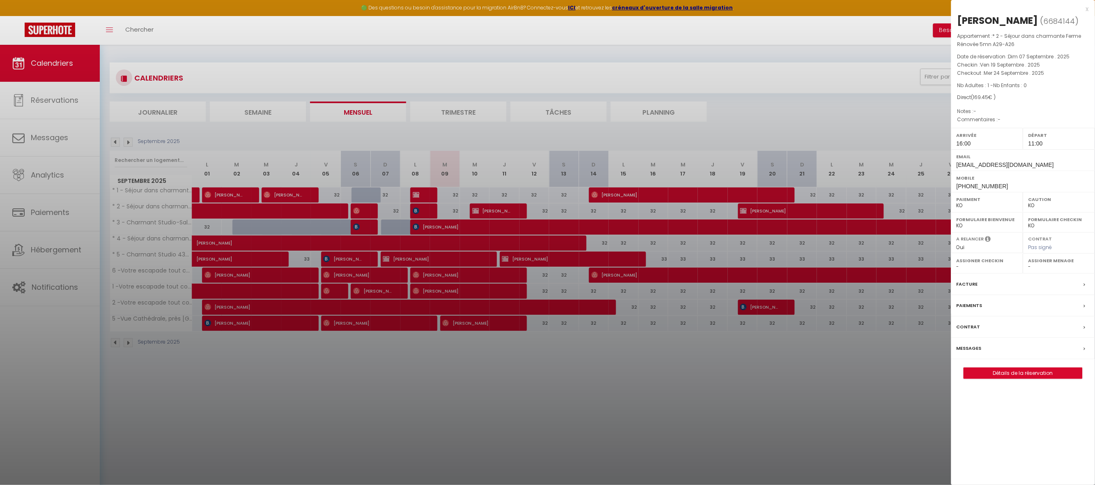
click at [966, 302] on label "Paiements" at bounding box center [970, 305] width 26 height 9
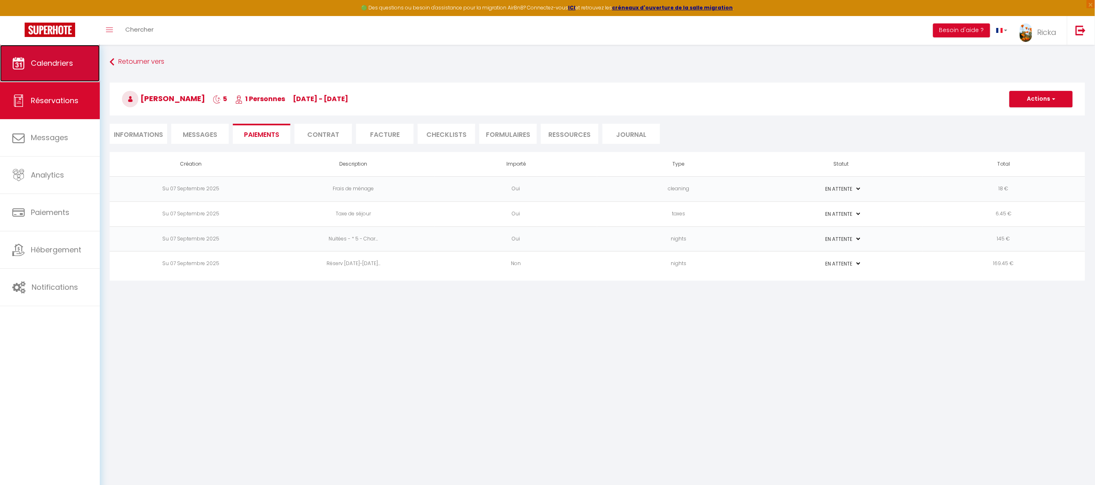
click at [35, 62] on span "Calendriers" at bounding box center [52, 63] width 42 height 10
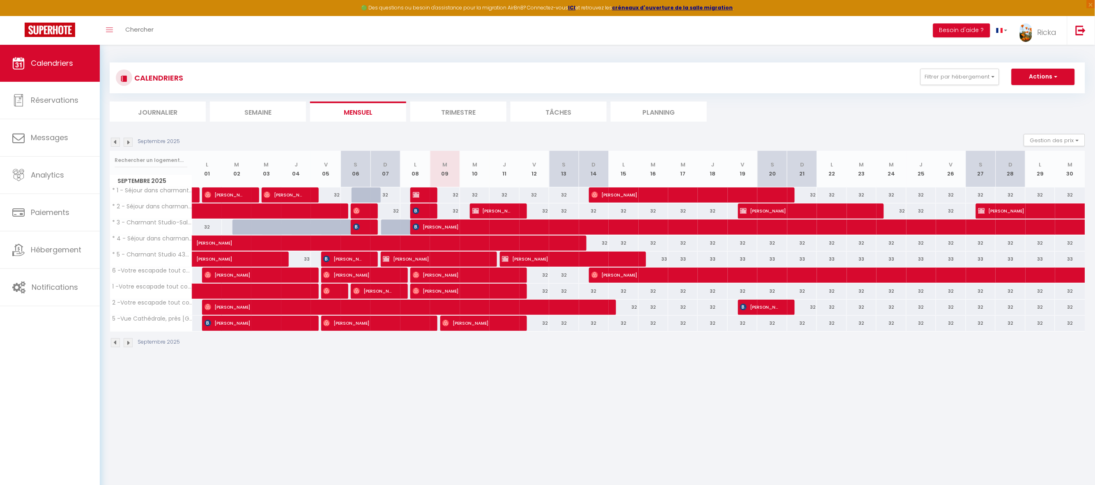
click at [128, 341] on img at bounding box center [128, 342] width 9 height 9
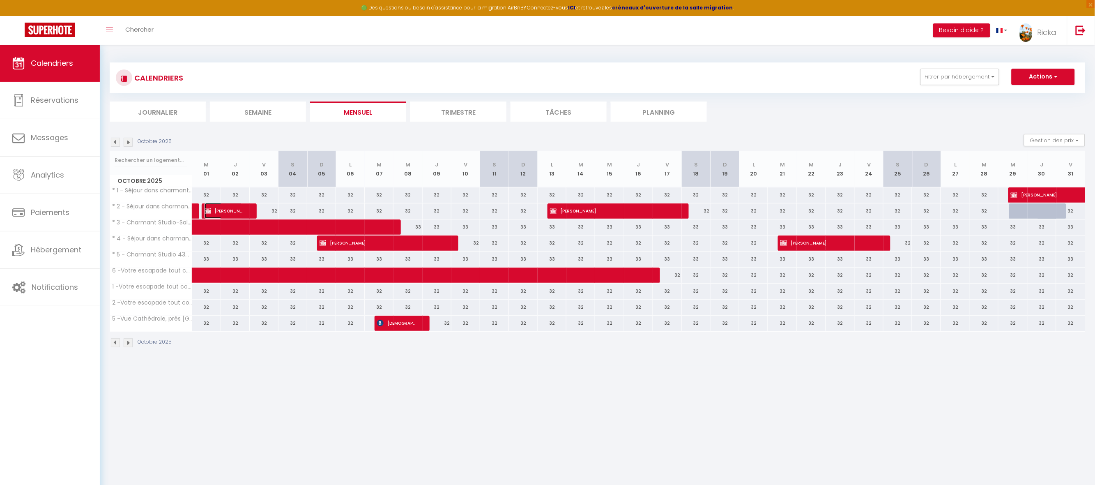
click at [207, 213] on img at bounding box center [208, 210] width 7 height 7
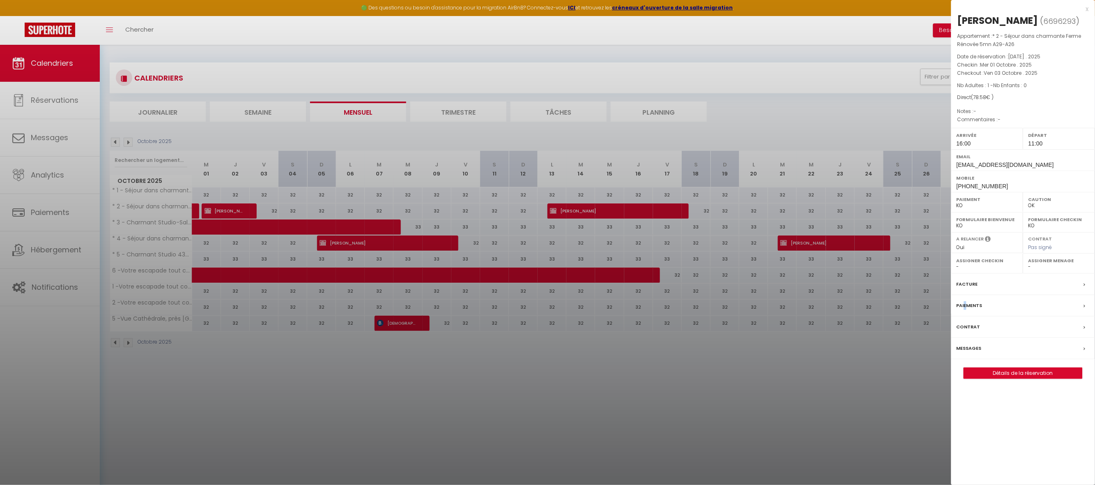
click at [967, 309] on label "Paiements" at bounding box center [970, 305] width 26 height 9
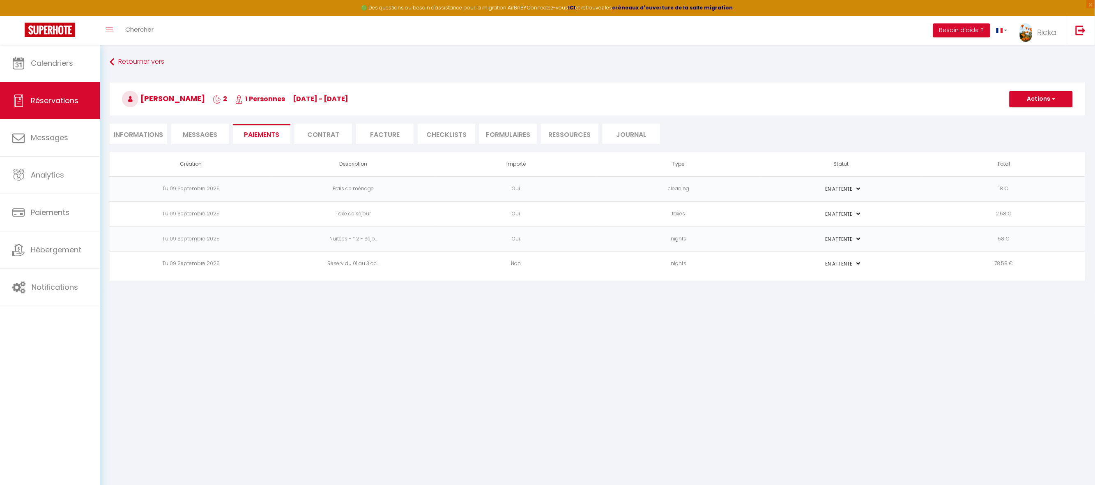
click at [141, 133] on li "Informations" at bounding box center [139, 134] width 58 height 20
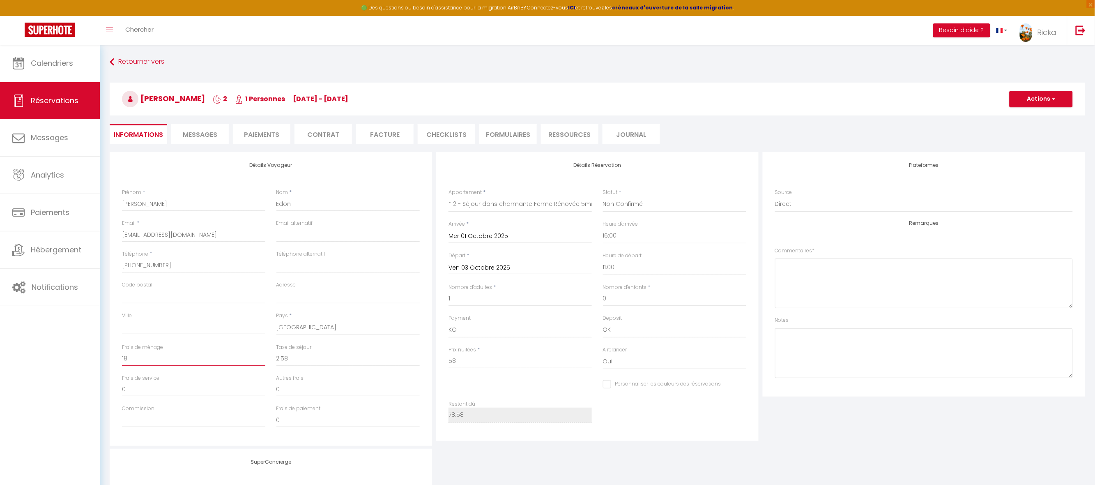
click at [132, 354] on input "18" at bounding box center [193, 358] width 143 height 15
click at [1033, 95] on button "Actions" at bounding box center [1041, 99] width 63 height 16
click at [1017, 117] on link "Enregistrer" at bounding box center [1033, 117] width 65 height 11
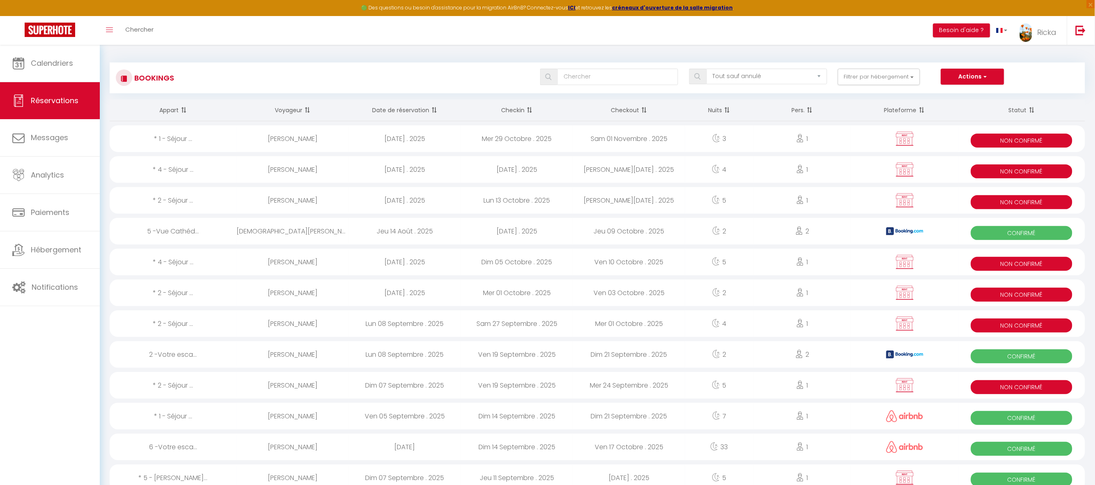
click at [510, 295] on div "Mer 01 Octobre . 2025" at bounding box center [517, 292] width 112 height 27
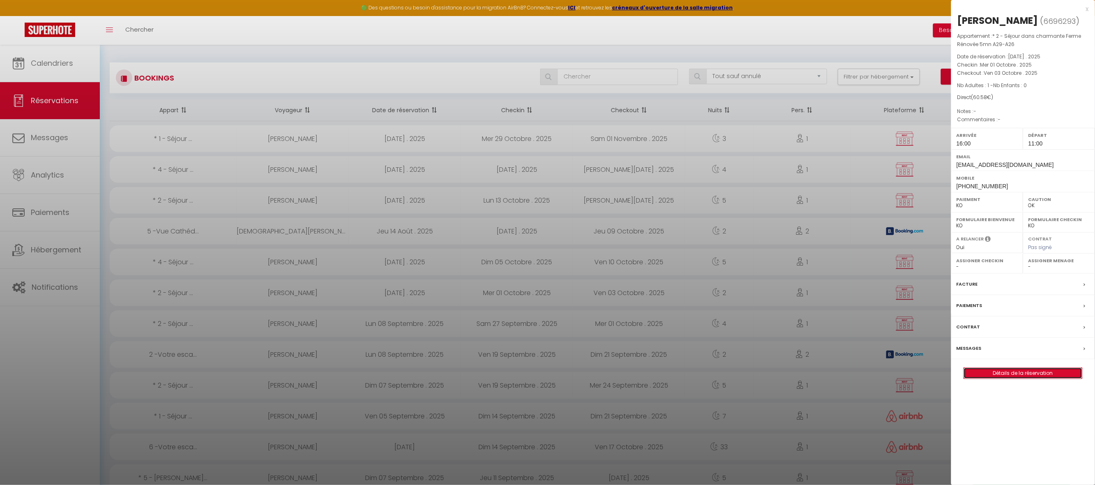
click at [1068, 372] on link "Détails de la réservation" at bounding box center [1023, 373] width 118 height 11
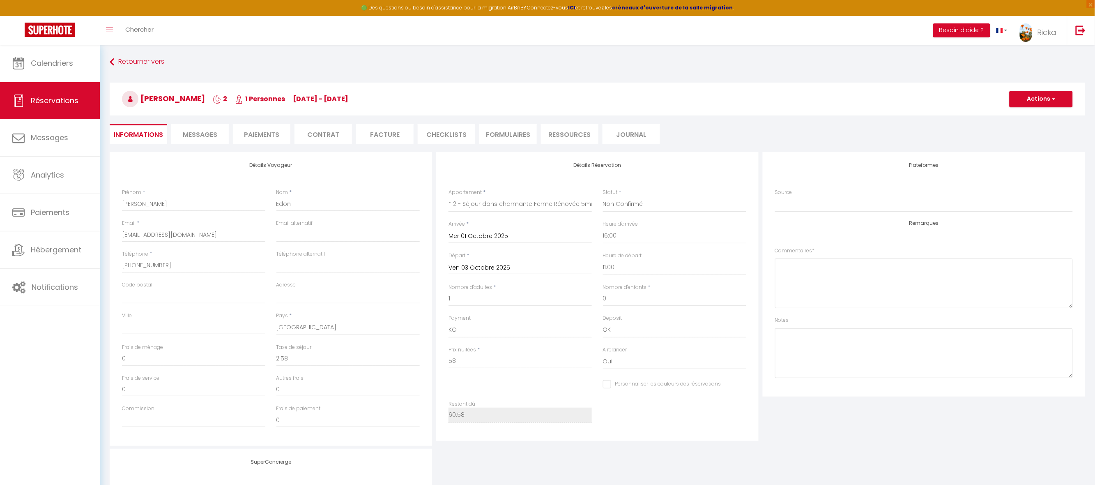
click at [253, 130] on li "Paiements" at bounding box center [262, 134] width 58 height 20
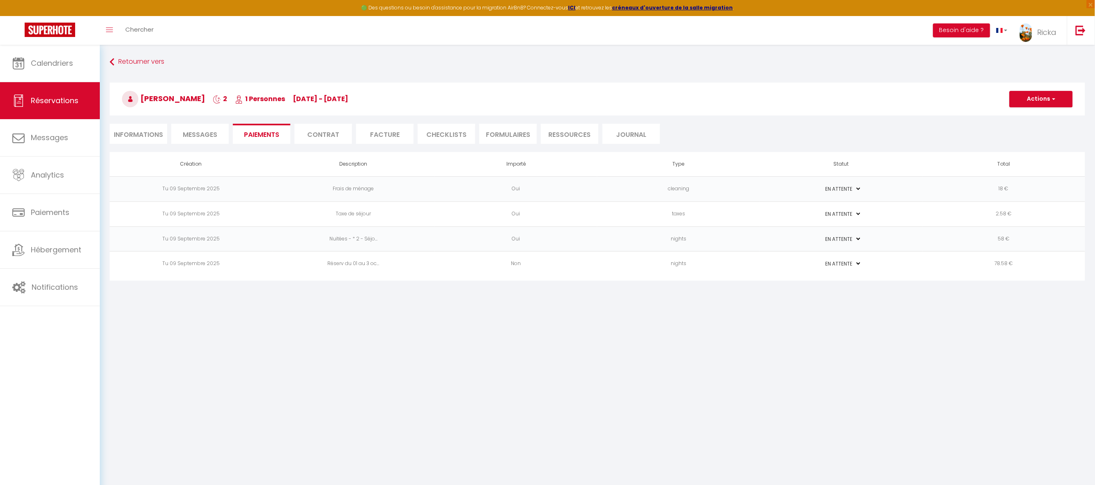
click at [785, 267] on td "PAYÉ EN ATTENTE" at bounding box center [841, 263] width 163 height 25
click at [1041, 99] on button "Actions" at bounding box center [1041, 99] width 63 height 16
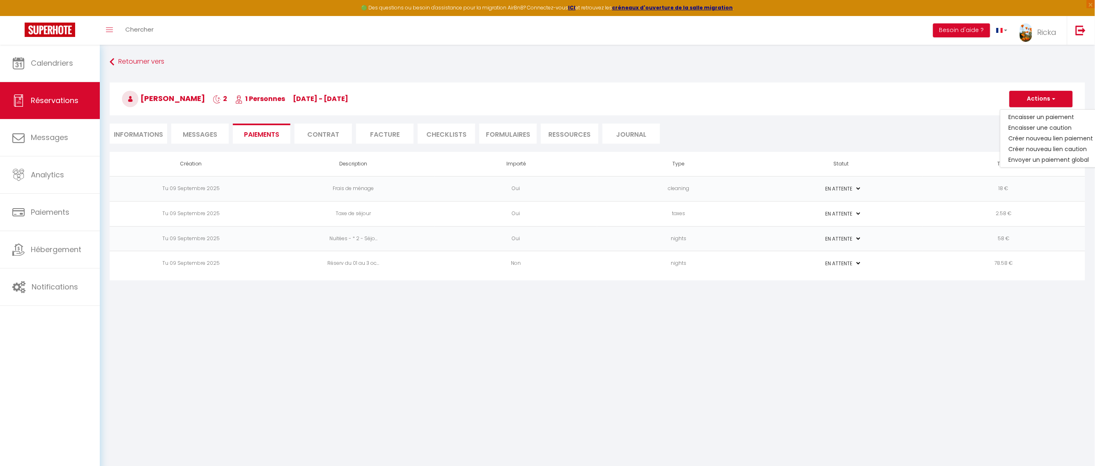
click at [798, 269] on td "PAYÉ EN ATTENTE" at bounding box center [841, 263] width 163 height 25
click at [797, 268] on td "PAYÉ EN ATTENTE" at bounding box center [841, 263] width 163 height 25
click at [902, 136] on ul "Informations Messages Paiements Contrat Facture CHECKLISTS FORMULAIRES Ressourc…" at bounding box center [598, 134] width 976 height 20
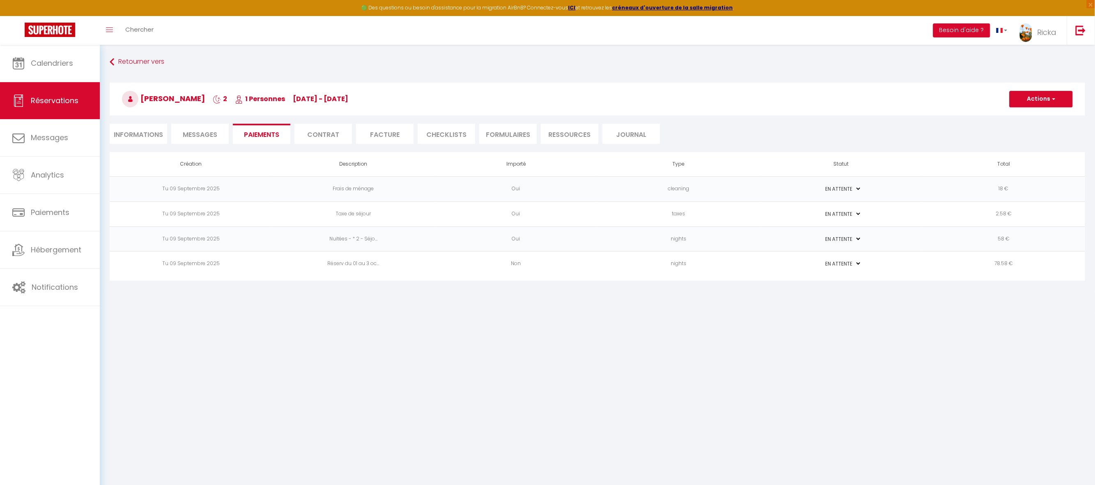
click at [764, 264] on td "PAYÉ EN ATTENTE" at bounding box center [841, 263] width 163 height 25
click at [762, 263] on td "PAYÉ EN ATTENTE" at bounding box center [841, 263] width 163 height 25
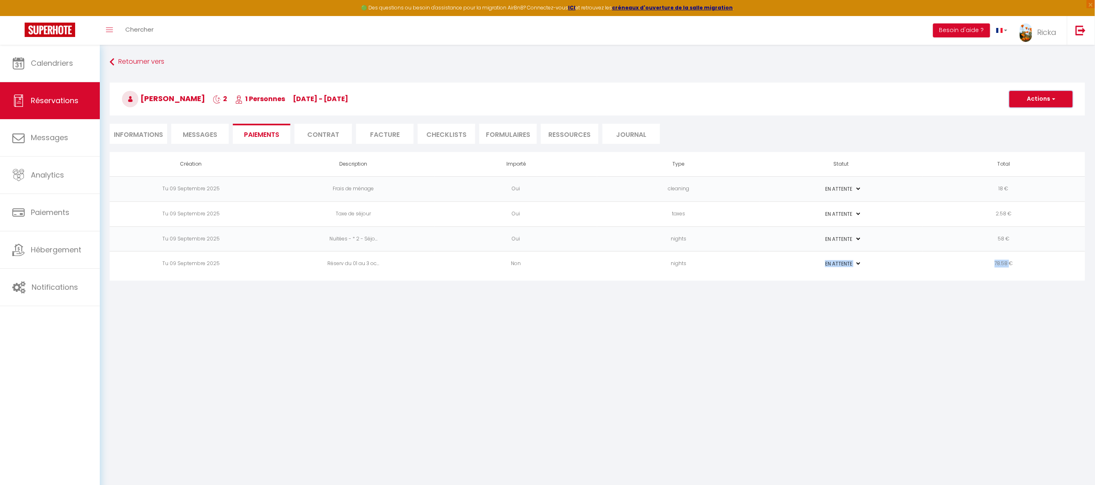
click at [1045, 101] on button "Actions" at bounding box center [1041, 99] width 63 height 16
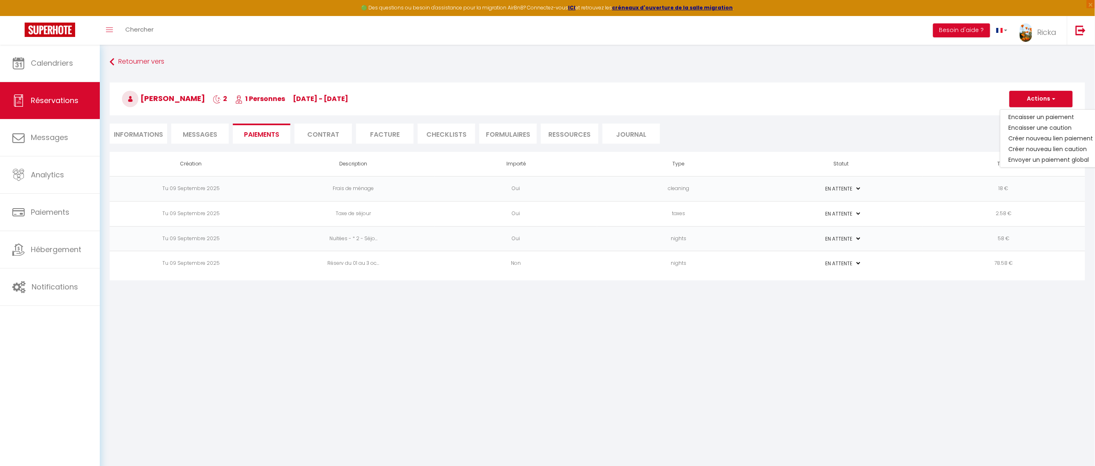
click at [719, 274] on td "nights" at bounding box center [678, 263] width 163 height 25
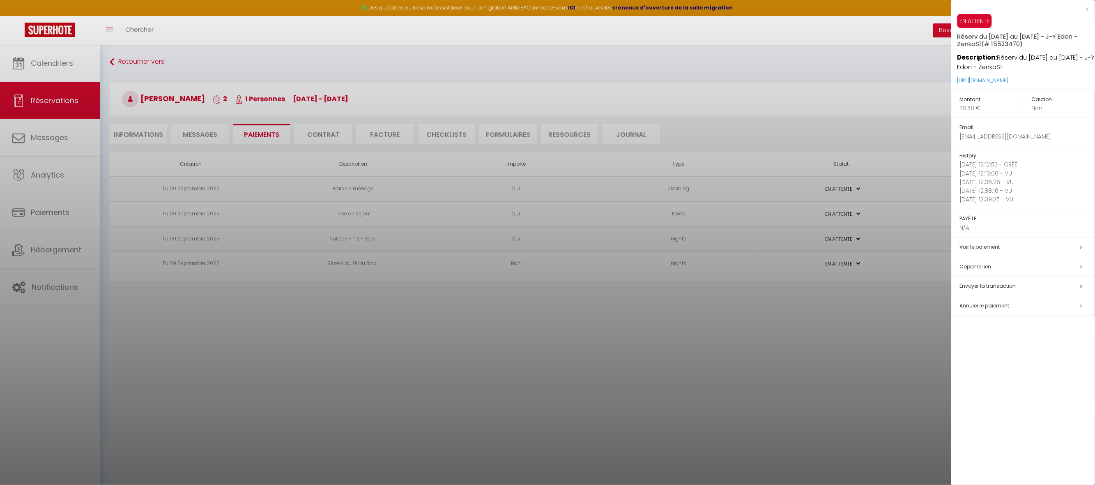
click at [972, 302] on td "Annuler le paiement" at bounding box center [1023, 306] width 143 height 20
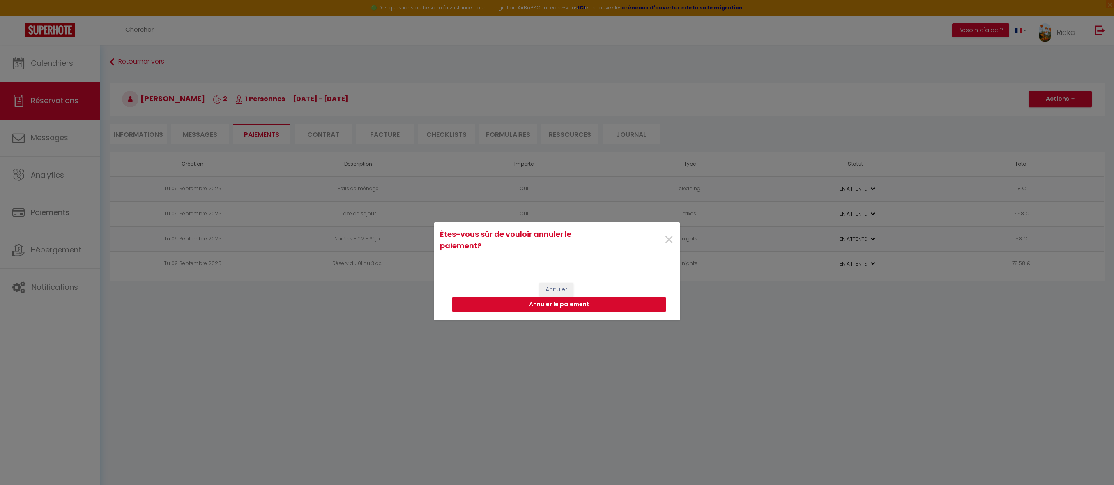
click at [562, 306] on button "Annuler le paiement" at bounding box center [559, 305] width 214 height 16
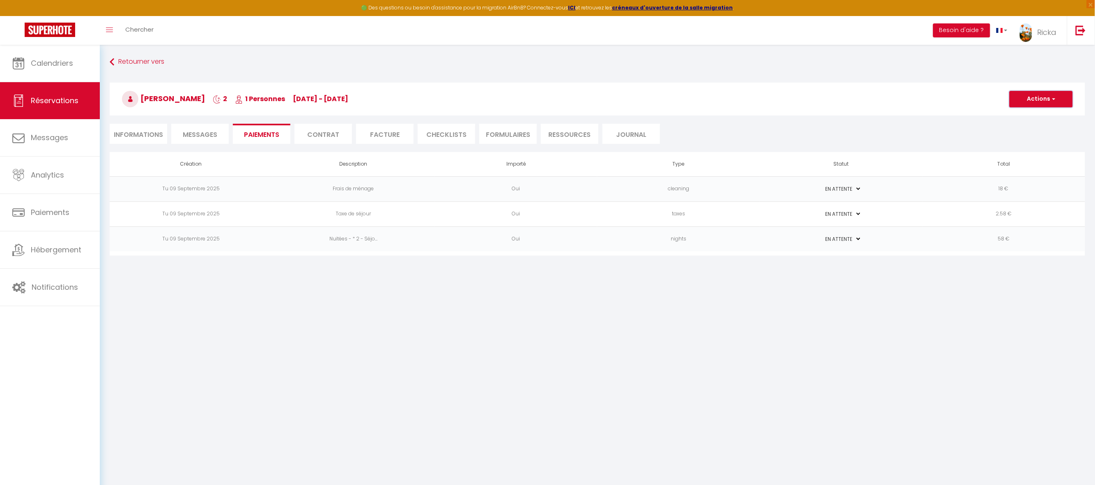
click at [1043, 99] on button "Actions" at bounding box center [1041, 99] width 63 height 16
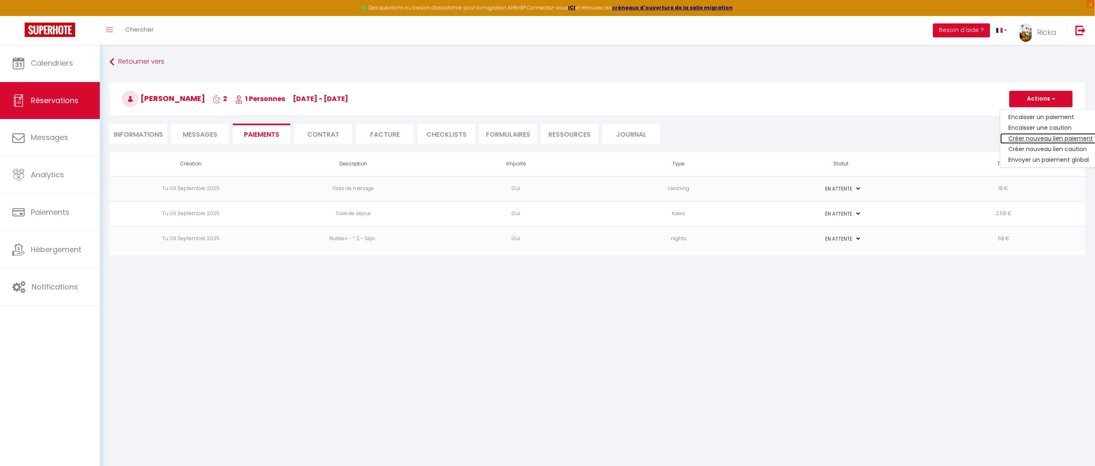
click at [1038, 135] on link "Créer nouveau lien paiement" at bounding box center [1051, 138] width 101 height 11
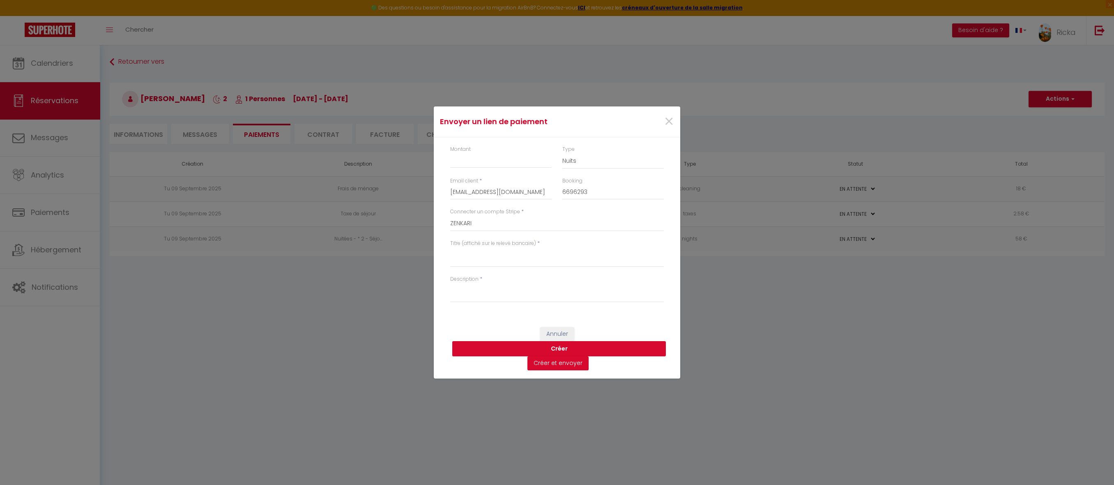
click at [548, 347] on button "Créer" at bounding box center [559, 349] width 214 height 16
click at [477, 156] on input "Montant" at bounding box center [500, 160] width 101 height 15
click at [470, 260] on textarea "Titre (affiché sur le relevé bancaire)" at bounding box center [557, 257] width 214 height 20
click at [461, 258] on textarea "Titre (affiché sur le relevé bancaire)" at bounding box center [557, 257] width 214 height 20
paste textarea "Réserv du 13-18 oct 2025 - J-Y Edon - ZenkaS1"
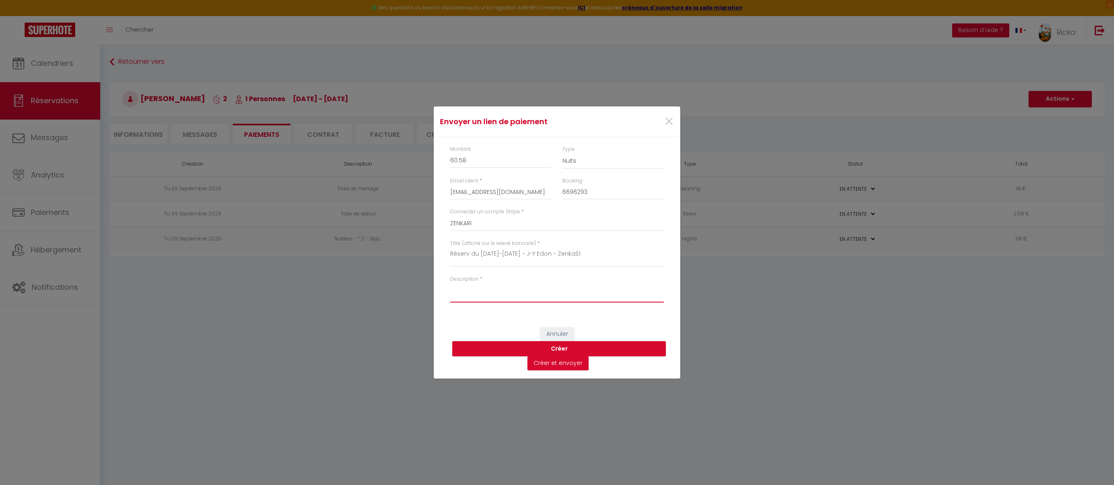
click at [460, 288] on textarea "Description" at bounding box center [557, 293] width 214 height 20
paste textarea "Réserv du 13-18 oct 2025 - J-Y Edon - ZenkaS1"
click at [483, 254] on textarea "Réserv du 13-18 oct 2025 - J-Y Edon - ZenkaS1" at bounding box center [557, 257] width 214 height 20
click at [495, 252] on textarea "Réserv du 1er-18 oct 2025 - J-Y Edon - ZenkaS1" at bounding box center [557, 257] width 214 height 20
drag, startPoint x: 604, startPoint y: 253, endPoint x: 447, endPoint y: 262, distance: 157.2
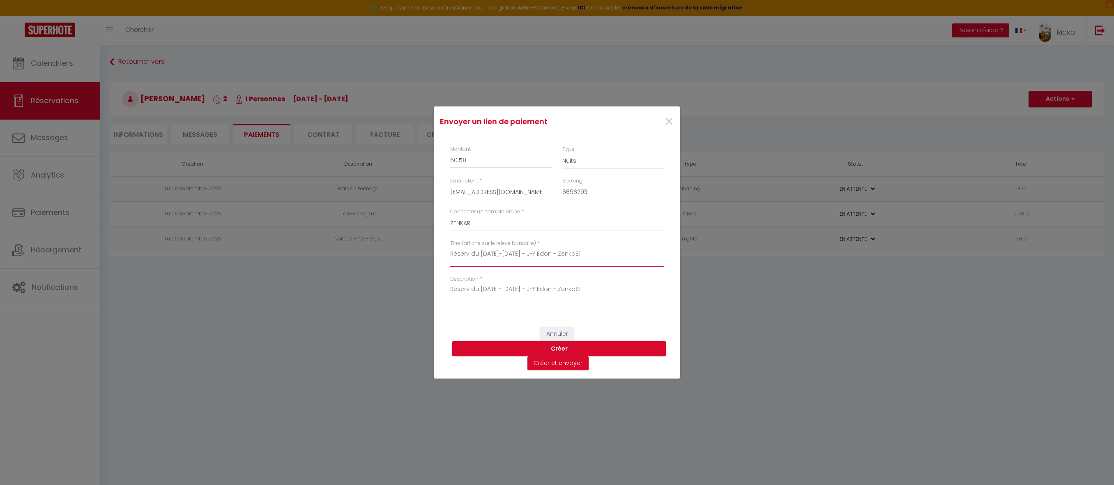
click at [447, 262] on div "Titre (affiché sur le relevé bancaire) * Réserv du 1er-3 oct 2025 - J-Y Edon - …" at bounding box center [557, 258] width 224 height 36
drag, startPoint x: 583, startPoint y: 288, endPoint x: 401, endPoint y: 264, distance: 184.4
click at [401, 264] on div "Envoyer un lien de paiement × Montant 60.58 Type Nuits Frais de ménage Taxe de …" at bounding box center [557, 242] width 1114 height 485
paste textarea "er-3"
click at [551, 346] on button "Créer" at bounding box center [559, 349] width 214 height 16
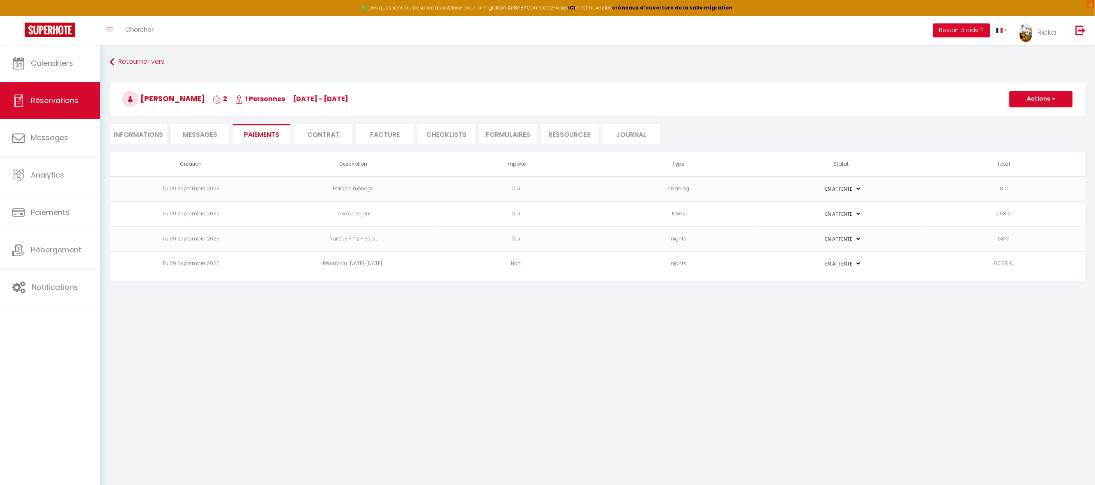
click at [560, 271] on td "Non" at bounding box center [516, 263] width 163 height 25
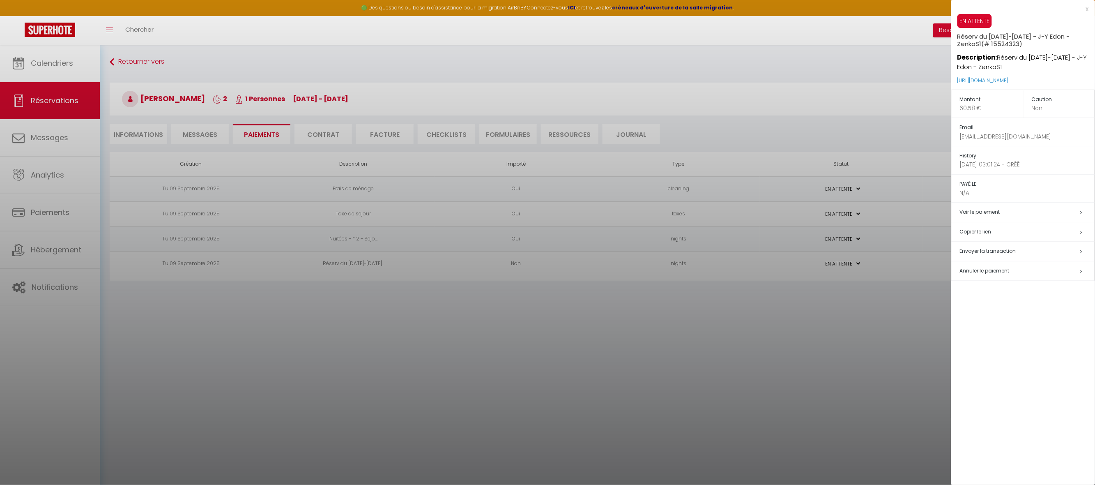
click at [978, 230] on h5 "Copier le lien" at bounding box center [1027, 231] width 135 height 9
drag, startPoint x: 486, startPoint y: 354, endPoint x: 456, endPoint y: 323, distance: 43.0
click at [484, 352] on div at bounding box center [547, 242] width 1095 height 485
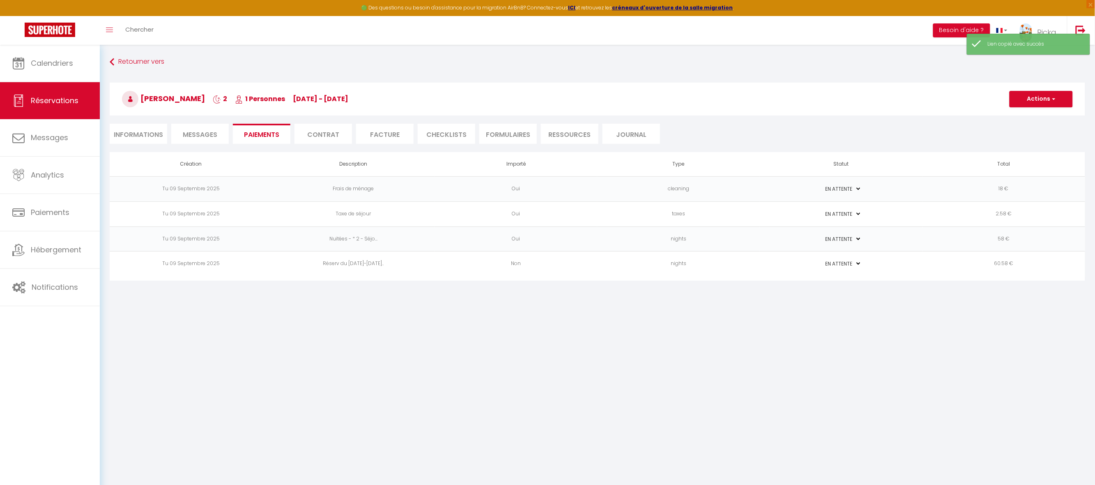
click at [203, 134] on span "Messages" at bounding box center [200, 134] width 35 height 9
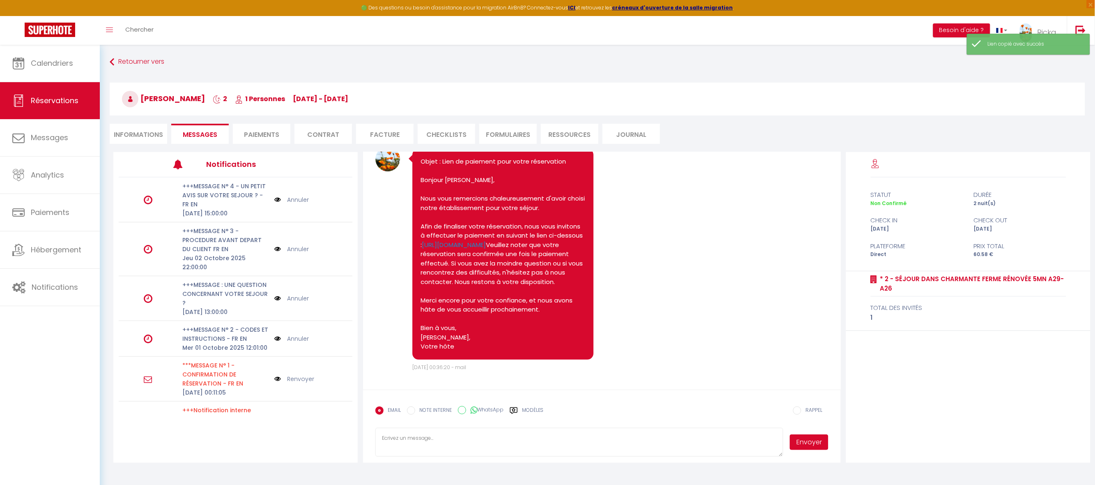
scroll to position [80, 0]
click at [421, 437] on textarea at bounding box center [579, 442] width 408 height 29
click at [382, 447] on textarea "Merci de valider le mail suivant :" at bounding box center [579, 442] width 408 height 29
click at [521, 408] on div "Modèles" at bounding box center [527, 414] width 34 height 17
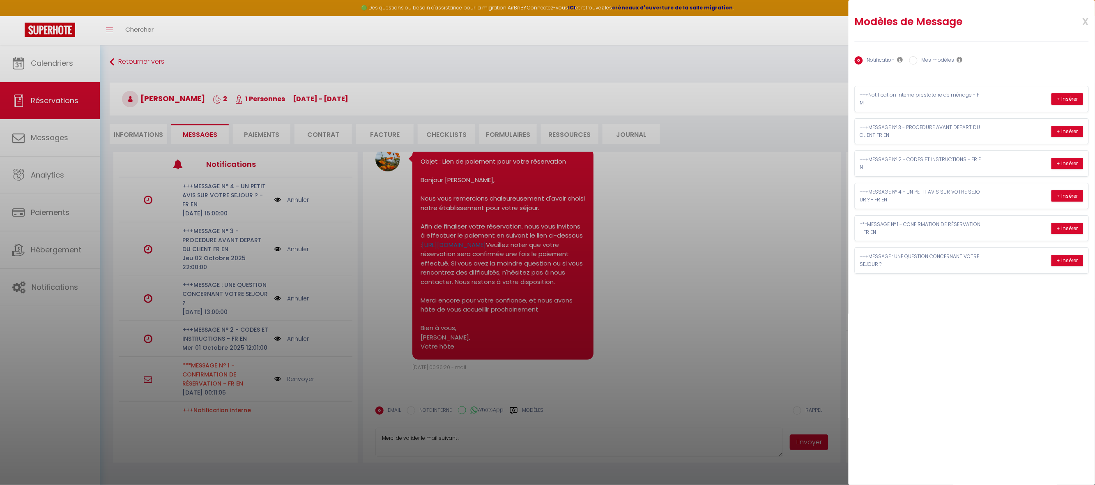
click at [941, 60] on label "Mes modèles" at bounding box center [936, 60] width 37 height 9
click at [918, 60] on input "Mes modèles" at bounding box center [914, 60] width 8 height 8
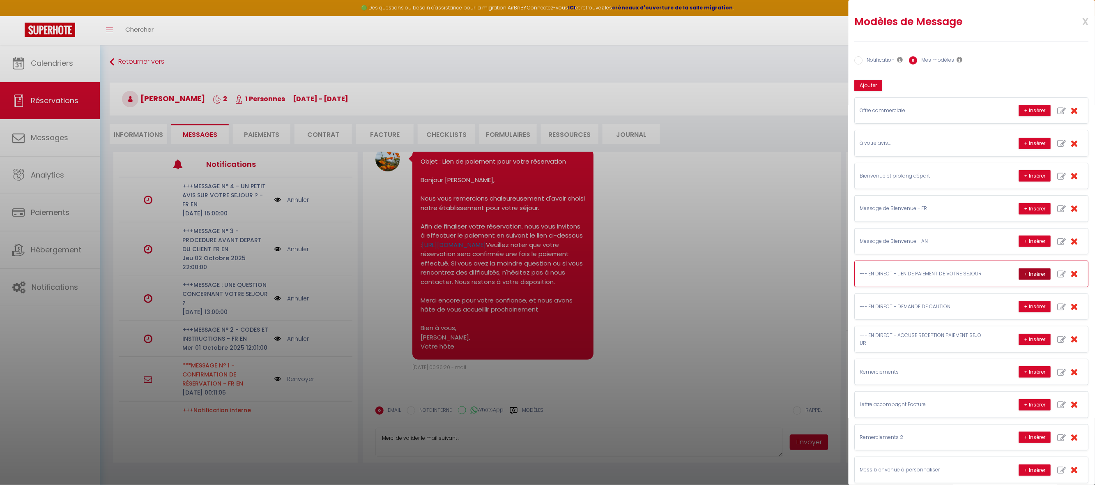
click at [1019, 277] on button "+ Insérer" at bounding box center [1035, 274] width 32 height 12
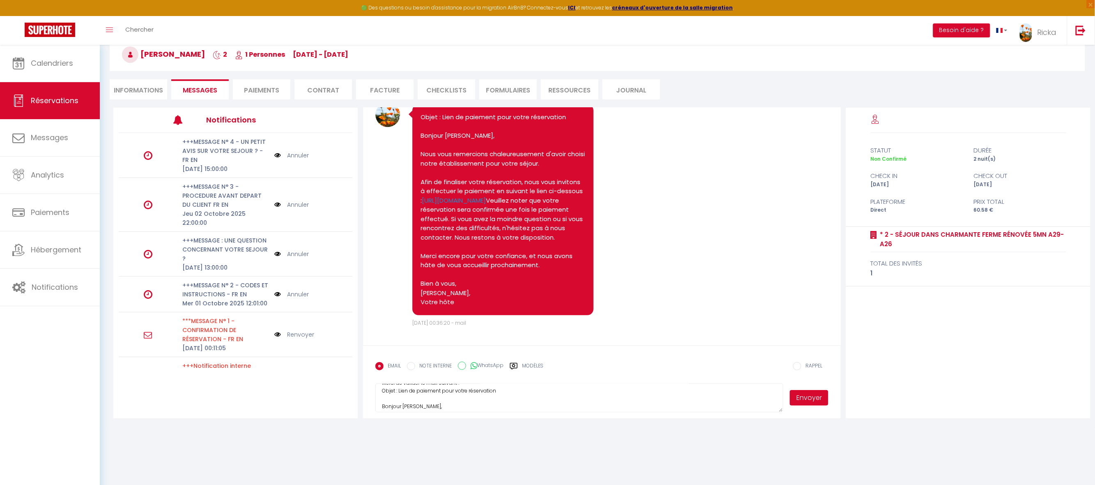
scroll to position [0, 0]
click at [562, 400] on textarea "Merci de valider le mail suivant : Objet : Lien de paiement pour votre réservat…" at bounding box center [579, 397] width 408 height 29
paste textarea "https://superhote.com/applink/p/Od9e8jq0"
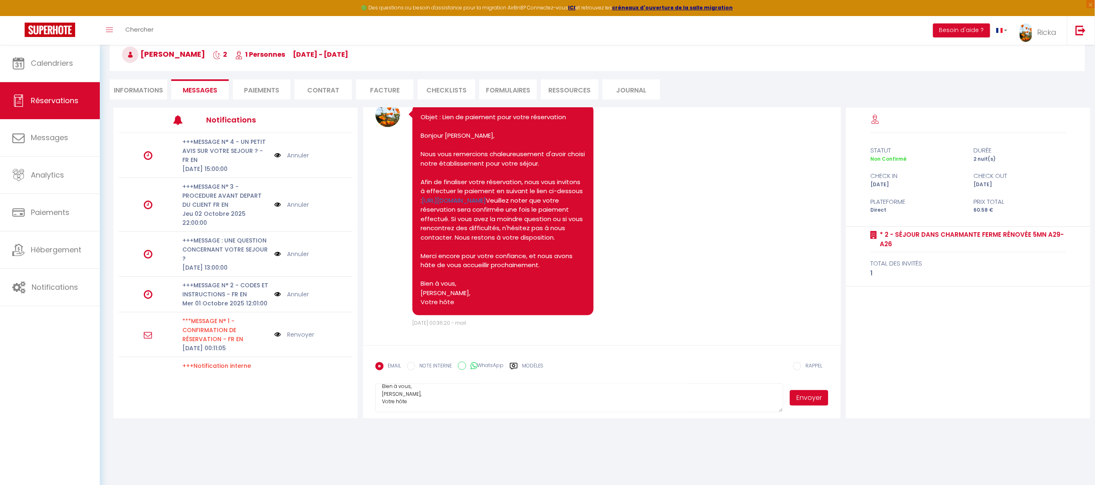
click at [810, 398] on button "Envoyer" at bounding box center [809, 398] width 39 height 16
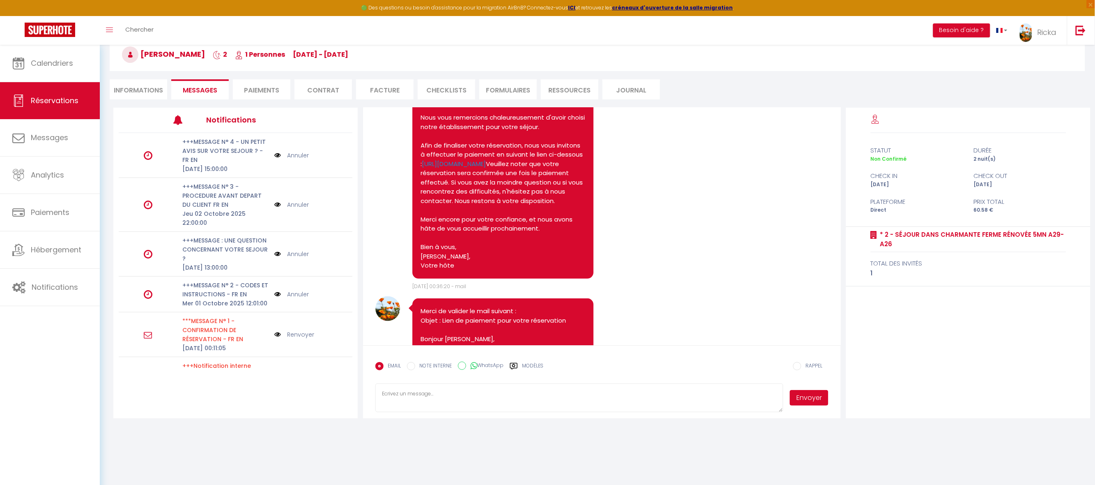
scroll to position [326, 0]
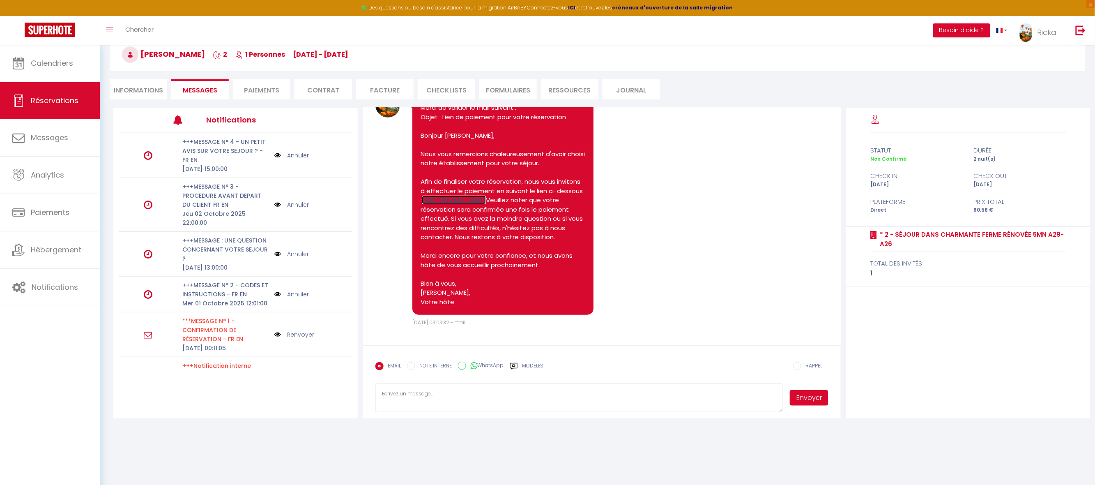
click at [486, 204] on link "https://superhote.com/applink/p/Od9e8jq0" at bounding box center [454, 200] width 64 height 9
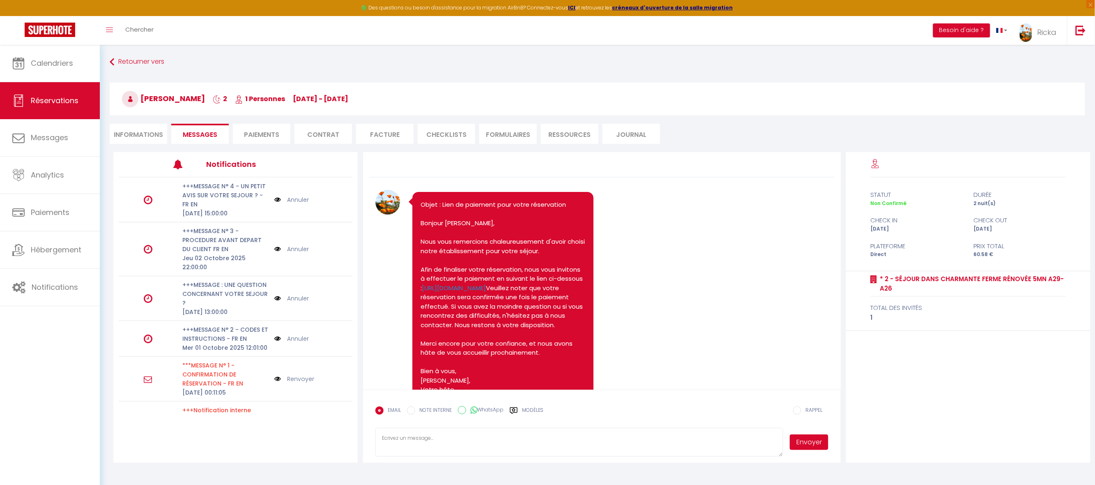
scroll to position [123, 0]
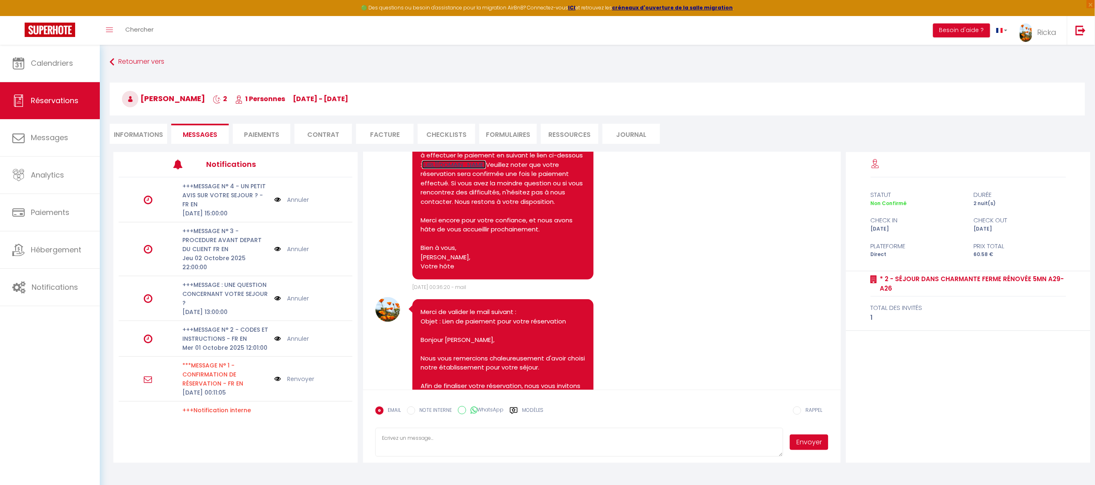
click at [486, 169] on link "https://superhote.com/applink/p/CoyXnqts" at bounding box center [454, 164] width 64 height 9
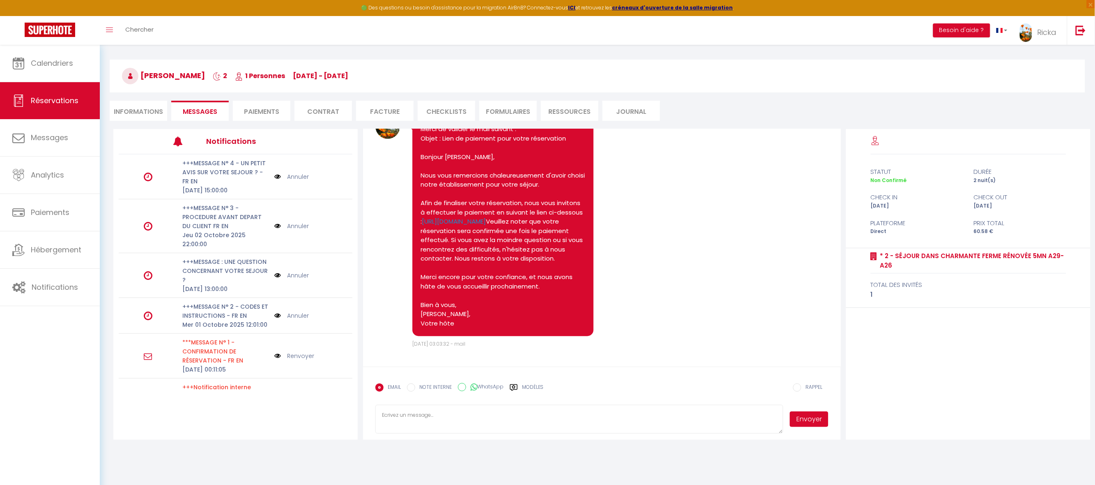
scroll to position [44, 0]
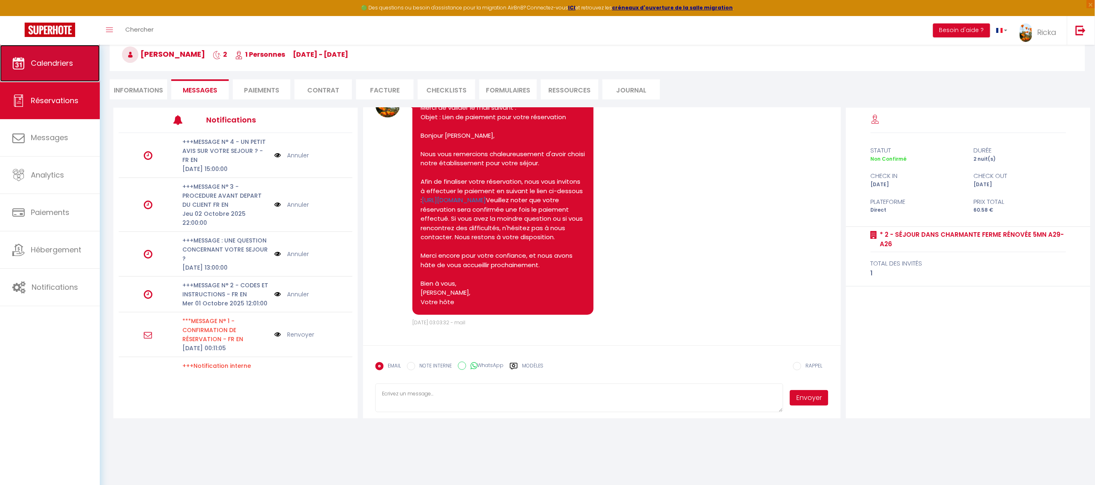
click at [39, 63] on span "Calendriers" at bounding box center [52, 63] width 42 height 10
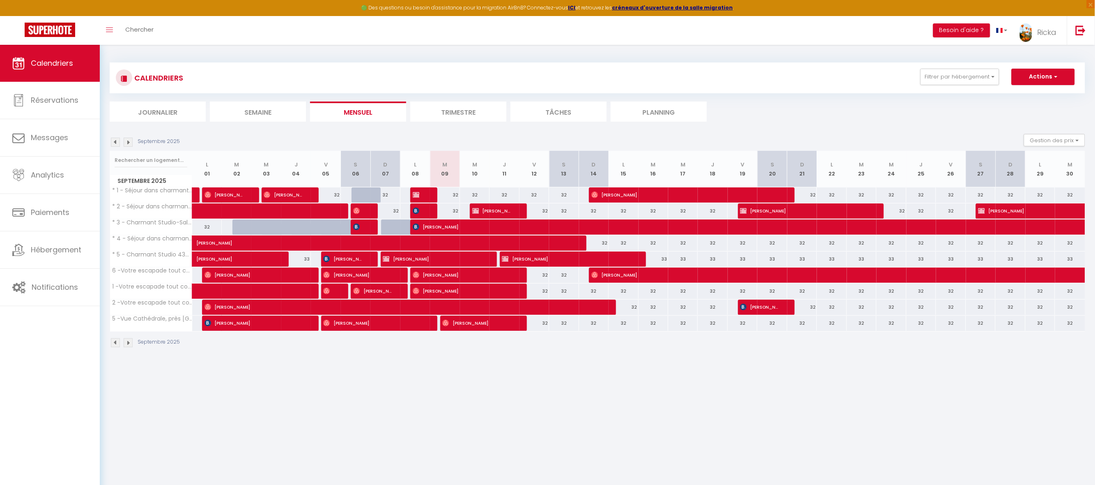
click at [129, 141] on img at bounding box center [128, 142] width 9 height 9
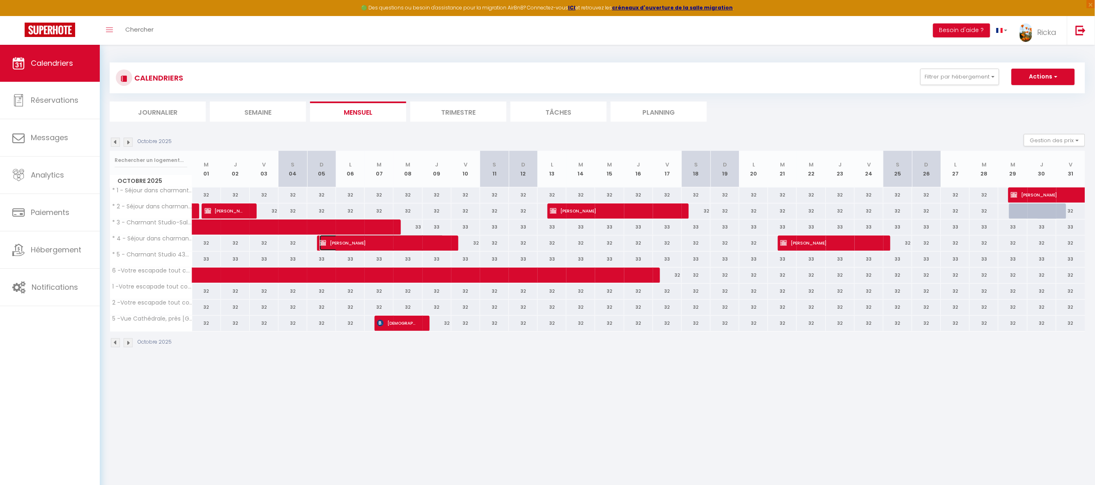
click at [320, 247] on span "Jean-Yves Edon" at bounding box center [382, 243] width 124 height 16
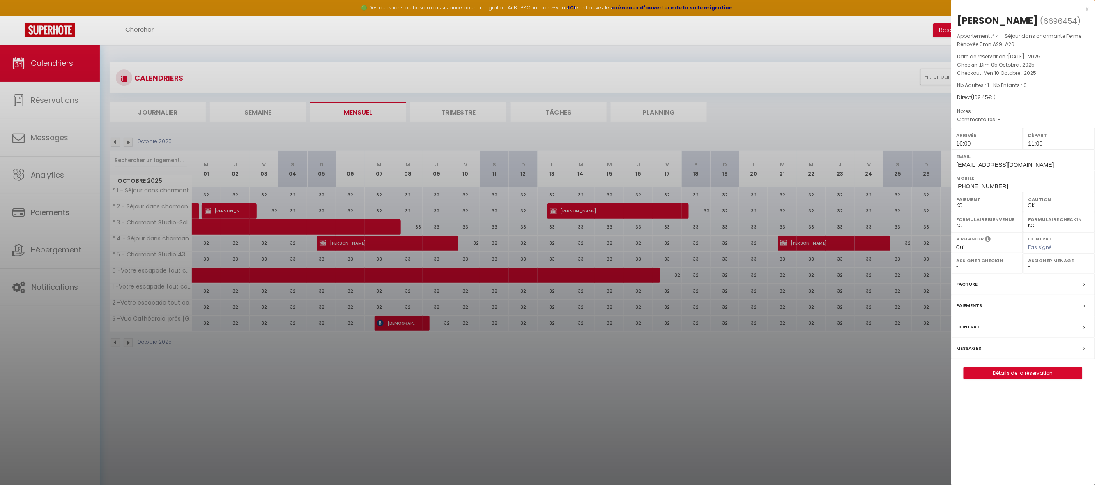
click at [968, 305] on label "Paiements" at bounding box center [970, 305] width 26 height 9
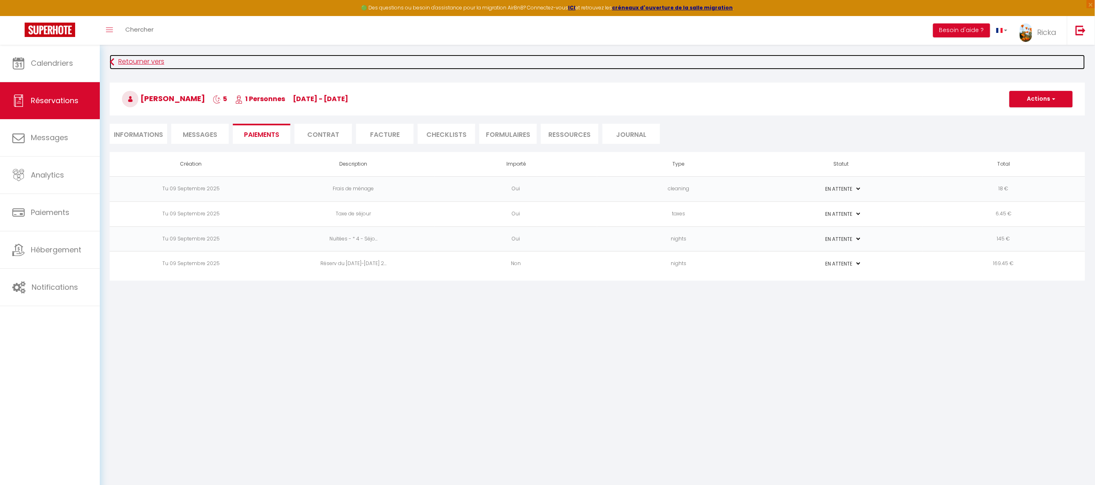
click at [113, 63] on icon at bounding box center [112, 62] width 5 height 15
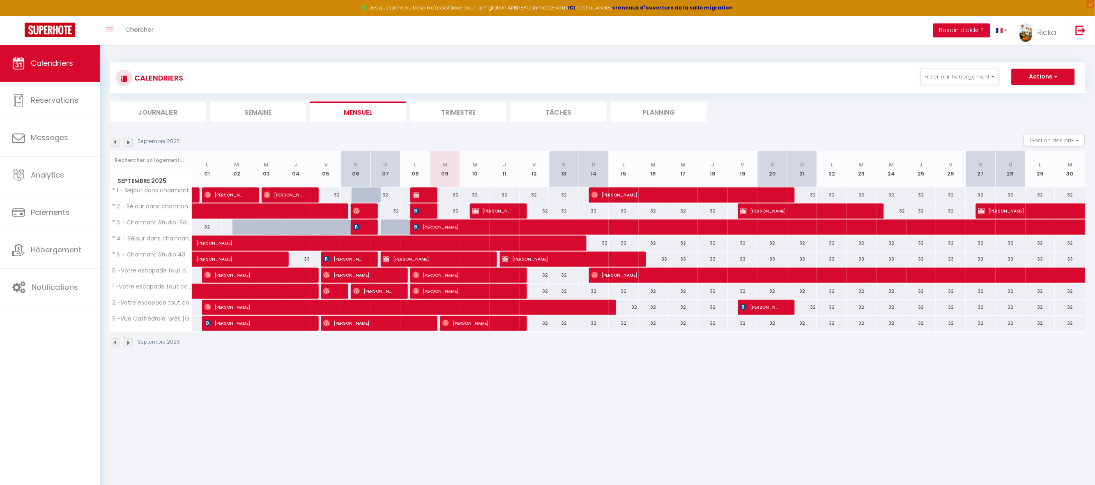
click at [130, 142] on img at bounding box center [128, 142] width 9 height 9
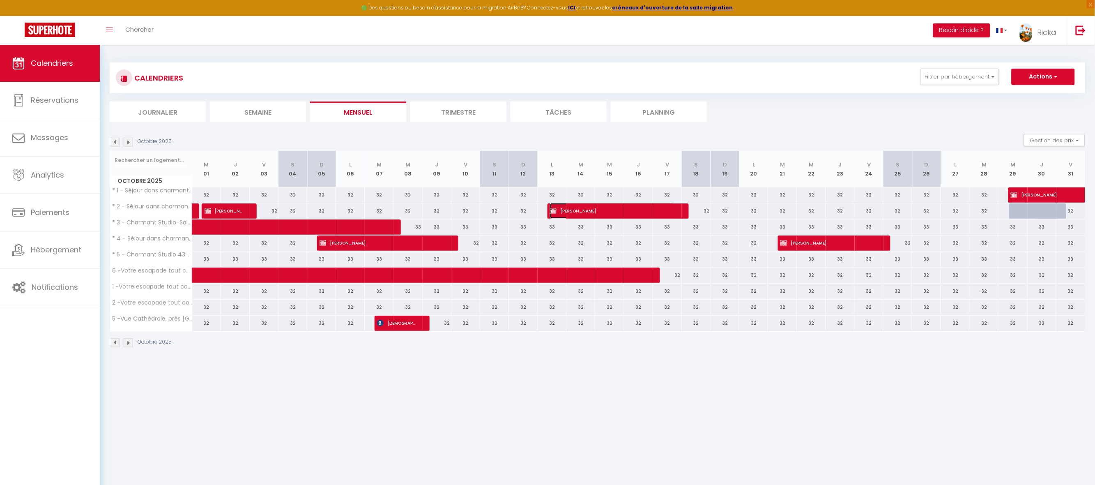
click at [553, 210] on img at bounding box center [553, 210] width 7 height 7
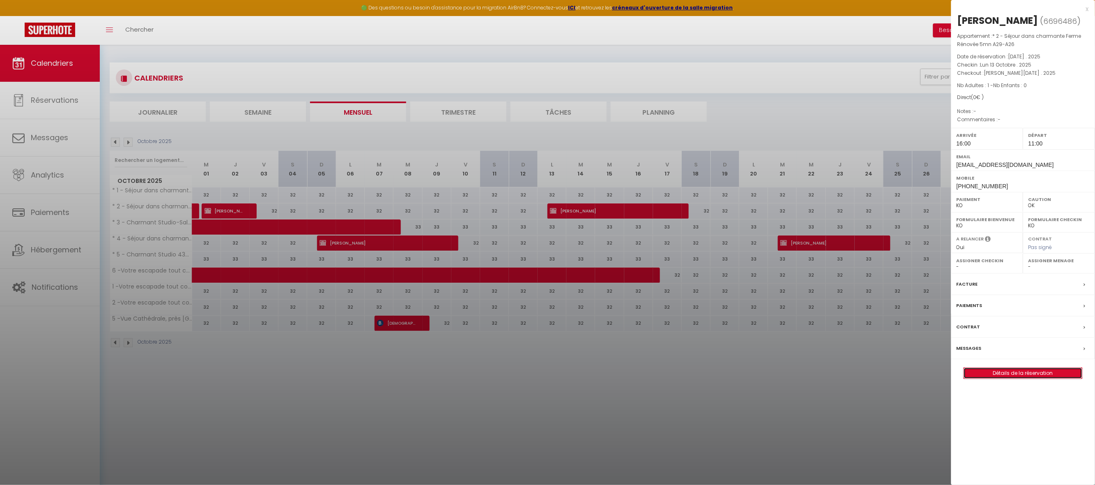
click at [1011, 375] on link "Détails de la réservation" at bounding box center [1023, 373] width 118 height 11
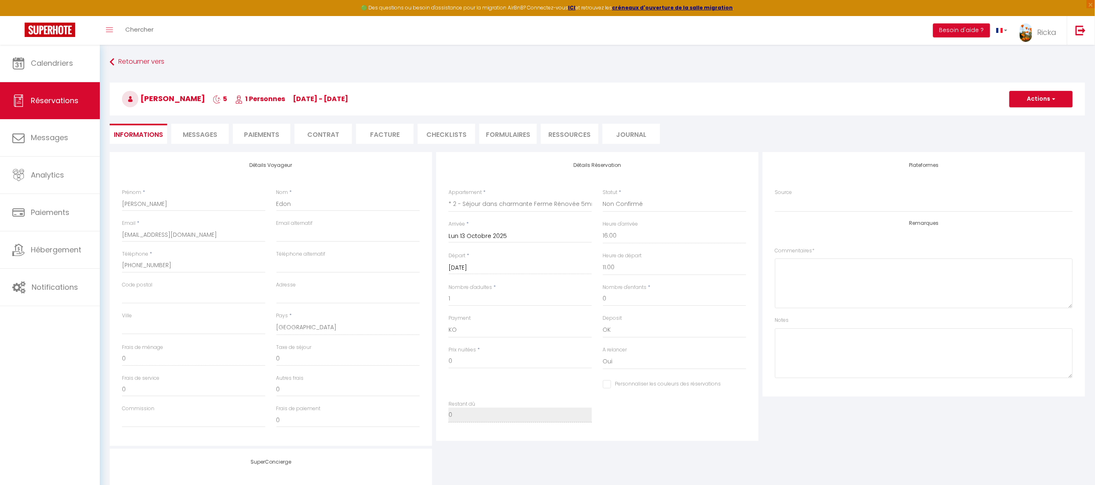
click at [257, 133] on li "Paiements" at bounding box center [262, 134] width 58 height 20
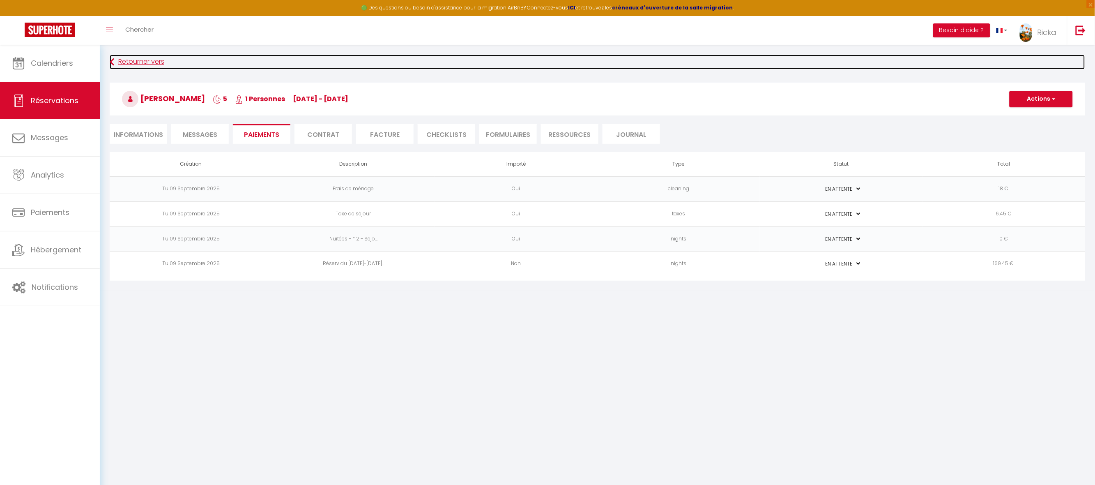
click at [112, 64] on icon at bounding box center [112, 62] width 5 height 15
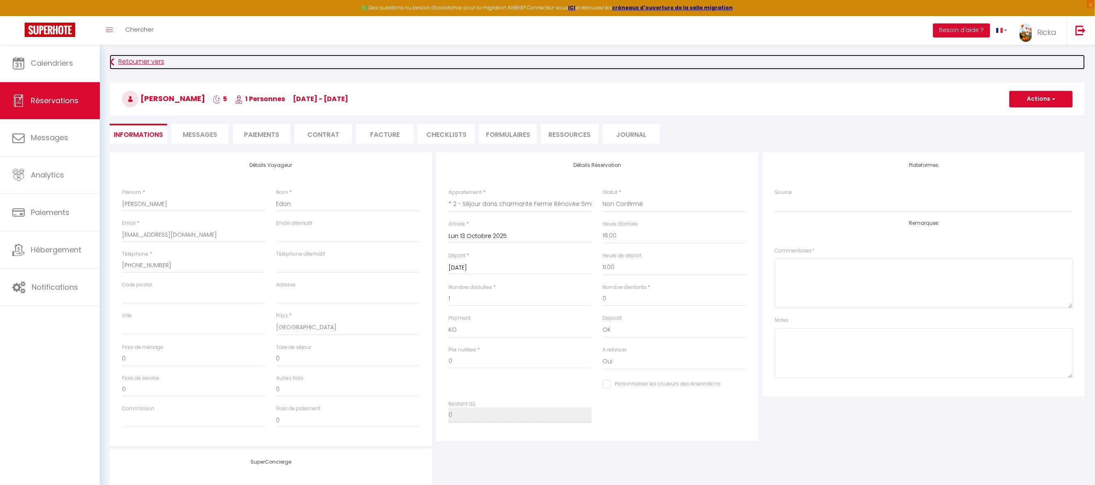
click at [122, 58] on link "Retourner vers" at bounding box center [598, 62] width 976 height 15
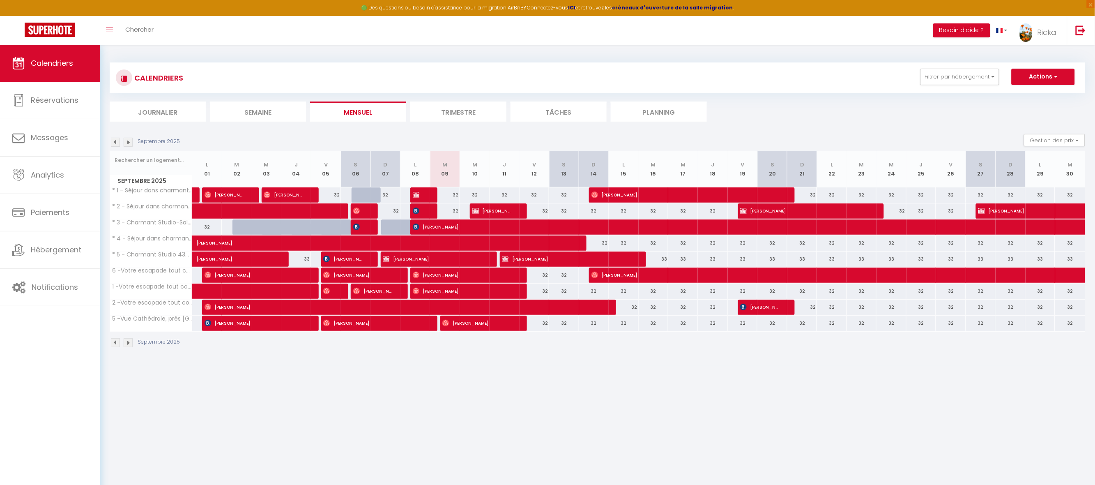
click at [129, 143] on img at bounding box center [128, 142] width 9 height 9
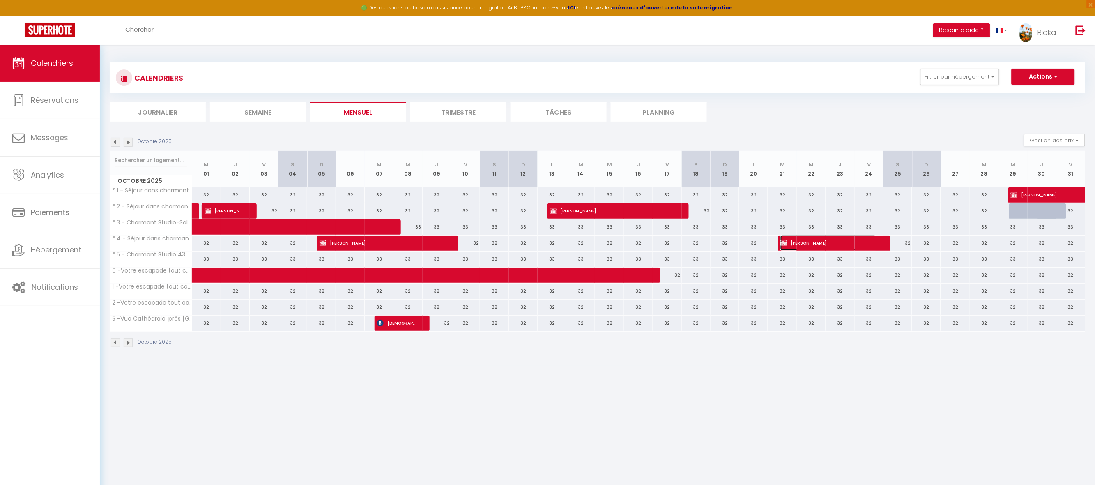
click at [788, 242] on span "Jean-Yves Edon" at bounding box center [829, 243] width 96 height 16
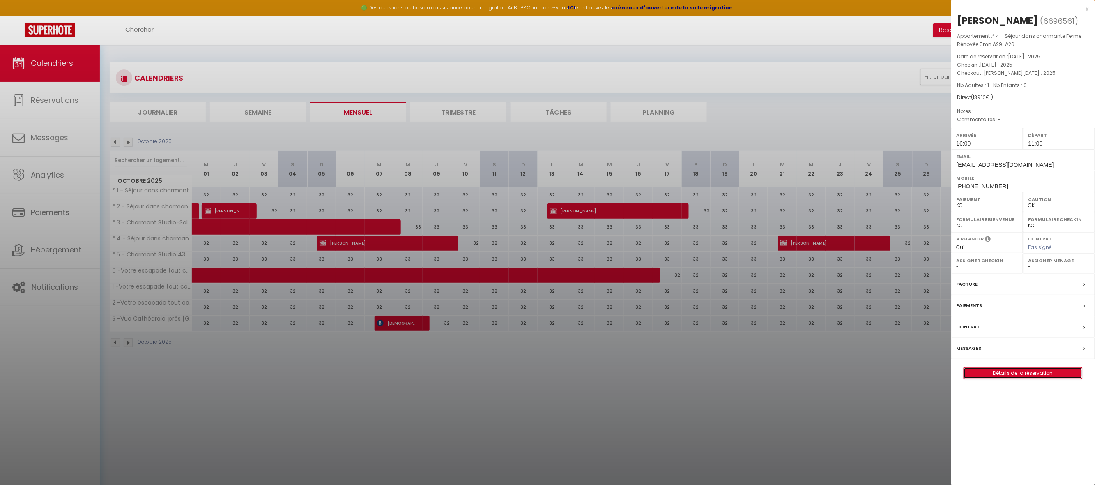
click at [979, 372] on link "Détails de la réservation" at bounding box center [1023, 373] width 118 height 11
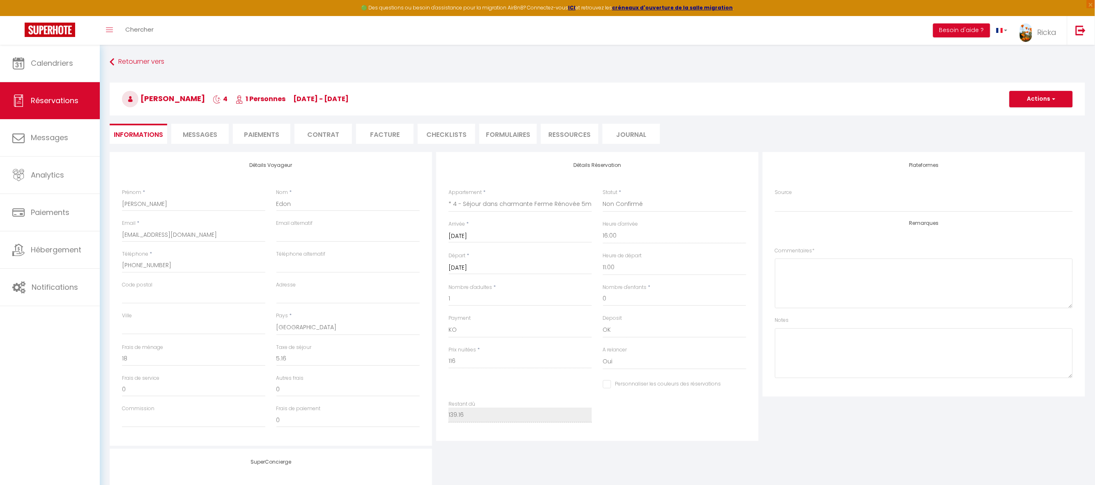
click at [255, 132] on li "Paiements" at bounding box center [262, 134] width 58 height 20
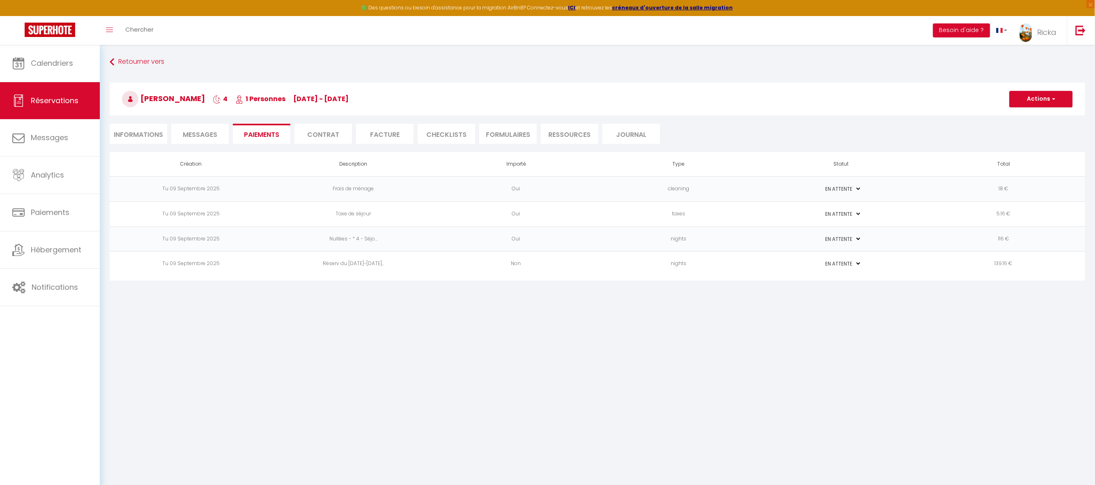
click at [205, 134] on span "Messages" at bounding box center [200, 134] width 35 height 9
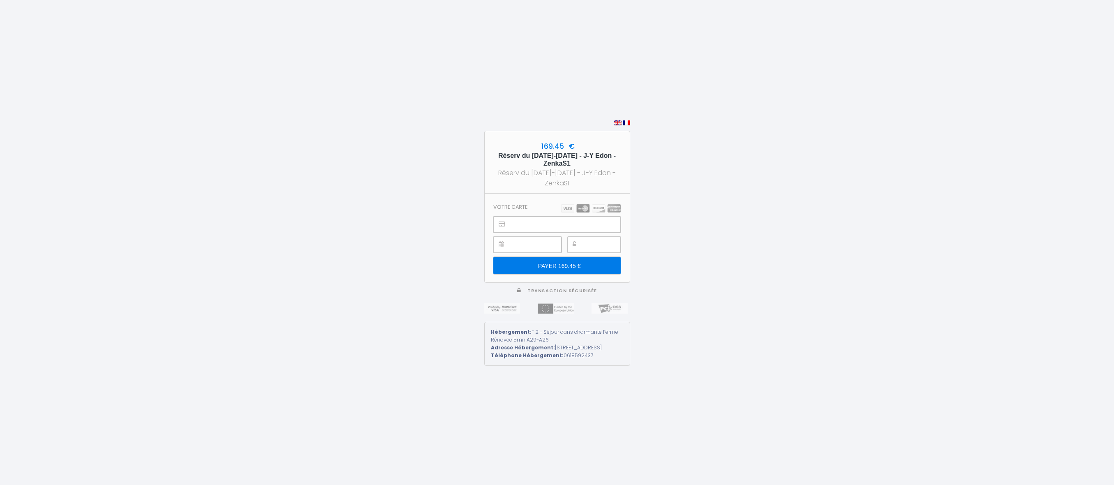
click at [571, 164] on div "Réserv du [DATE]-[DATE] - J-Y Edon - ZenkaS1 Réserv du [DATE]-[DATE] - J-Y Edon…" at bounding box center [557, 170] width 130 height 37
click at [559, 184] on div "169.45 € Réserv du [DATE]-[DATE] - J-Y Edon - ZenkaS1 Réserv du [DATE]-[DATE] -…" at bounding box center [557, 162] width 145 height 62
click at [504, 152] on h5 "Réserv du [DATE]-[DATE] - J-Y Edon - ZenkaS1" at bounding box center [557, 160] width 130 height 16
drag, startPoint x: 502, startPoint y: 151, endPoint x: 582, endPoint y: 160, distance: 80.6
click at [582, 160] on h5 "Réserv du 13-18 oct 2025 - J-Y Edon - ZenkaS1" at bounding box center [557, 160] width 130 height 16
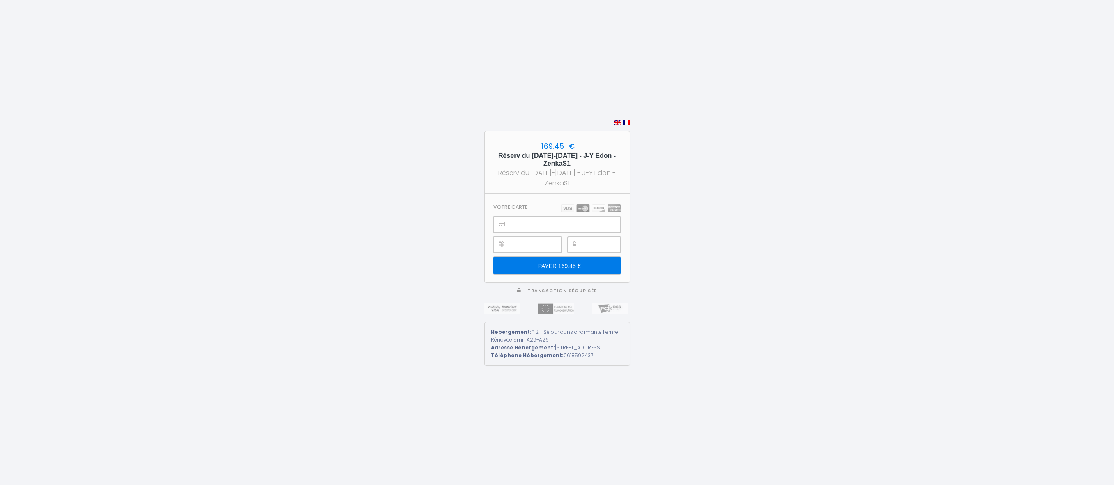
copy h5 "Réserv du 13-18 oct 2025 - J-Y Edon - ZenkaS1"
